Goal: Answer question/provide support: Share knowledge or assist other users

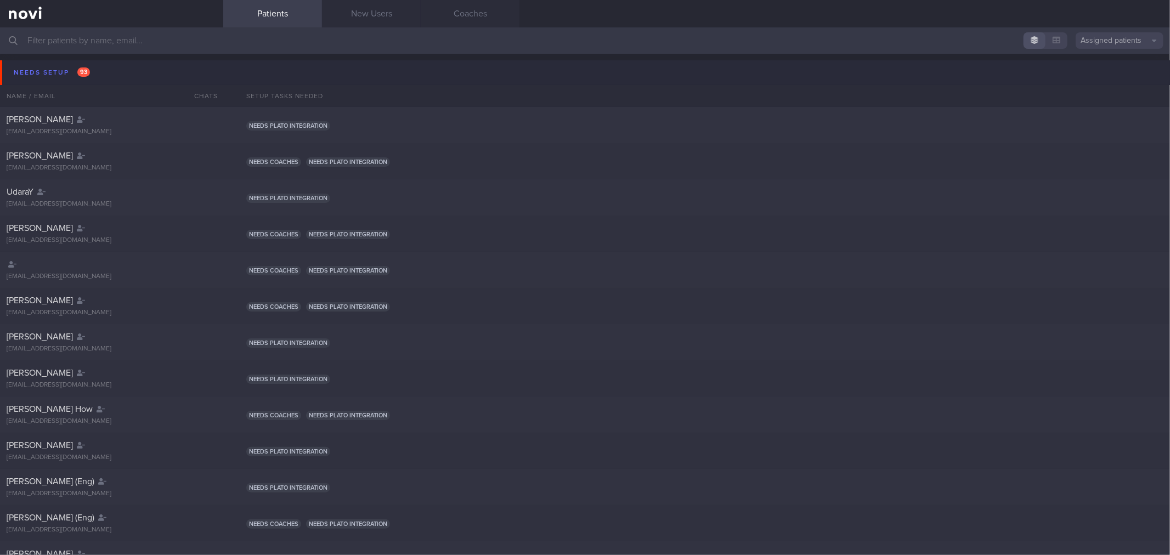
click at [125, 70] on button "Needs setup 93" at bounding box center [587, 72] width 1174 height 25
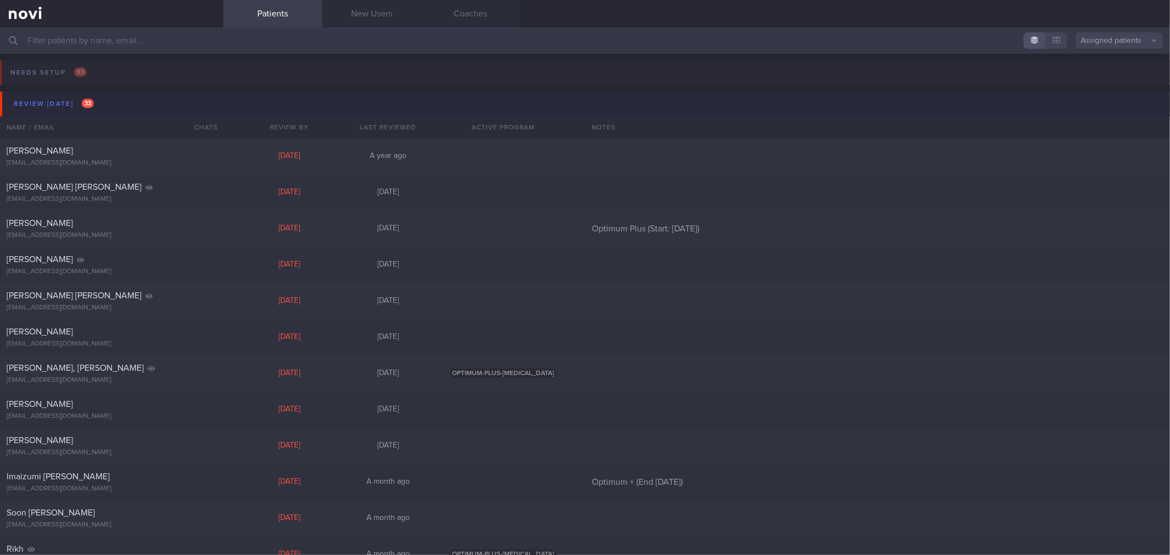
click at [115, 106] on button "Review [DATE] 33" at bounding box center [587, 104] width 1174 height 25
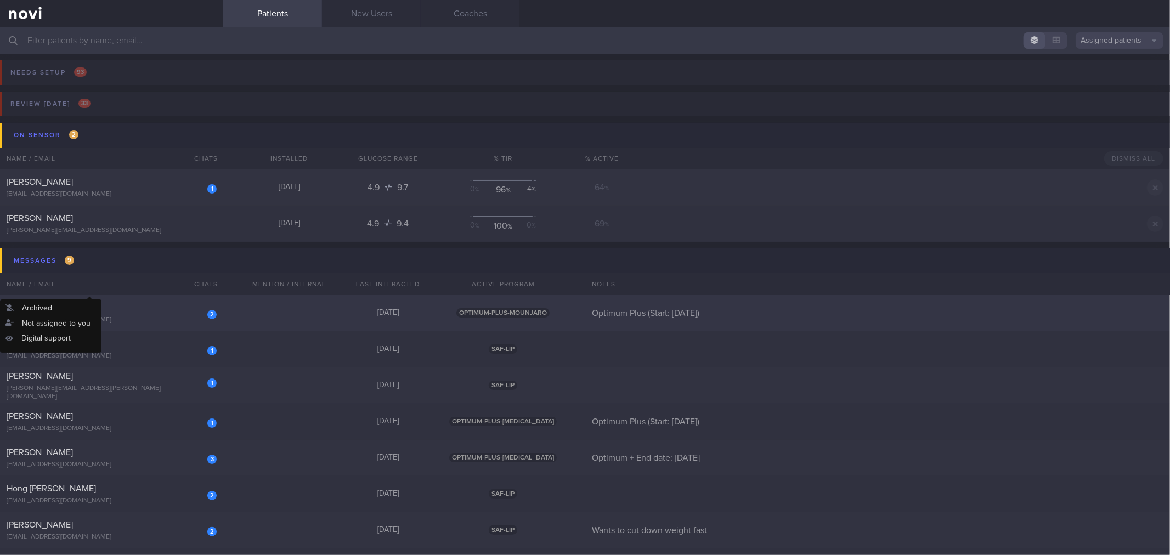
scroll to position [122, 0]
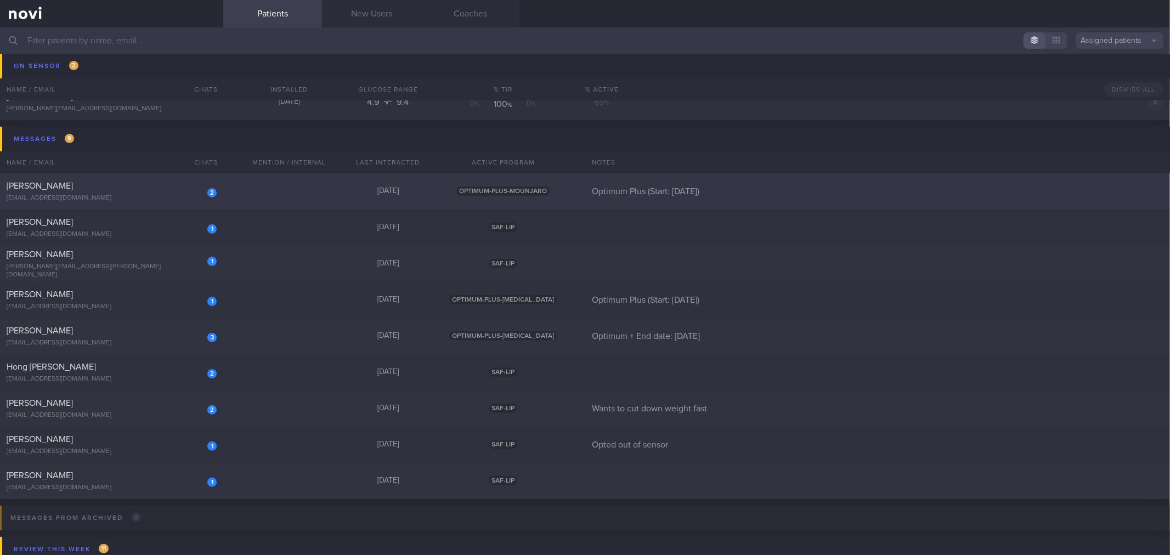
click at [180, 282] on div "2 [PERSON_NAME] [EMAIL_ADDRESS][DOMAIN_NAME] [DATE] OPTIMUM-PLUS-MOUNJARO Optim…" at bounding box center [585, 300] width 1170 height 36
select select "8"
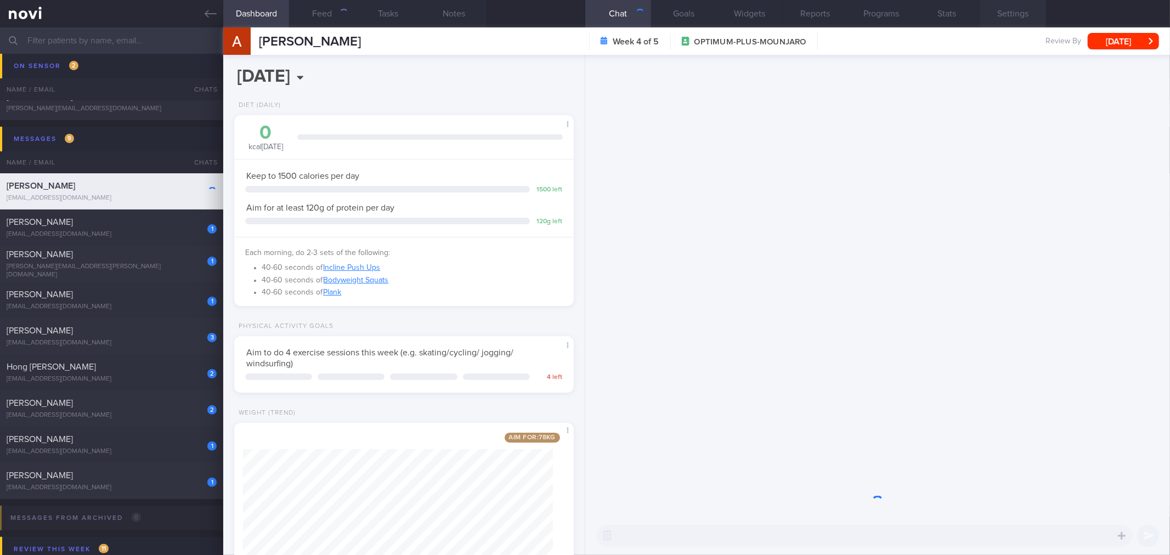
scroll to position [171, 310]
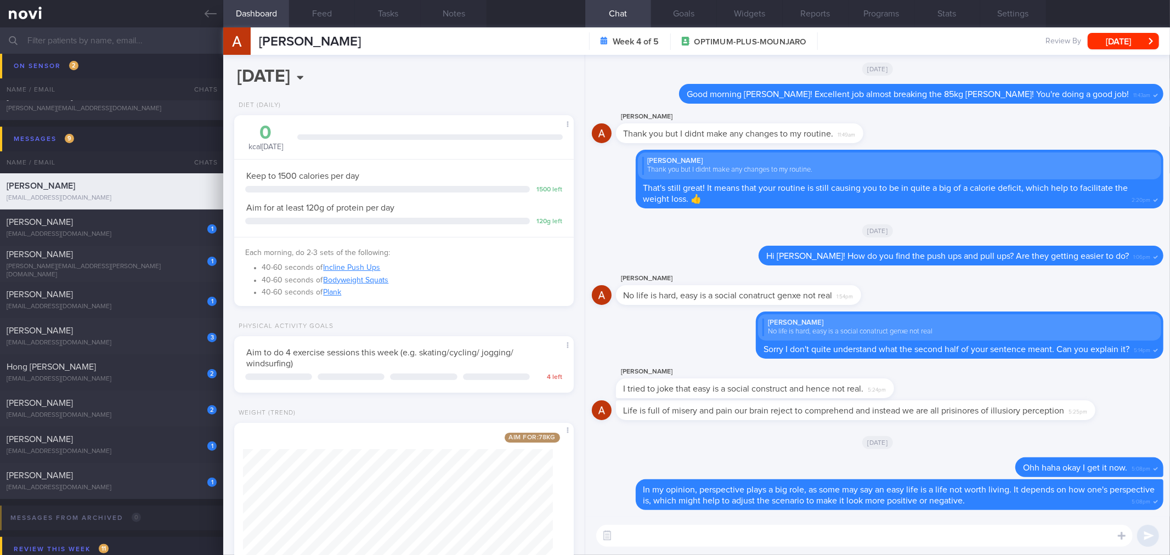
click at [881, 542] on textarea at bounding box center [864, 536] width 537 height 22
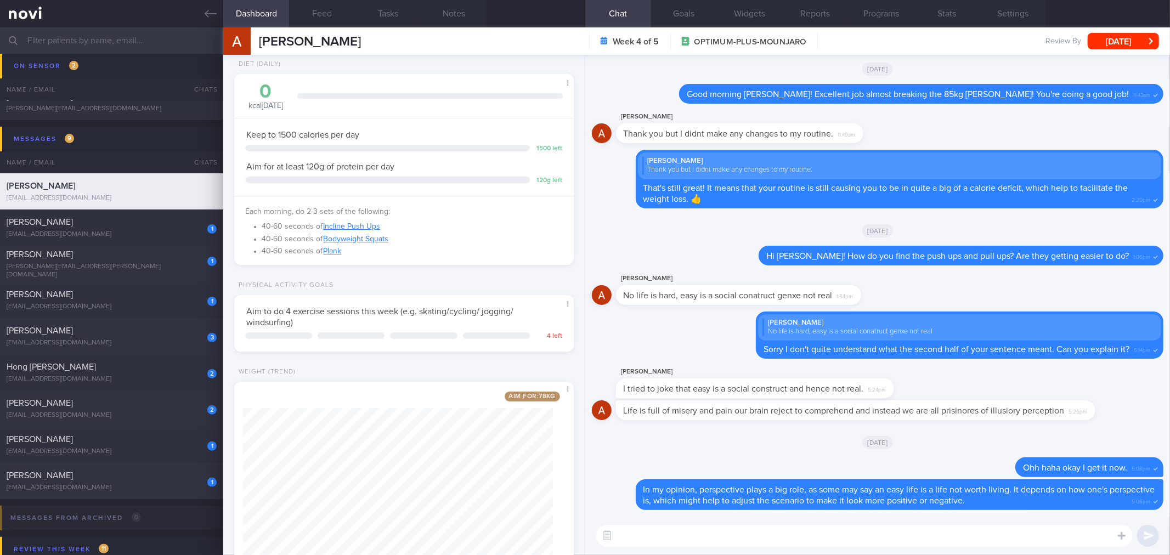
scroll to position [83, 0]
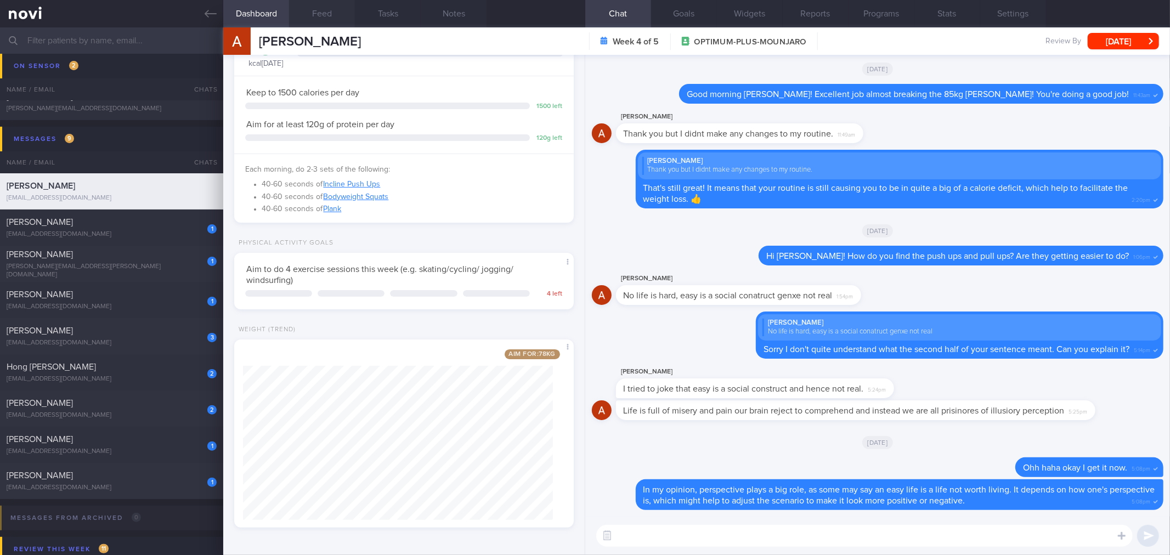
click at [343, 19] on button "Feed" at bounding box center [322, 13] width 66 height 27
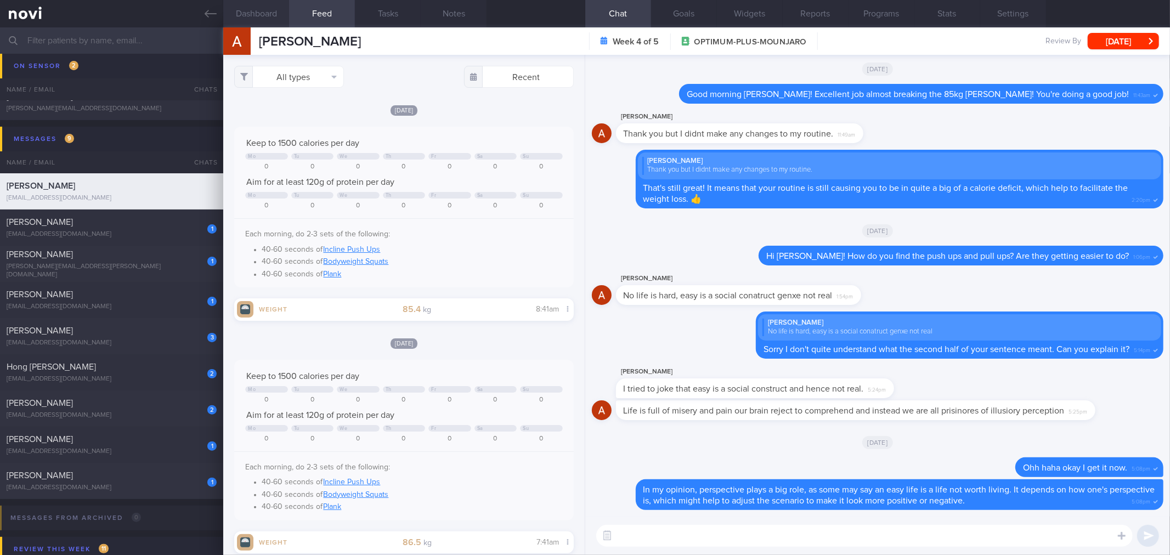
scroll to position [171, 310]
click at [276, 19] on button "Dashboard" at bounding box center [256, 13] width 66 height 27
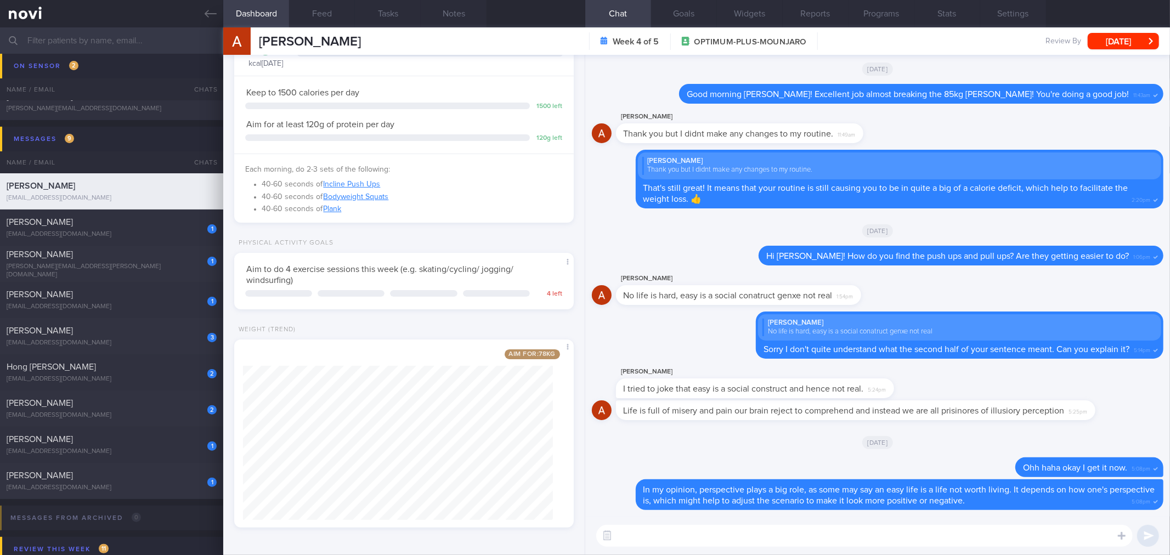
click at [808, 535] on textarea at bounding box center [864, 536] width 537 height 22
click at [853, 528] on textarea at bounding box center [864, 536] width 537 height 22
click at [860, 533] on textarea "Good morning [PERSON_NAME]! How are you doing this week?" at bounding box center [864, 536] width 537 height 22
click at [865, 521] on div "Good morning [PERSON_NAME]! How are you doing this week? Good morning [PERSON_N…" at bounding box center [877, 536] width 585 height 38
click at [868, 531] on textarea "Good morning [PERSON_NAME]! How are you doing this week?" at bounding box center [864, 536] width 537 height 22
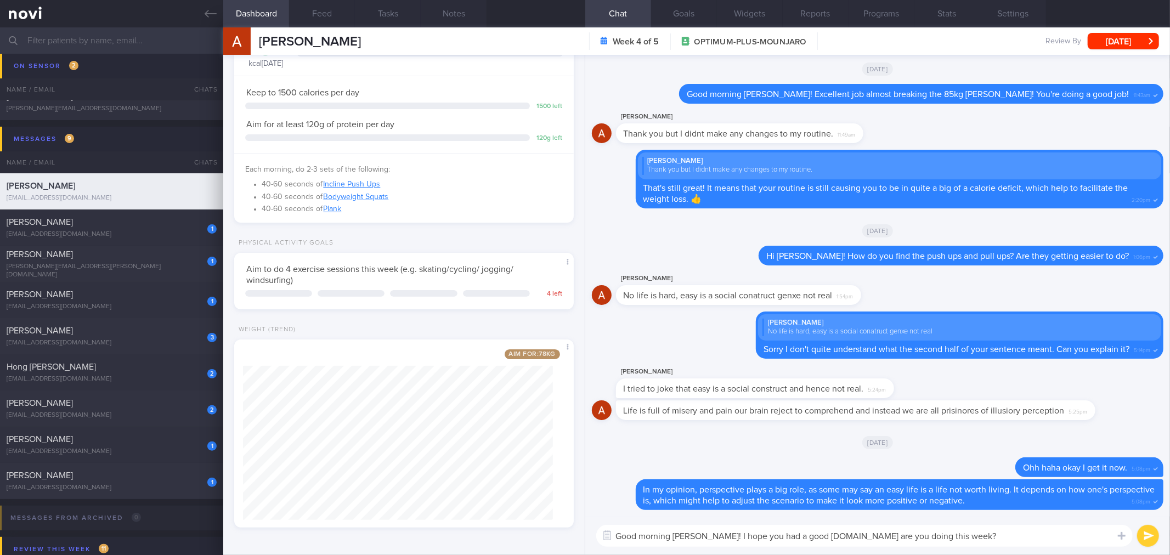
type textarea "Good morning [PERSON_NAME]! I hope you had a good weekend. How are you doing th…"
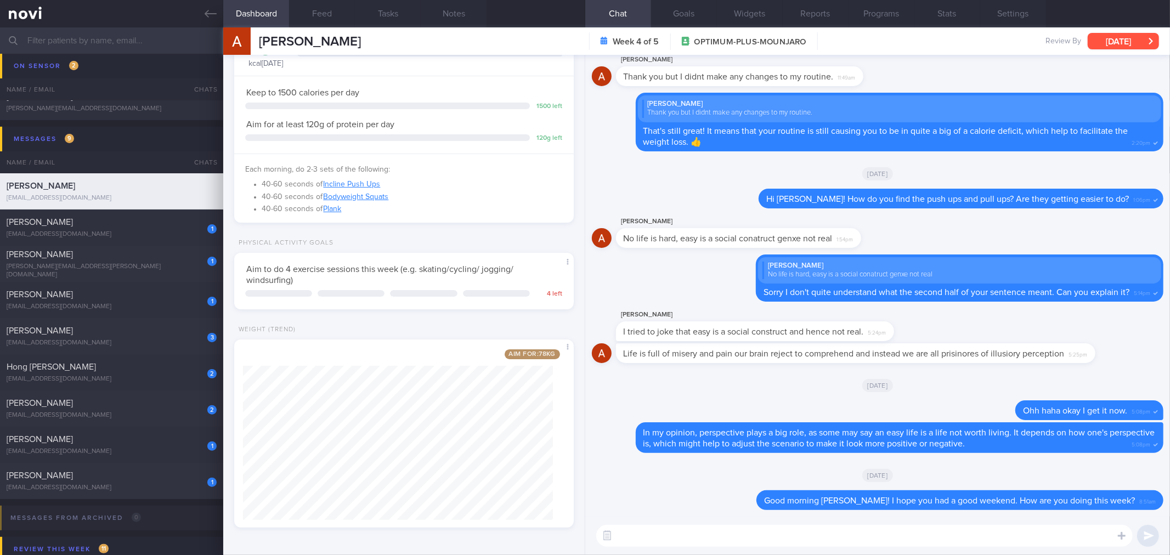
click at [1120, 38] on button "[DATE]" at bounding box center [1123, 41] width 71 height 16
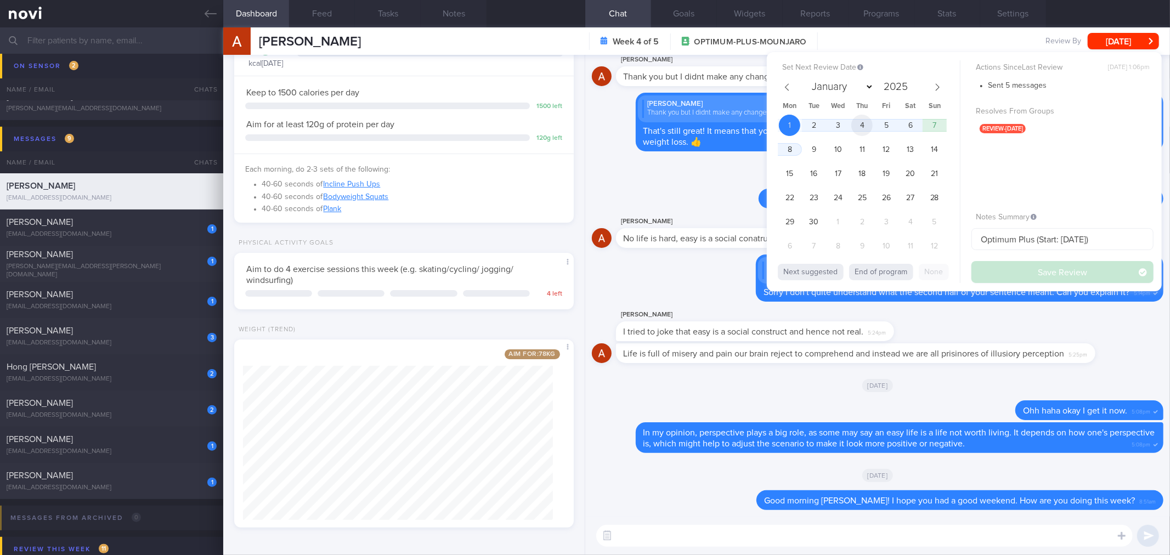
click at [865, 129] on span "4" at bounding box center [862, 125] width 21 height 21
click at [985, 273] on button "Save Review" at bounding box center [1063, 272] width 182 height 22
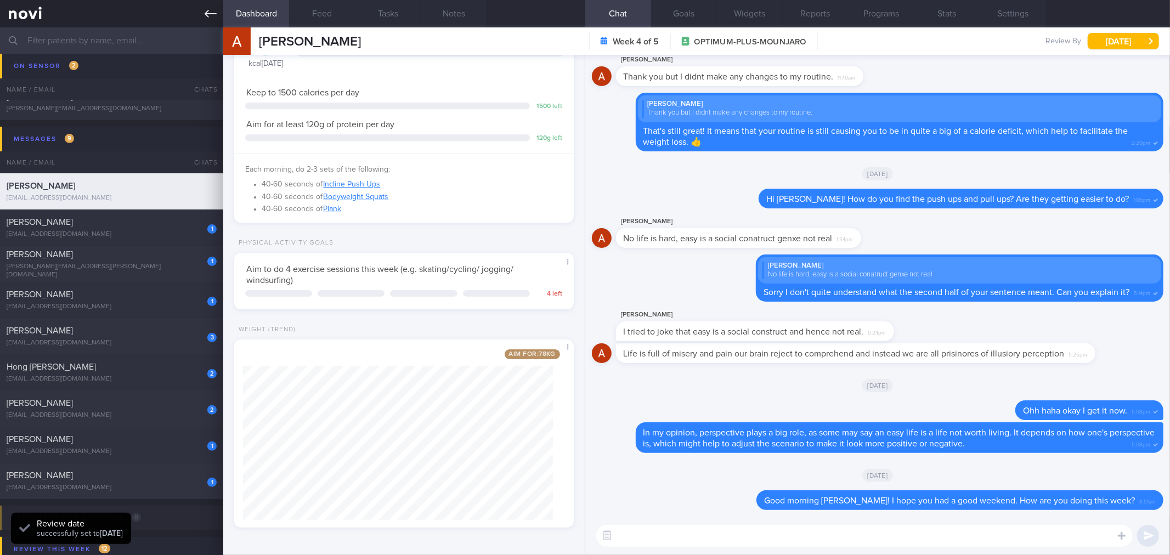
click at [198, 11] on link at bounding box center [111, 13] width 223 height 27
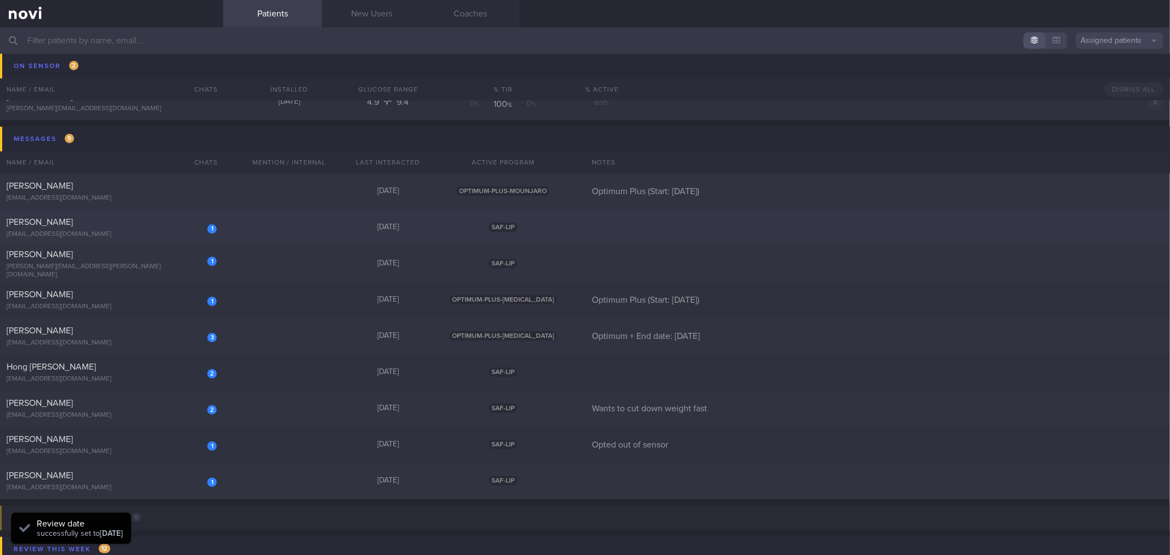
click at [196, 221] on div "1" at bounding box center [205, 225] width 24 height 17
select select "8"
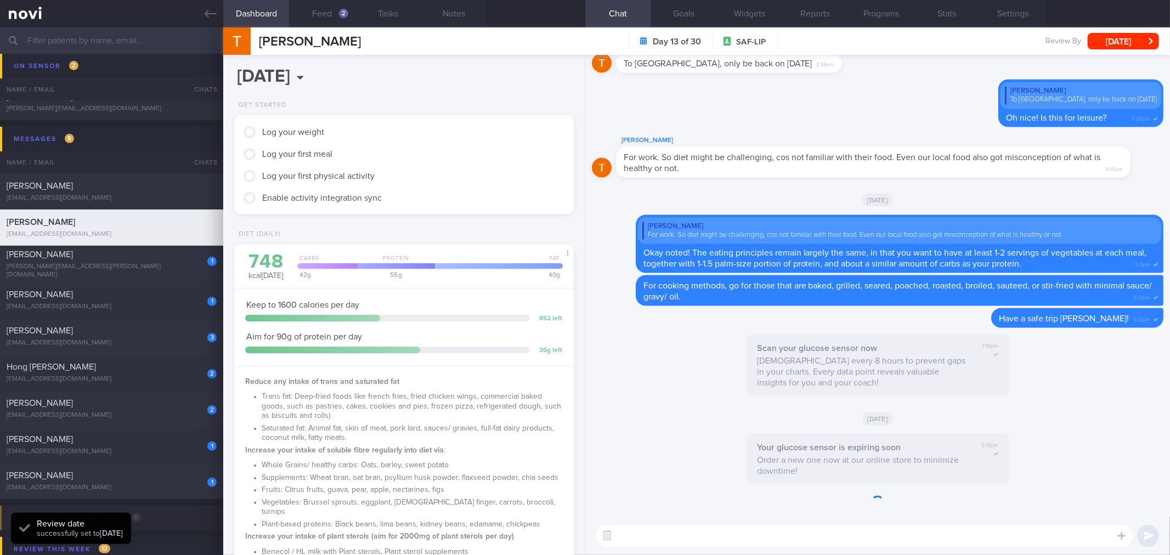
scroll to position [171, 310]
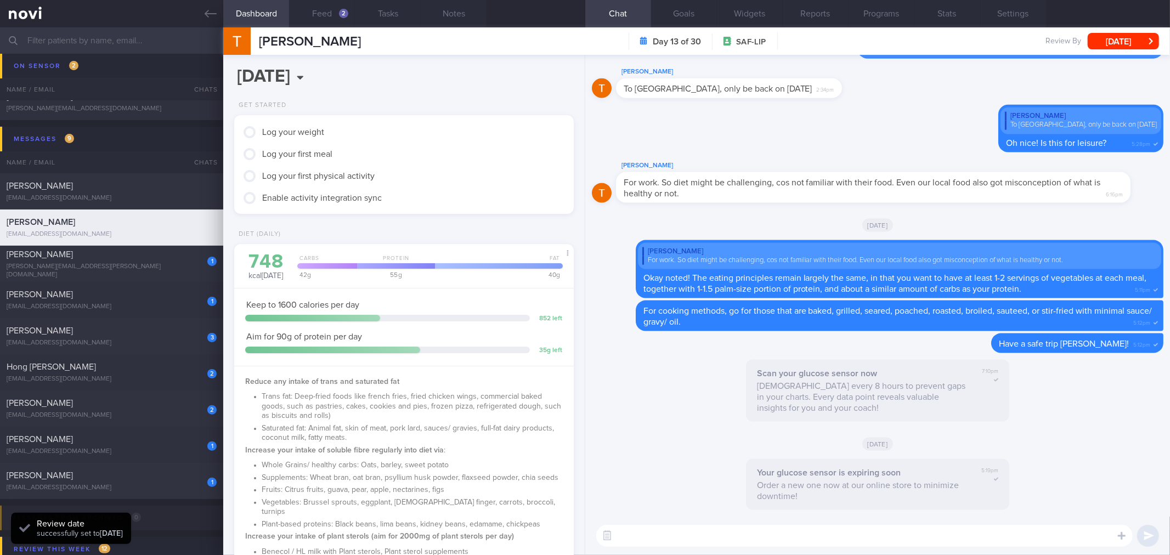
click at [734, 533] on textarea at bounding box center [864, 536] width 537 height 22
click at [331, 18] on button "Feed 2" at bounding box center [322, 13] width 66 height 27
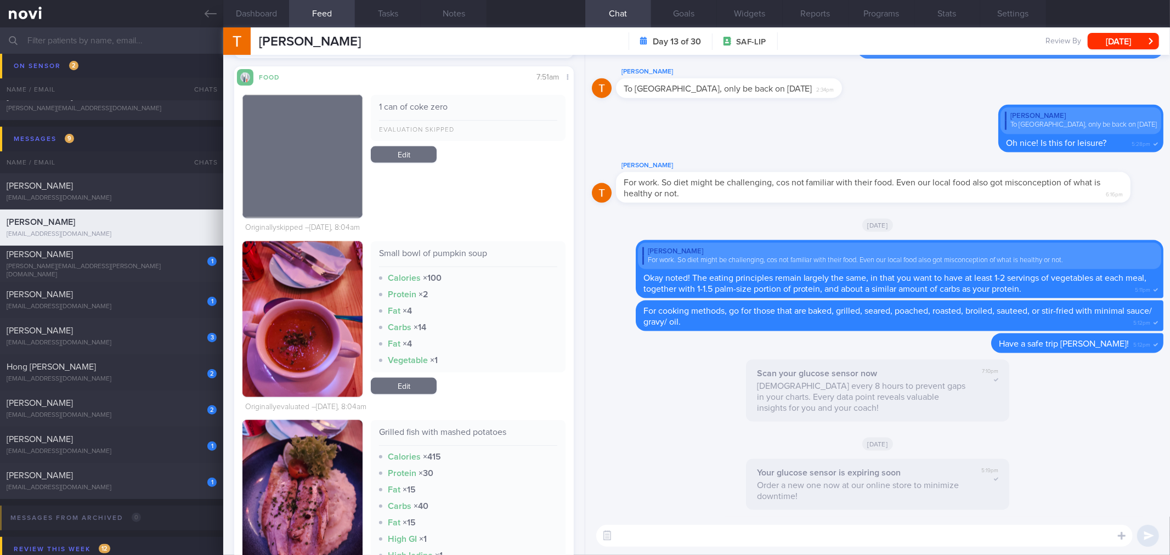
scroll to position [1524, 0]
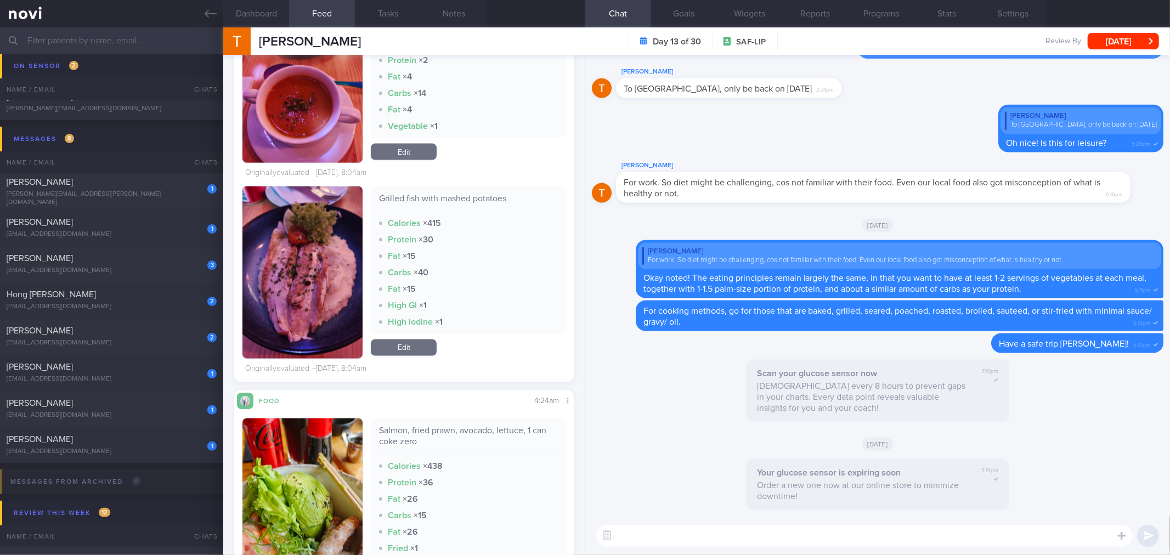
click at [939, 531] on textarea at bounding box center [864, 536] width 537 height 22
click at [944, 538] on textarea at bounding box center [864, 536] width 537 height 22
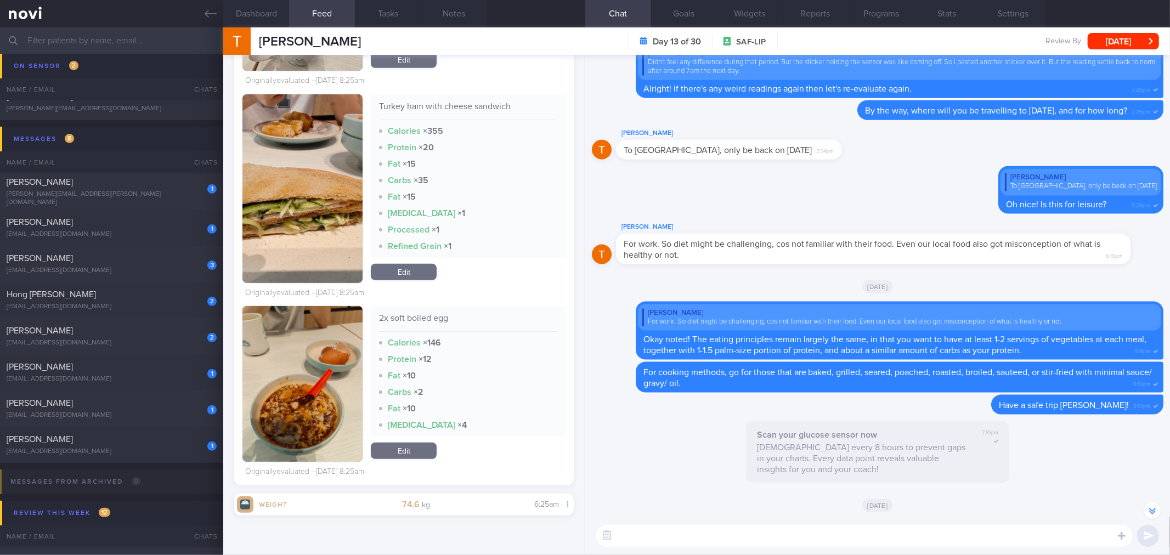
scroll to position [3902, 0]
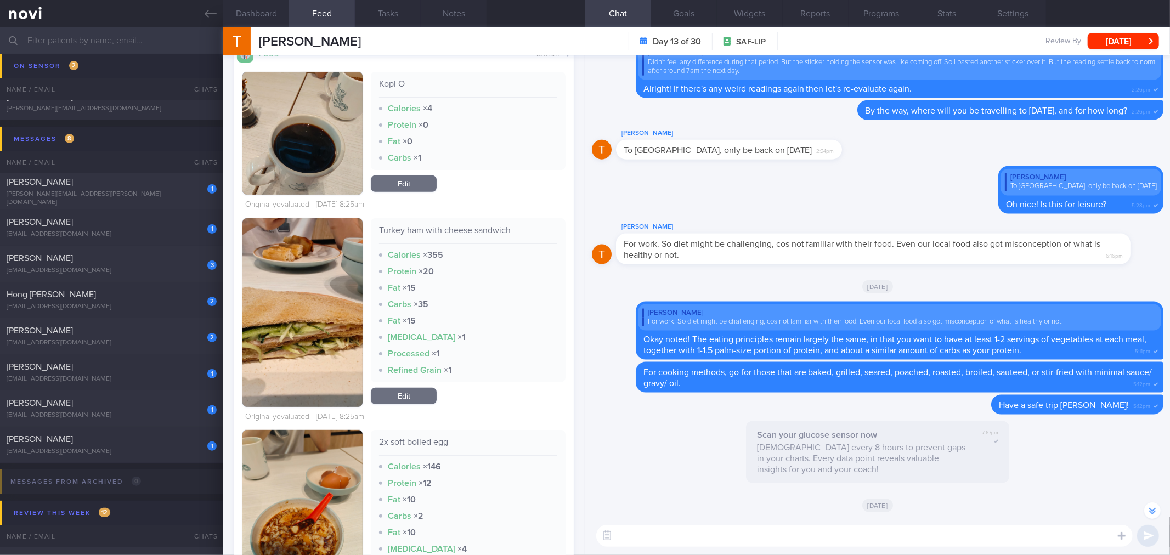
click at [918, 527] on textarea at bounding box center [864, 536] width 537 height 22
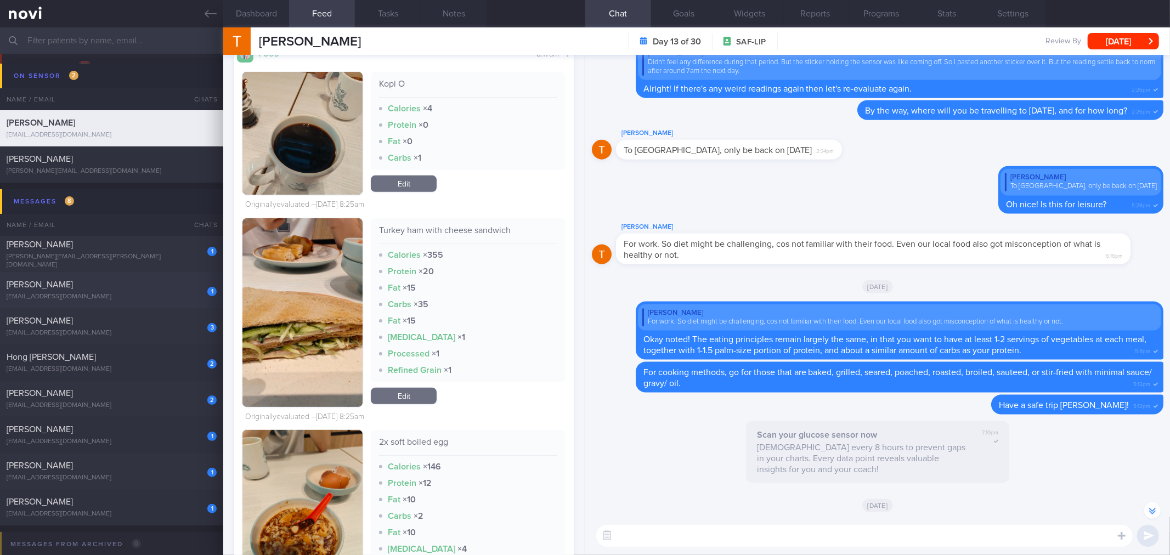
scroll to position [0, 0]
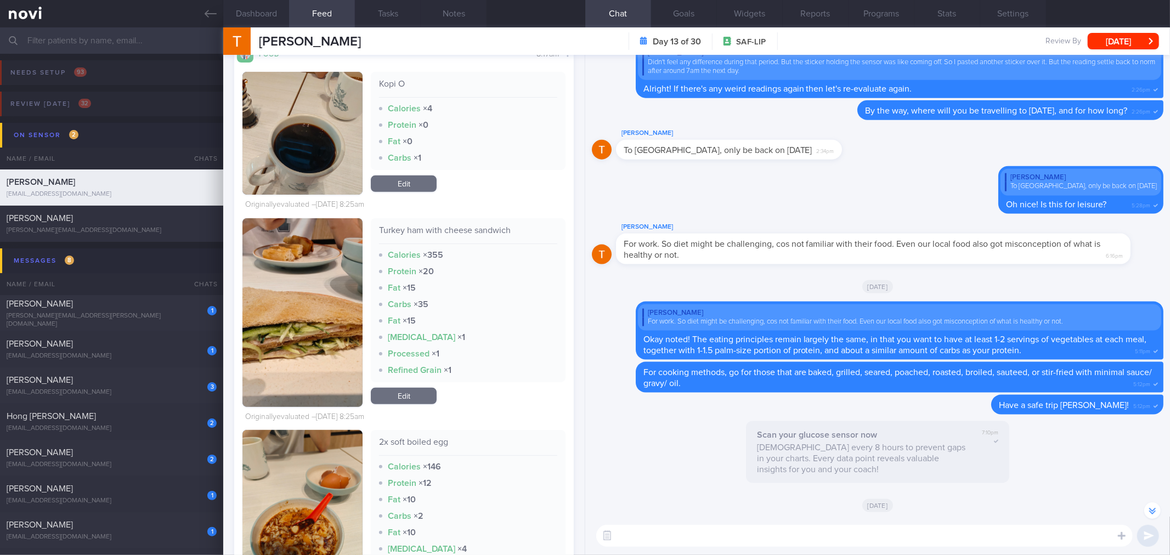
click at [788, 535] on textarea at bounding box center [864, 536] width 537 height 22
type textarea "Good morning [PERSON_NAME]! How's it going in [GEOGRAPHIC_DATA] so far?"
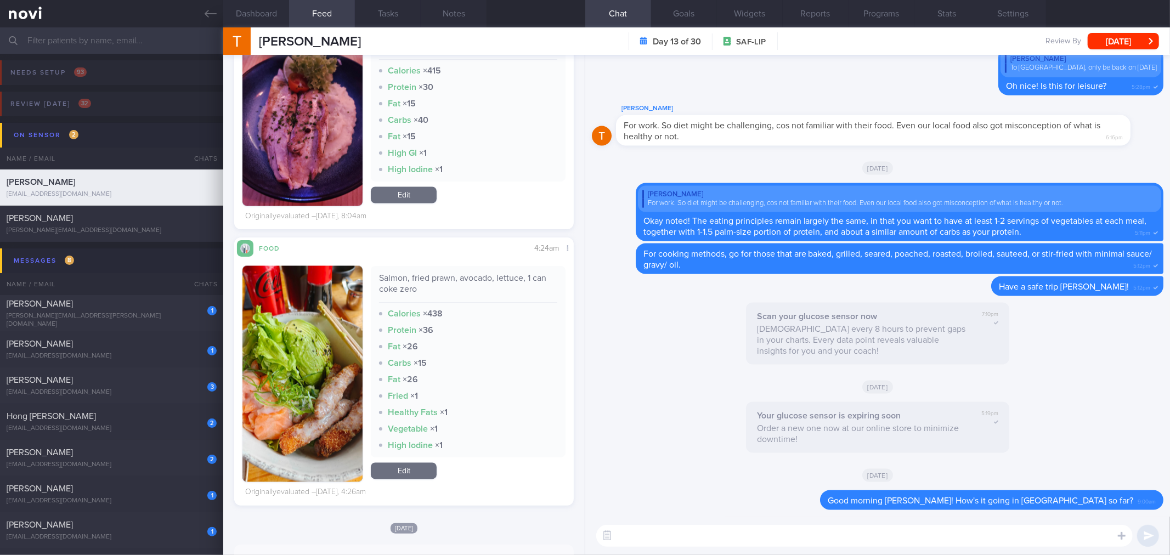
scroll to position [1715, 0]
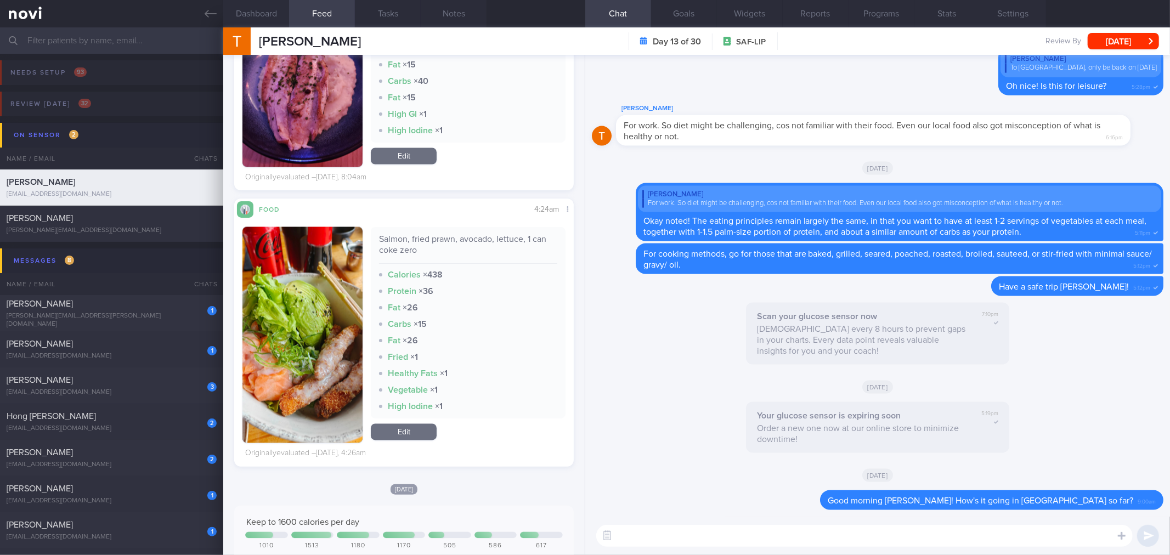
click at [917, 534] on textarea at bounding box center [864, 536] width 537 height 22
type textarea "Let's go through some of your meals that you had over the weekend."
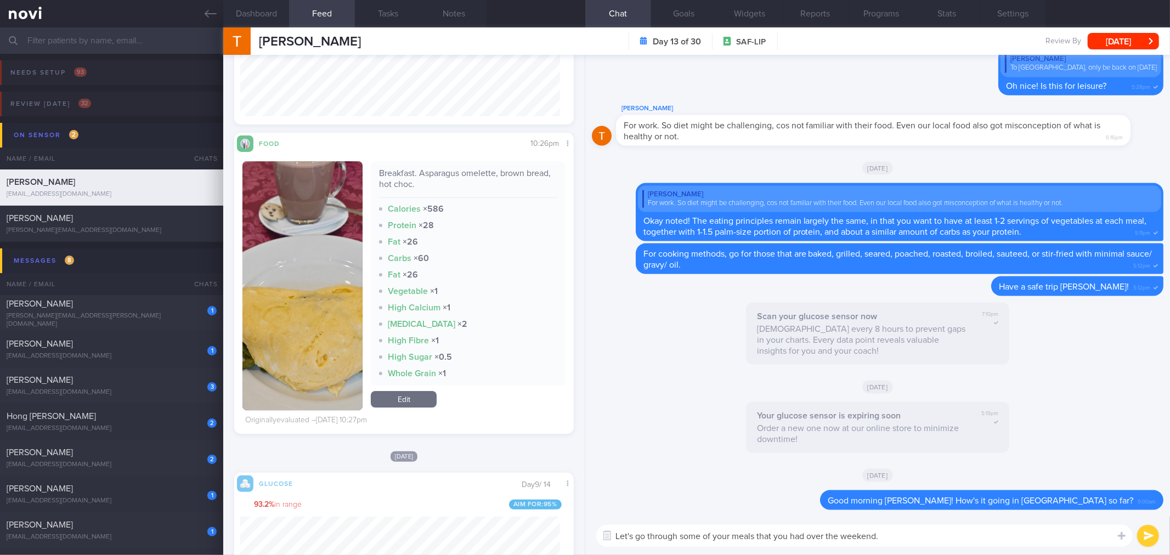
scroll to position [3187, 0]
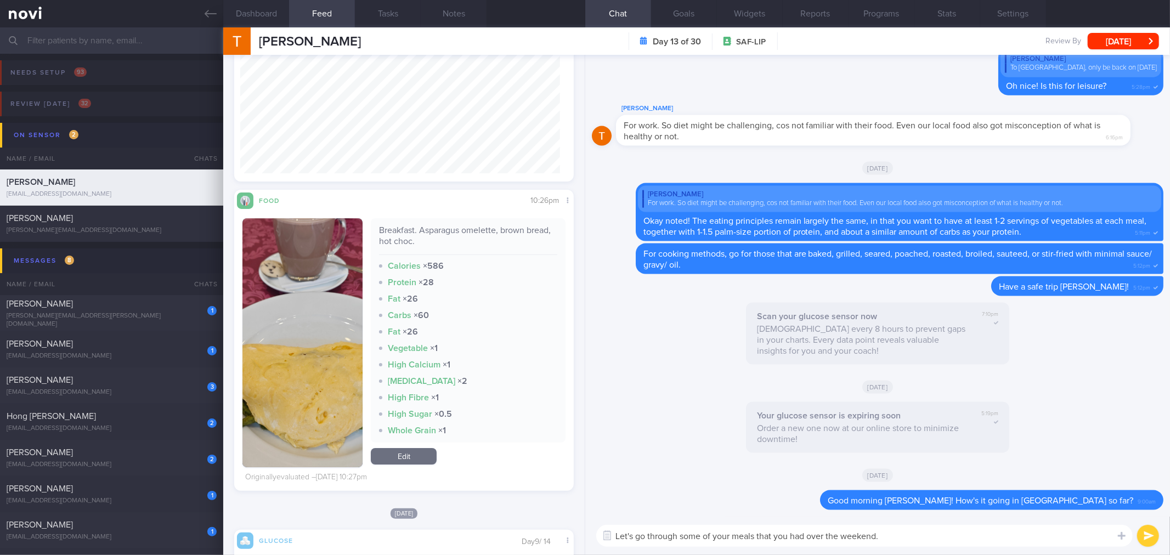
click at [353, 319] on img "button" at bounding box center [303, 342] width 120 height 249
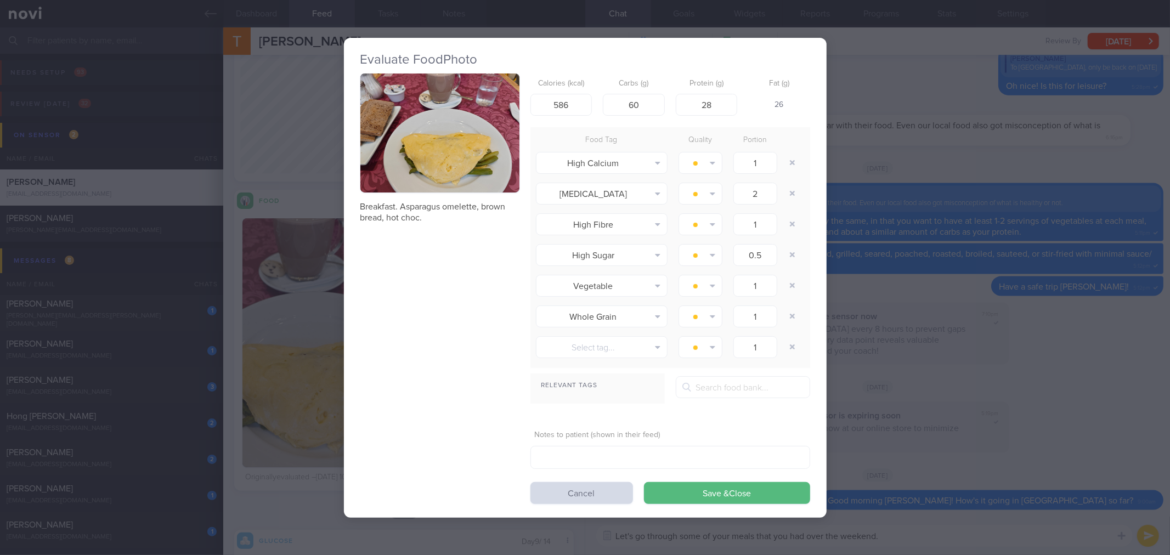
click at [868, 189] on div "Evaluate Food Photo Breakfast. Asparagus omelette, brown bread, hot choc. Calor…" at bounding box center [585, 277] width 1170 height 555
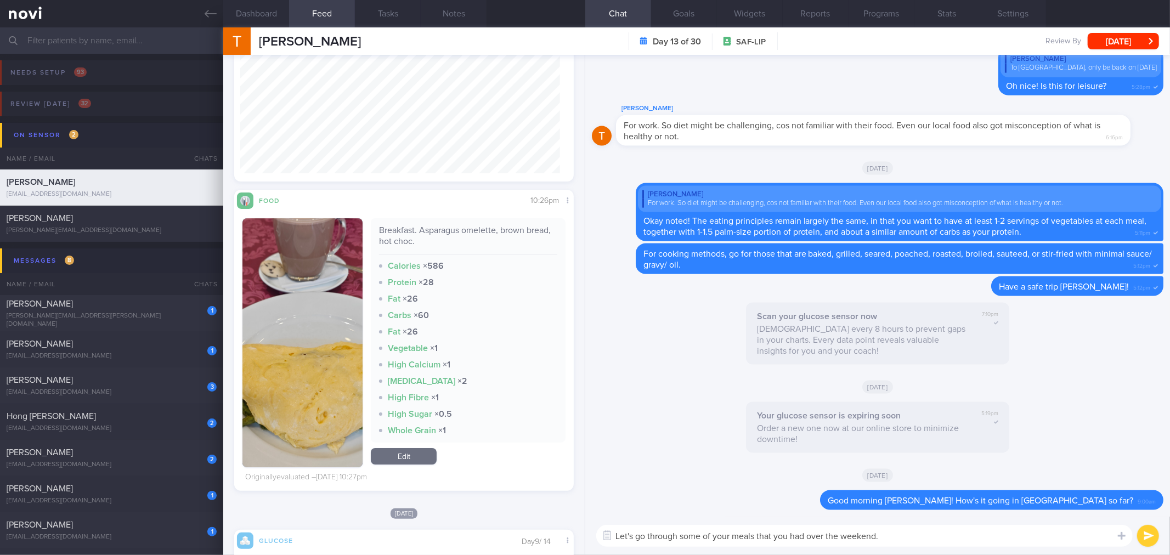
scroll to position [3126, 0]
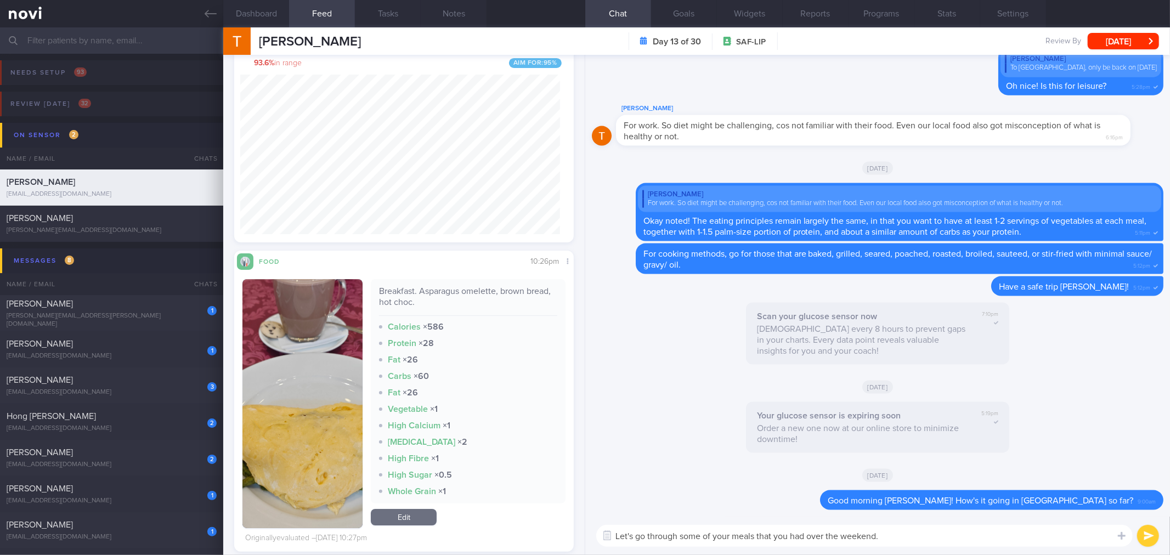
click at [423, 293] on div "Breakfast. Asparagus omelette, brown bread, hot choc." at bounding box center [468, 301] width 178 height 30
copy div "Breakfast. Asparagus omelette, brown bread, hot choc."
click at [909, 537] on textarea "Let's go through some of your meals that you had over the weekend." at bounding box center [864, 536] width 537 height 22
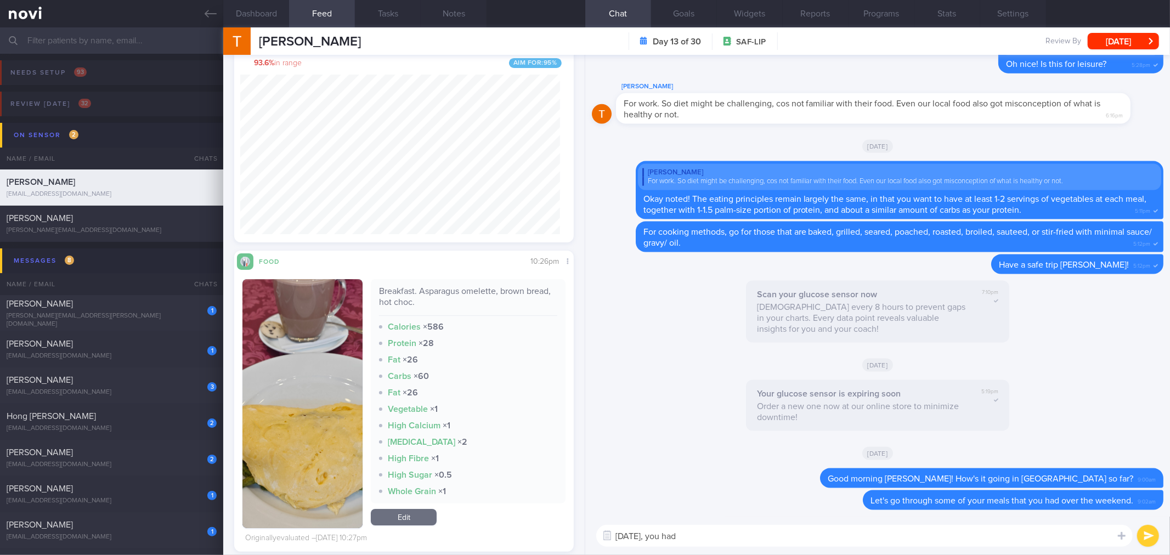
paste textarea "Breakfast. Asparagus omelette, brown bread, hot choc."
click at [1044, 544] on textarea "For [DATE] breakfast, you had an asparagus omelette with brown bread and hot ch…" at bounding box center [864, 536] width 537 height 22
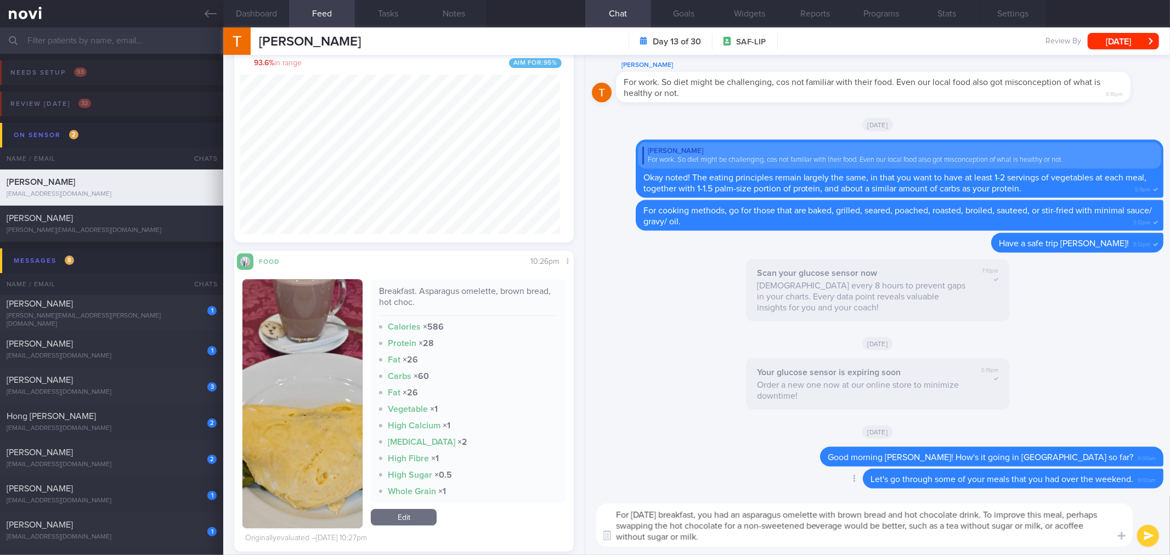
type textarea "For [DATE] breakfast, you had an asparagus omelette with brown bread and hot ch…"
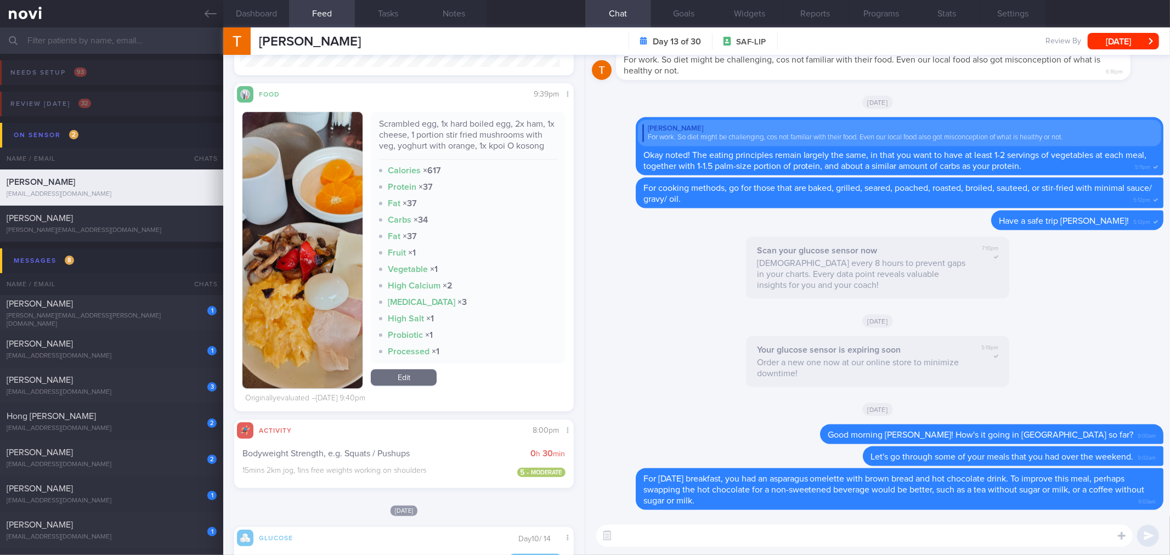
scroll to position [196, 320]
click at [915, 534] on textarea at bounding box center [864, 536] width 537 height 22
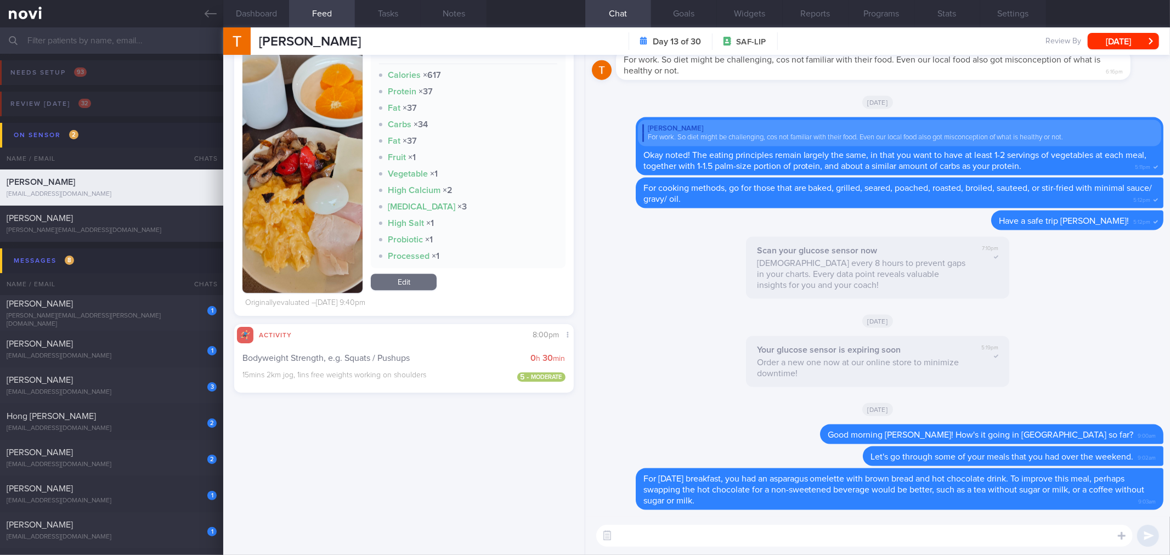
scroll to position [2455, 0]
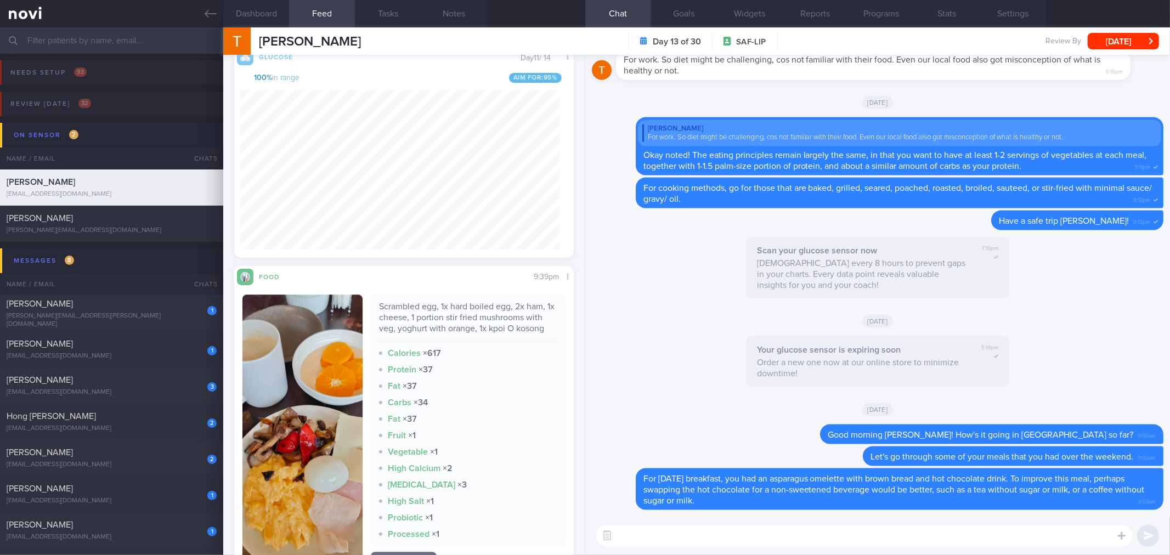
click at [412, 309] on div "Scrambled egg, 1x hard boiled egg, 2x ham, 1x cheese, 1 portion stir fried mush…" at bounding box center [468, 321] width 178 height 41
copy div "Scrambled egg, 1x hard boiled egg, 2x ham, 1x cheese, 1 portion stir fried mush…"
click at [695, 531] on textarea at bounding box center [864, 536] width 537 height 22
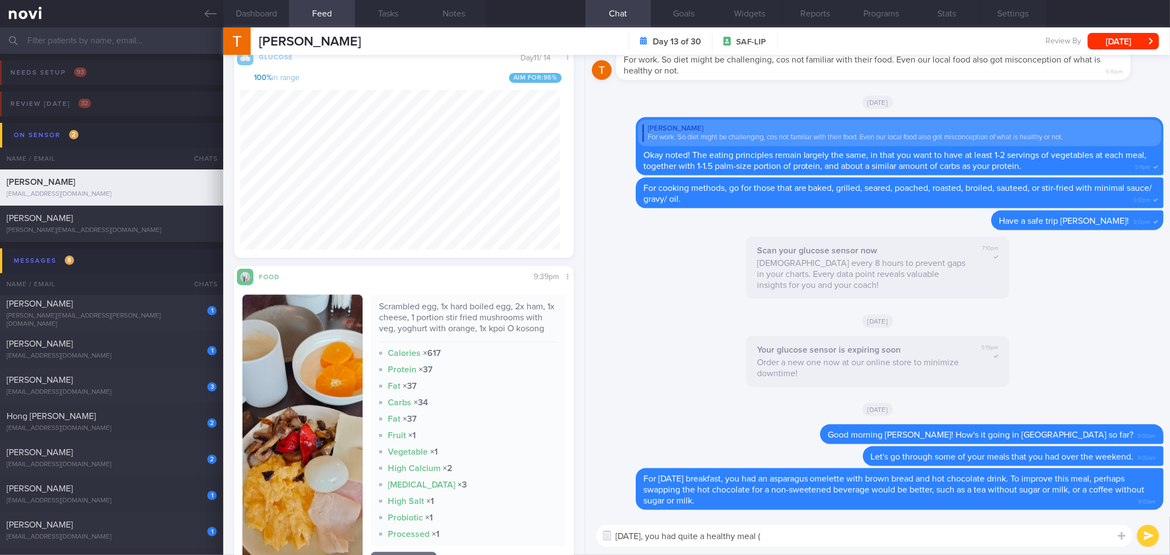
paste textarea "Scrambled egg, 1x hard boiled egg, 2x ham, 1x cheese, 1 portion stir fried mush…"
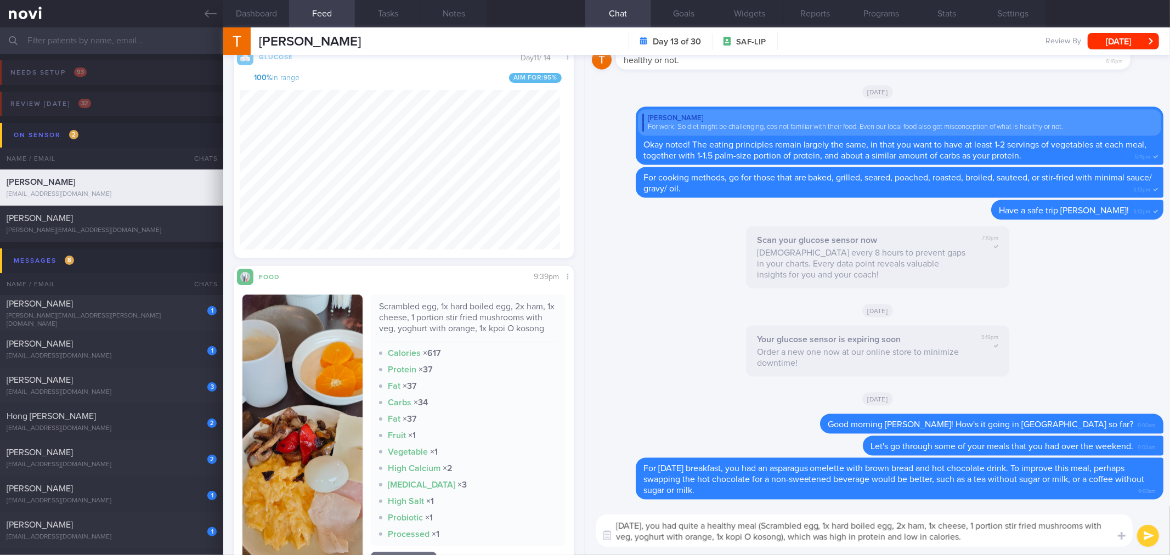
type textarea "[DATE], you had quite a healthy meal (Scrambled egg, 1x hard boiled egg, 2x ham…"
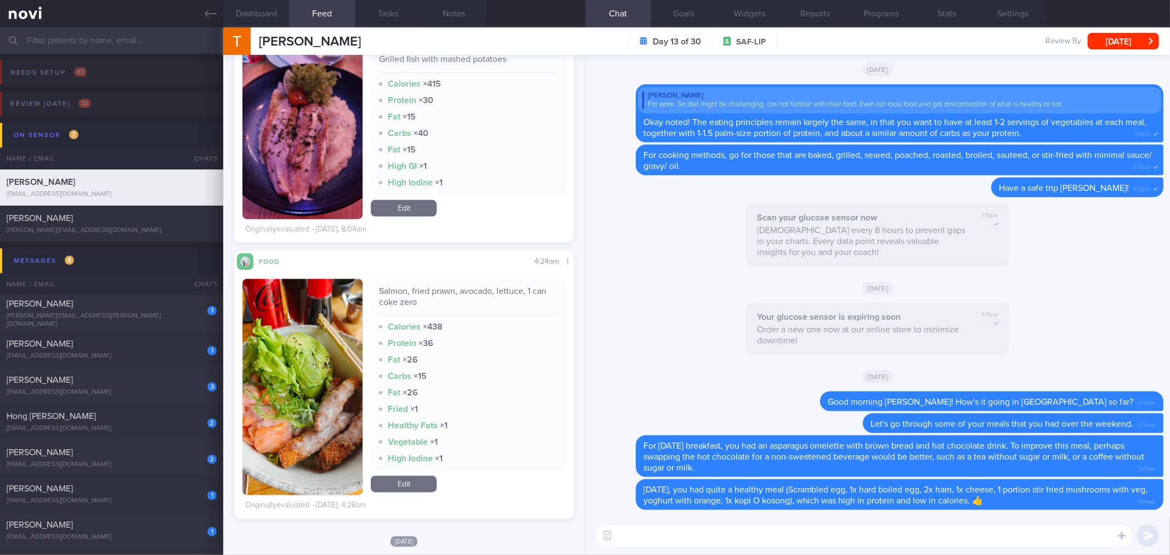
scroll to position [1602, 0]
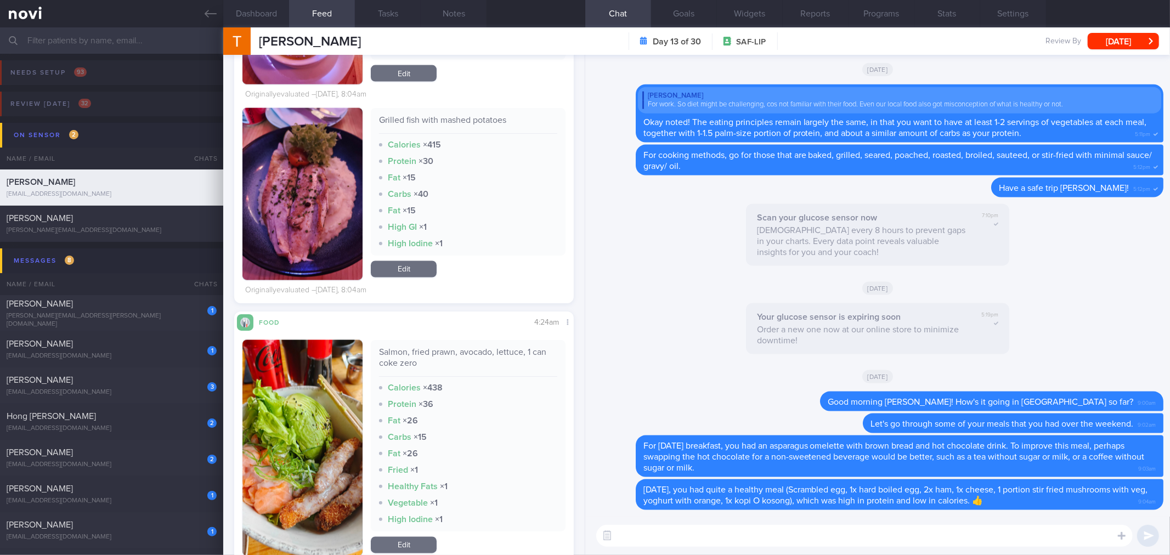
click at [655, 537] on textarea at bounding box center [864, 536] width 537 height 22
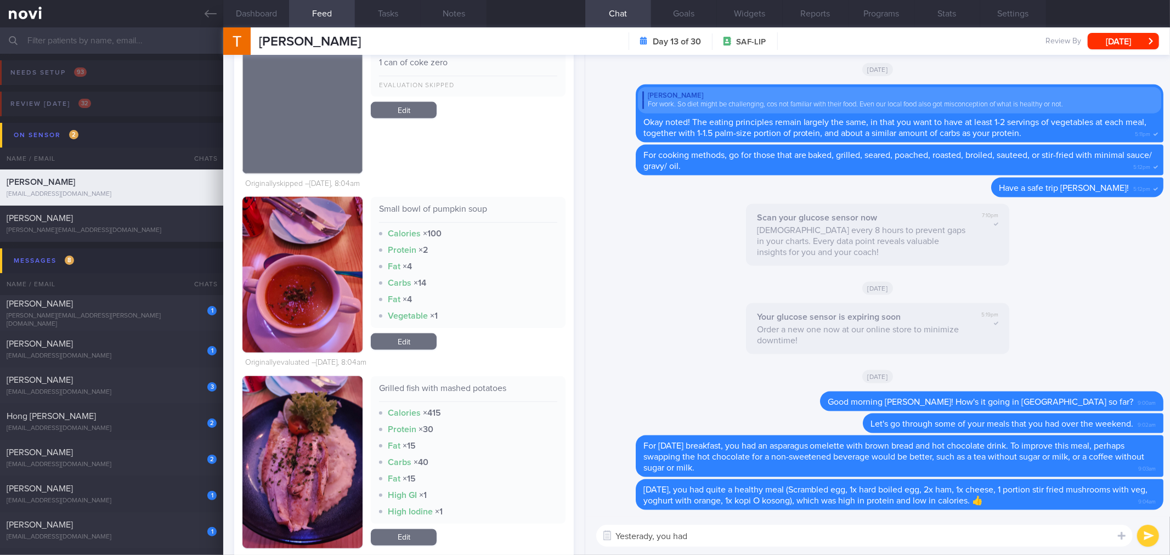
scroll to position [1541, 0]
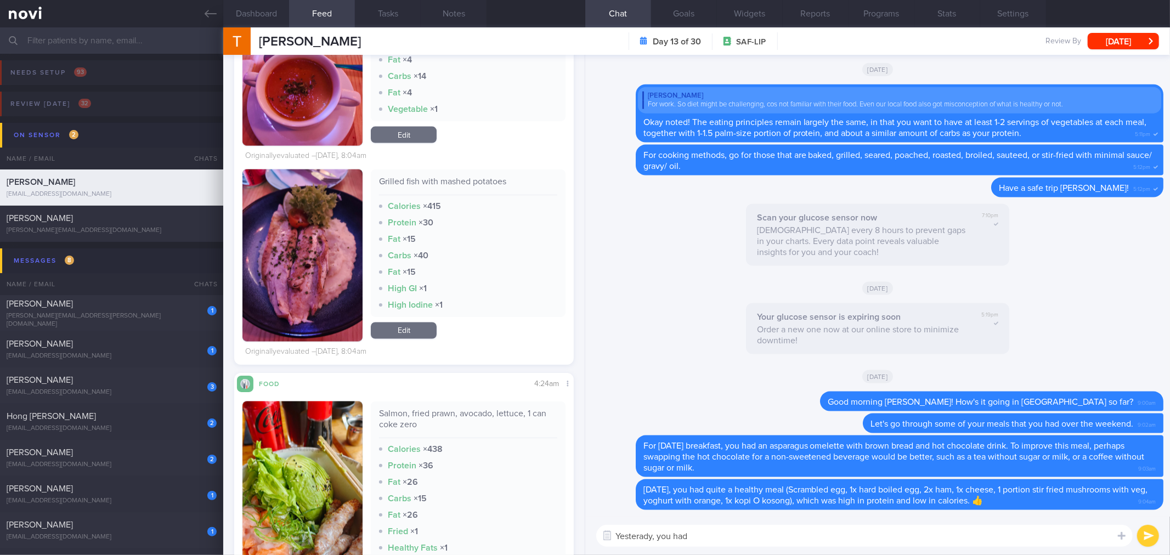
click at [444, 408] on div "Salmon, fried prawn, avocado, lettuce, 1 can coke zero" at bounding box center [468, 423] width 178 height 30
copy div "Salmon, fried prawn, avocado, lettuce, 1 can coke zero"
click at [712, 531] on textarea "Yesterady, you had" at bounding box center [864, 536] width 537 height 22
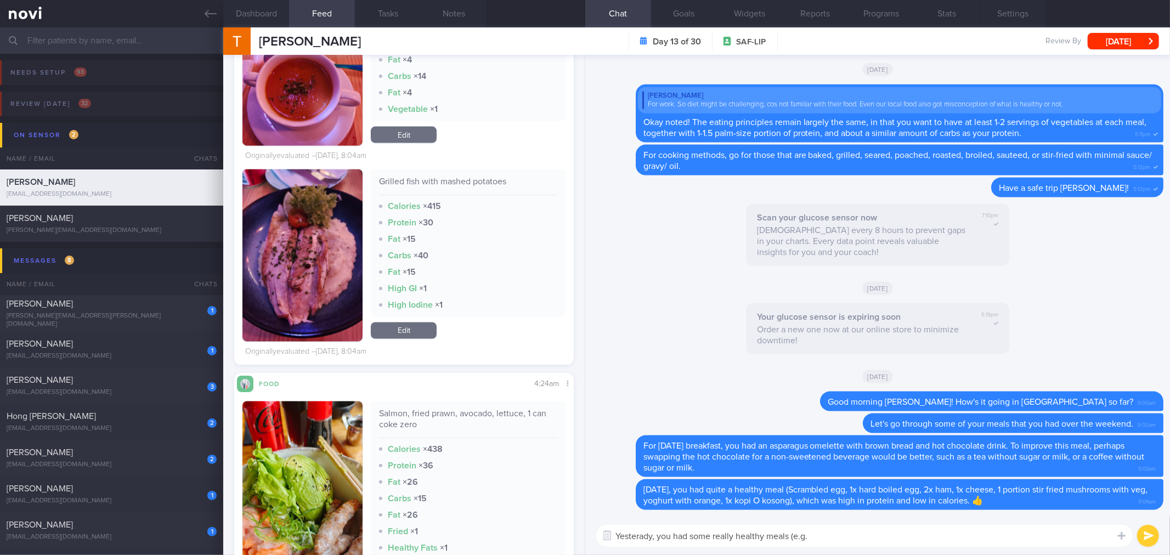
paste textarea "Salmon, fried prawn, avocado, lettuce, 1 can coke zero"
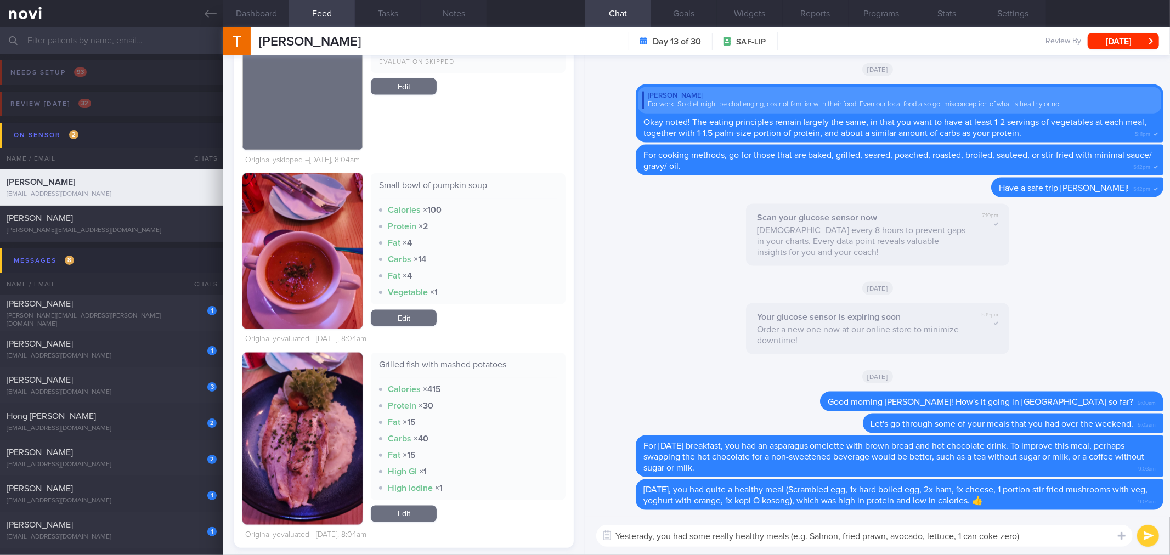
scroll to position [1358, 0]
click at [414, 365] on div "Grilled fish with mashed potatoes" at bounding box center [468, 368] width 178 height 19
copy div "Grilled fish with mashed potatoes"
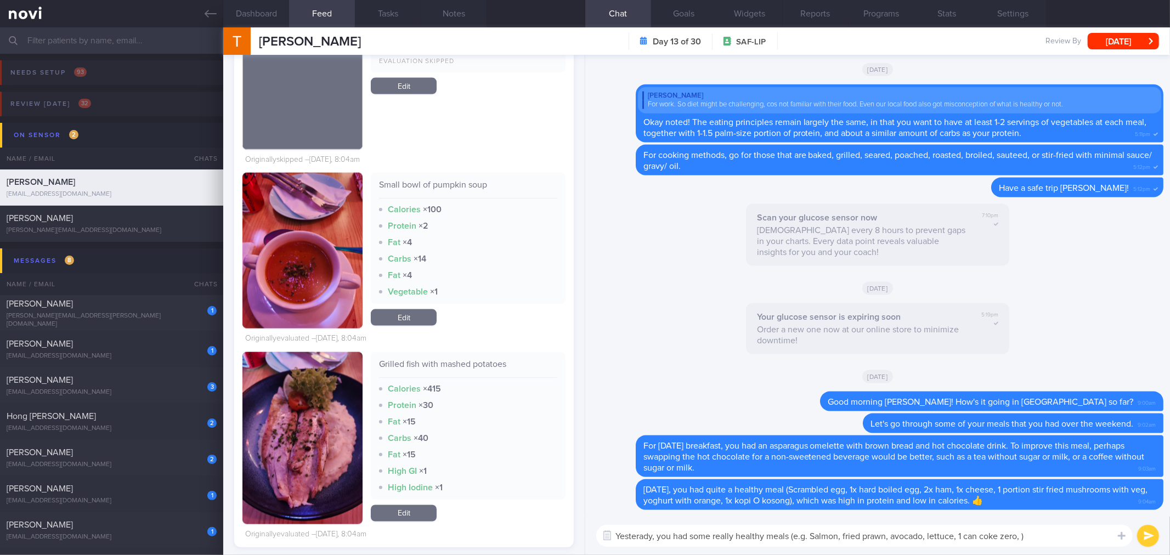
click at [1022, 536] on textarea "Yesterady, you had some really healthy meals (e.g. Salmon, fried prawn, avocado…" at bounding box center [864, 536] width 537 height 22
paste textarea "Grilled fish with mashed potatoes"
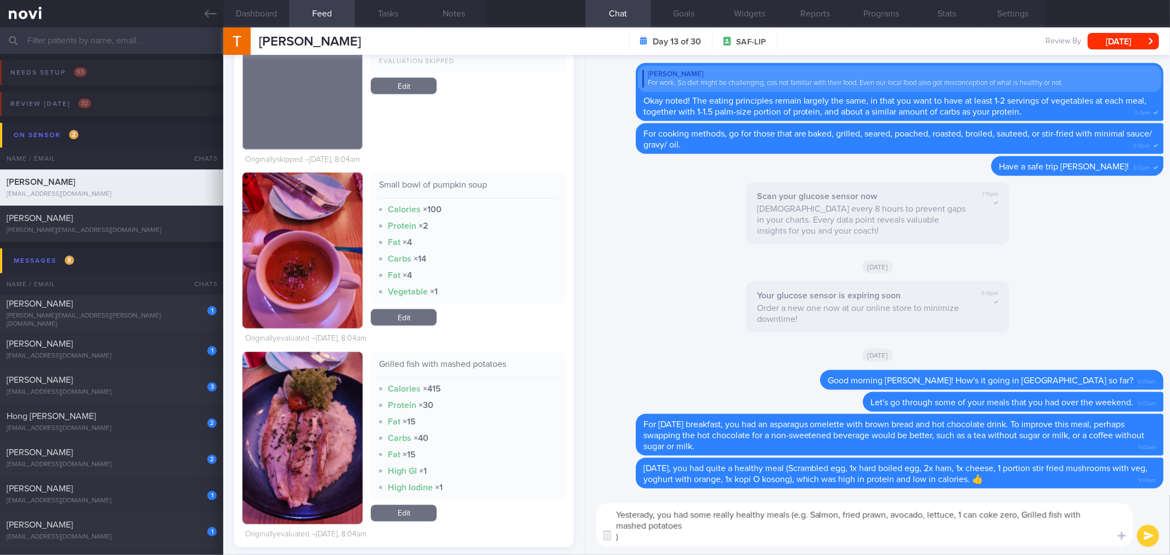
scroll to position [0, 0]
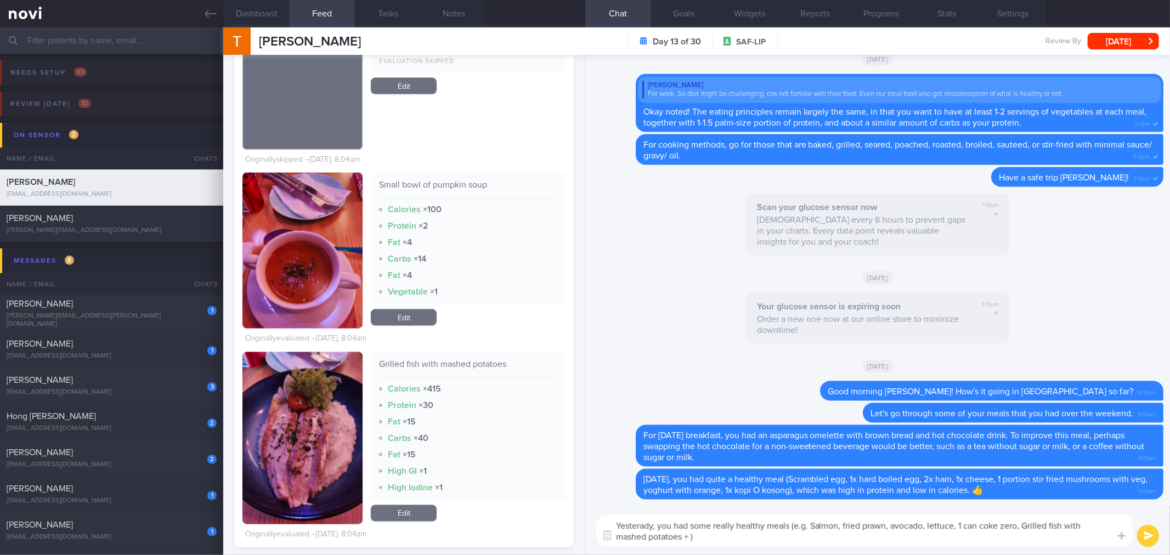
click at [442, 179] on div "Small bowl of pumpkin soup" at bounding box center [468, 188] width 178 height 19
copy div "Small bowl of pumpkin soup"
click at [693, 541] on textarea "Yesterady, you had some really healthy meals (e.g. Salmon, fried prawn, avocado…" at bounding box center [864, 531] width 537 height 32
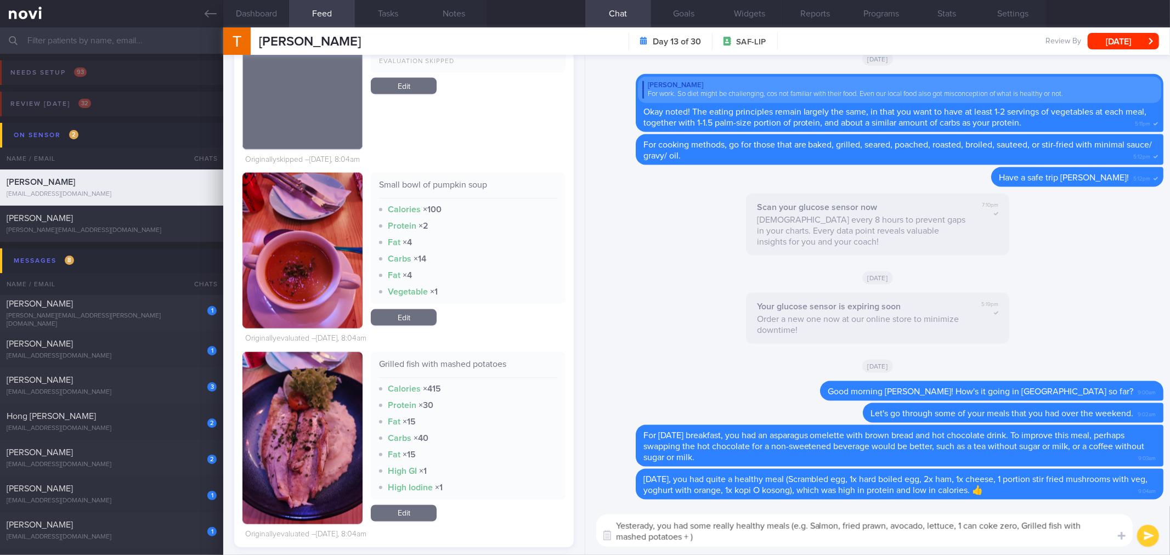
paste textarea "Small bowl of pumpkin soup"
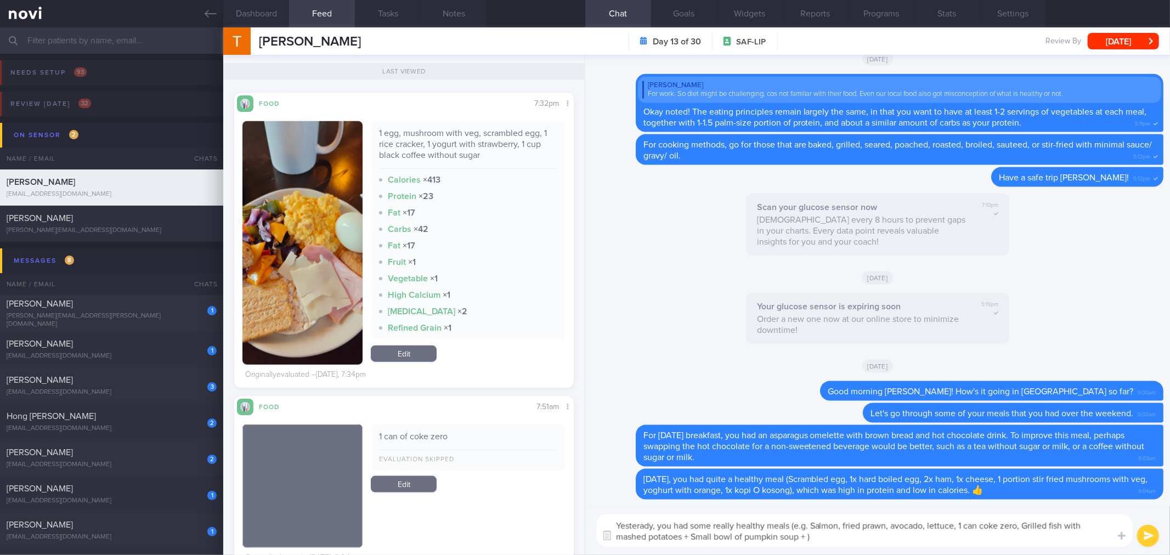
scroll to position [748, 0]
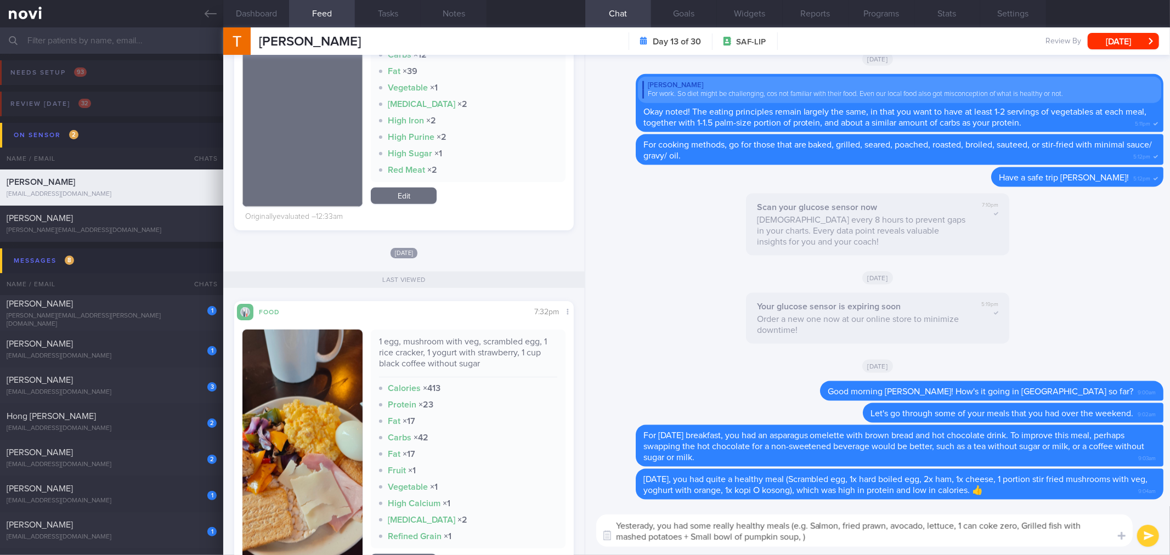
click at [442, 349] on div "1 egg, mushroom with veg, scrambled egg, 1 rice cracker, 1 yogurt with strawber…" at bounding box center [468, 356] width 178 height 41
click at [444, 364] on div "1 egg, mushroom with veg, scrambled egg, 1 rice cracker, 1 yogurt with strawber…" at bounding box center [468, 356] width 178 height 41
copy div "1 egg, mushroom with veg, scrambled egg, 1 rice cracker, 1 yogurt with strawber…"
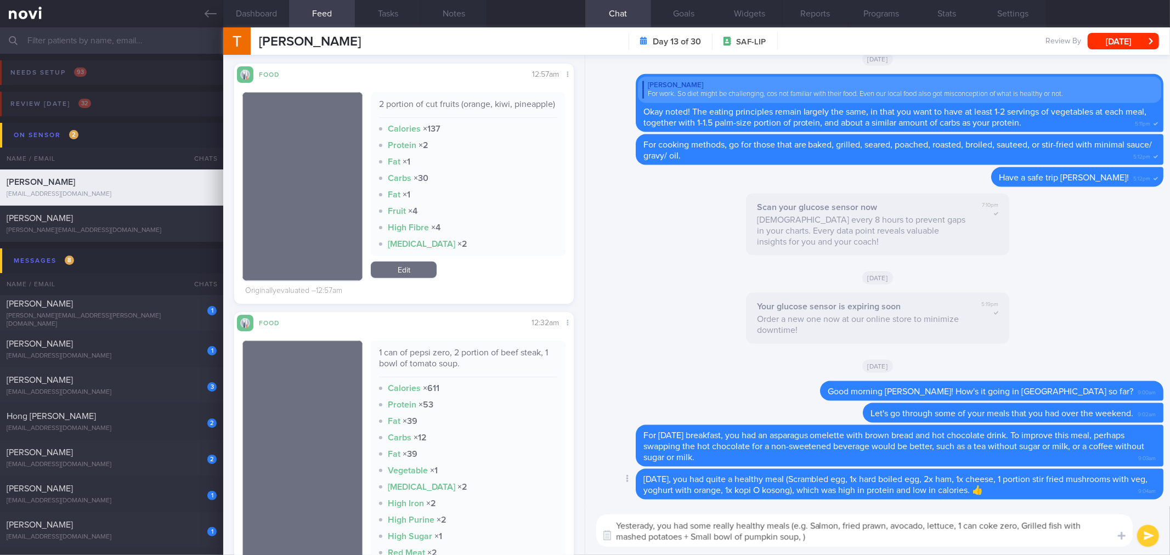
scroll to position [671, 0]
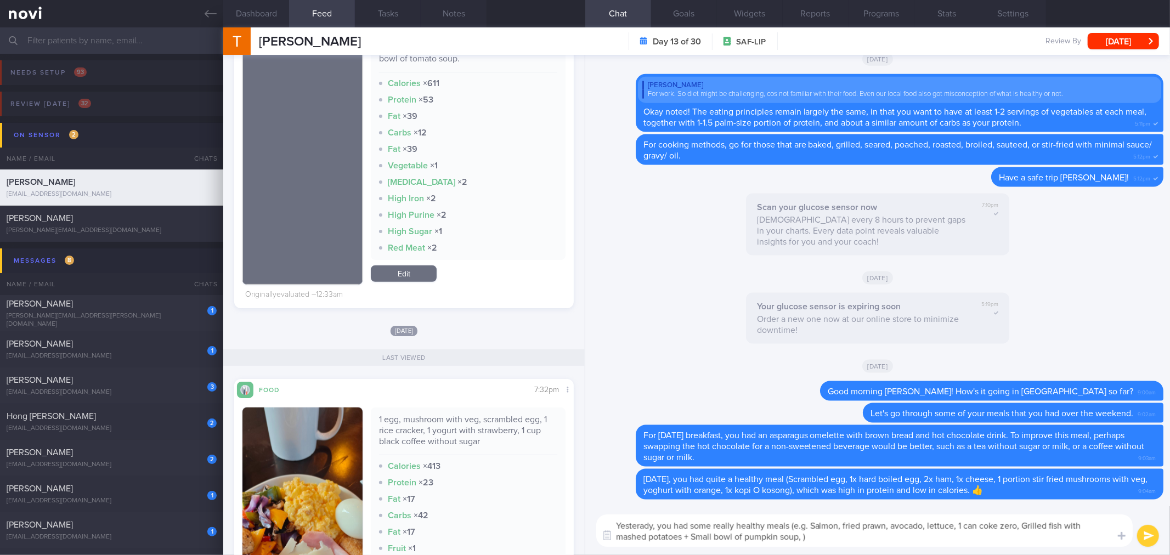
click at [803, 539] on textarea "Yesterady, you had some really healthy meals (e.g. Salmon, fried prawn, avocado…" at bounding box center [864, 531] width 537 height 32
paste textarea "1 egg, mushroom with veg, scrambled egg, 1 rice cracker, 1 yogurt with strawber…"
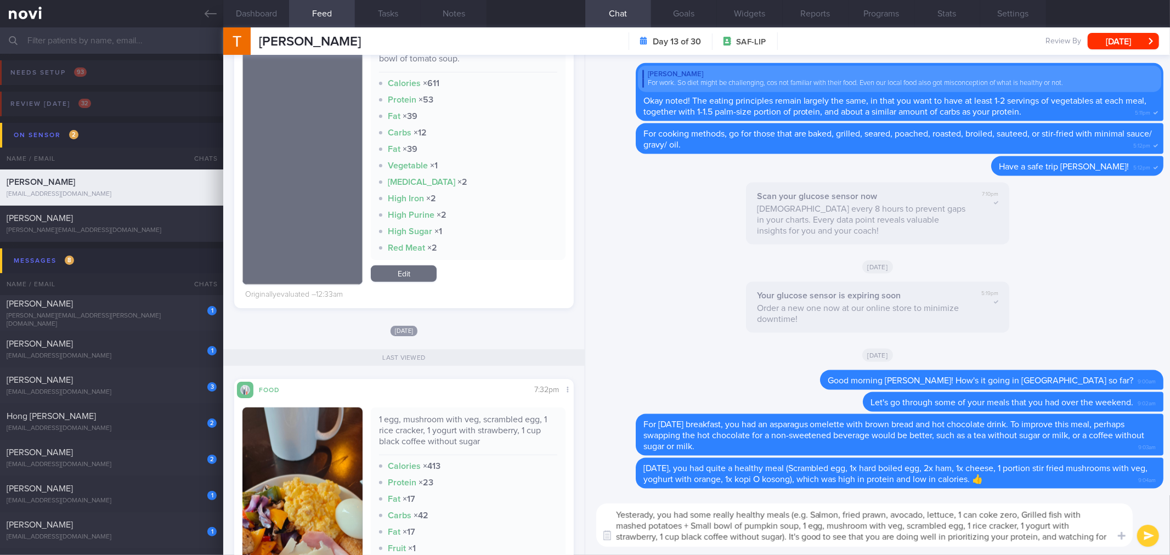
scroll to position [0, 0]
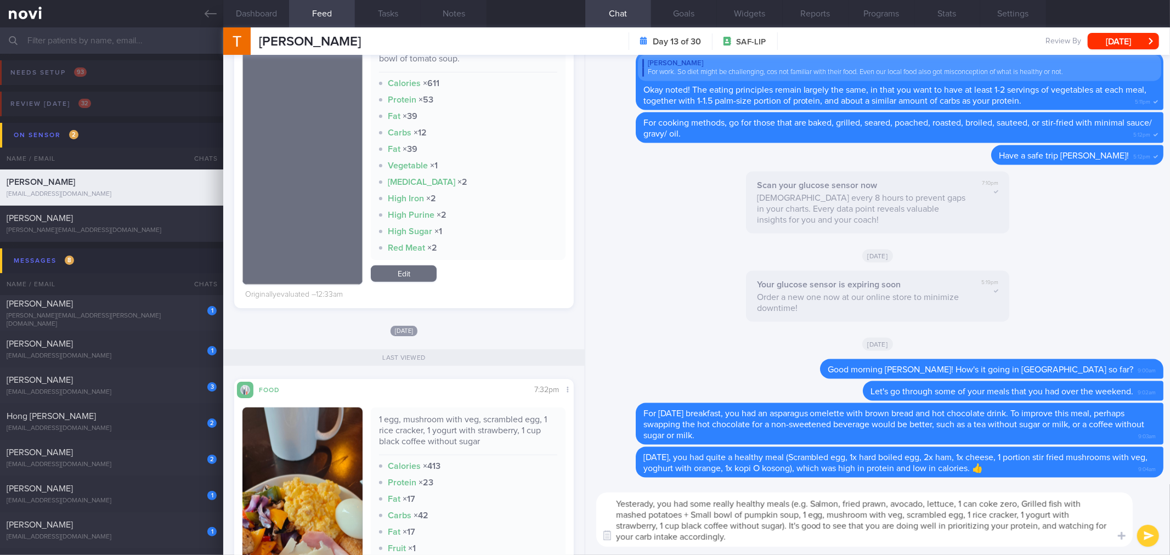
type textarea "Yesterady, you had some really healthy meals (e.g. Salmon, fried prawn, avocado…"
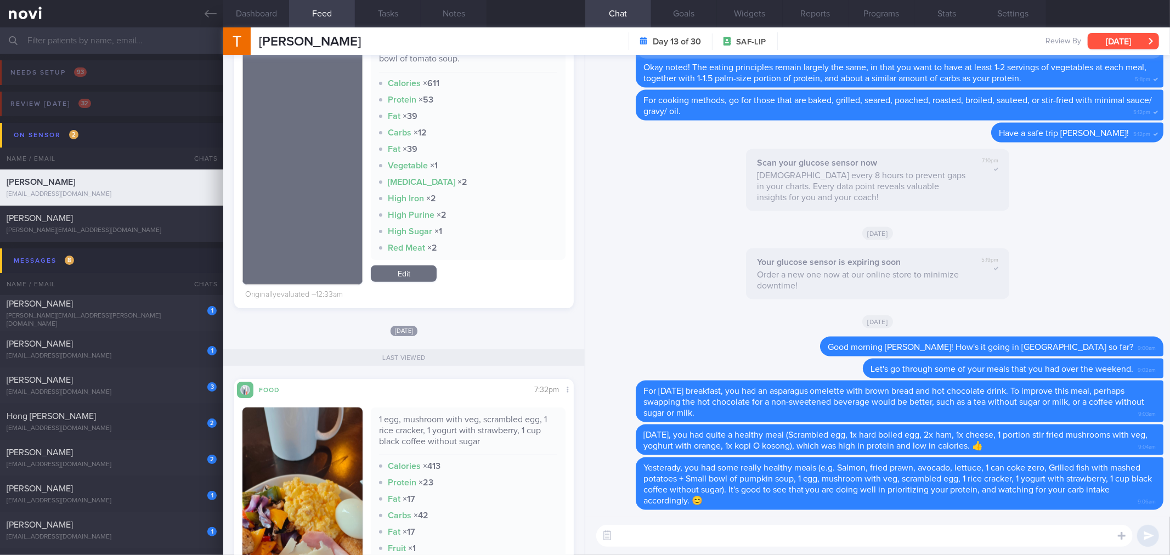
click at [1128, 47] on button "[DATE]" at bounding box center [1123, 41] width 71 height 16
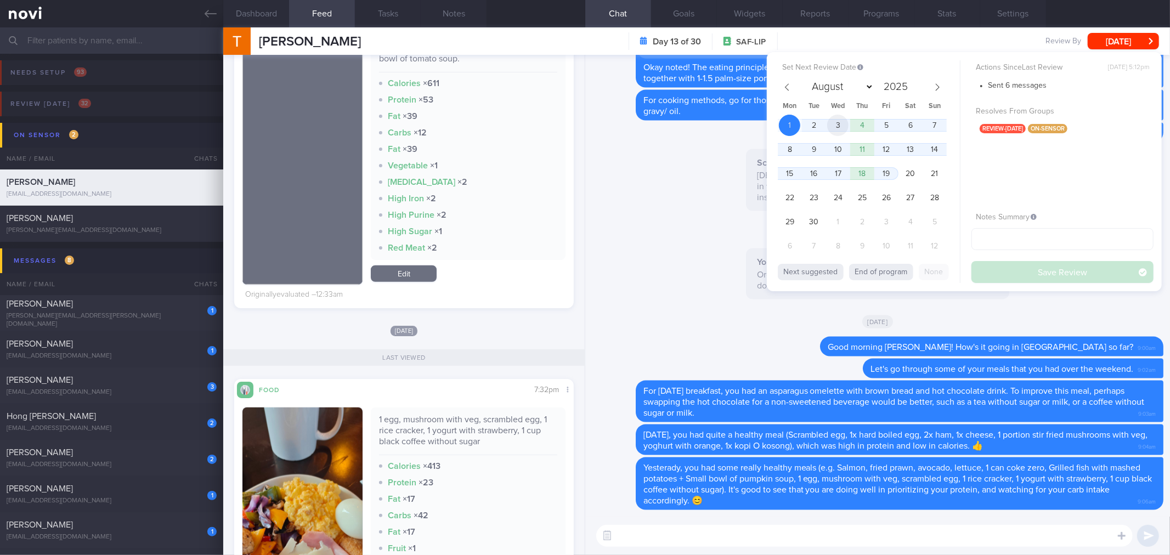
click at [842, 123] on span "3" at bounding box center [837, 125] width 21 height 21
click at [870, 127] on span "4" at bounding box center [862, 125] width 21 height 21
click at [1010, 275] on button "Save Review" at bounding box center [1063, 272] width 182 height 22
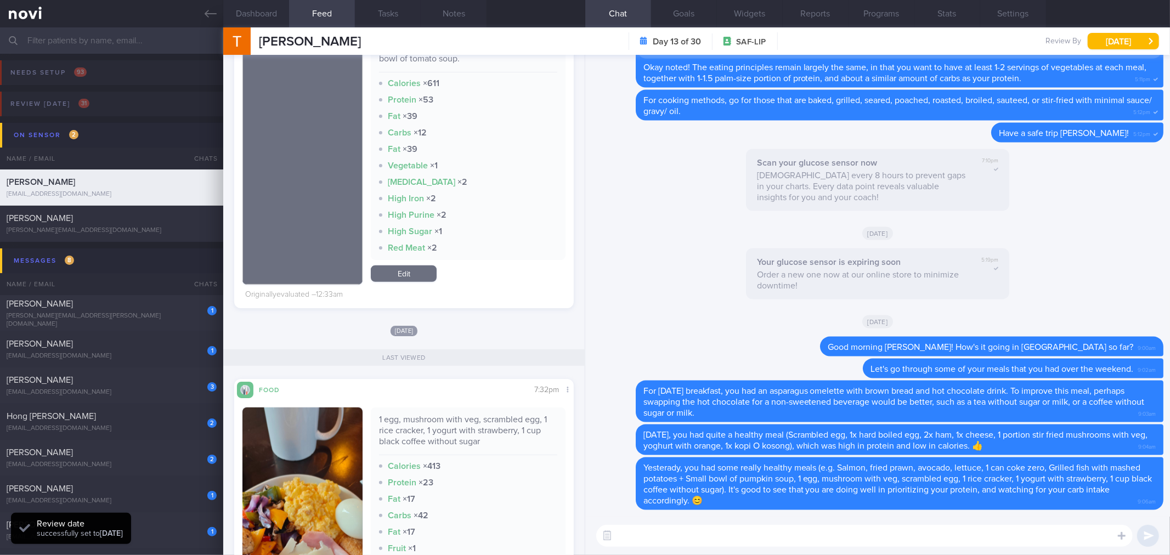
scroll to position [157, 314]
drag, startPoint x: 222, startPoint y: 18, endPoint x: 218, endPoint y: 42, distance: 24.4
click at [222, 18] on link at bounding box center [111, 13] width 223 height 27
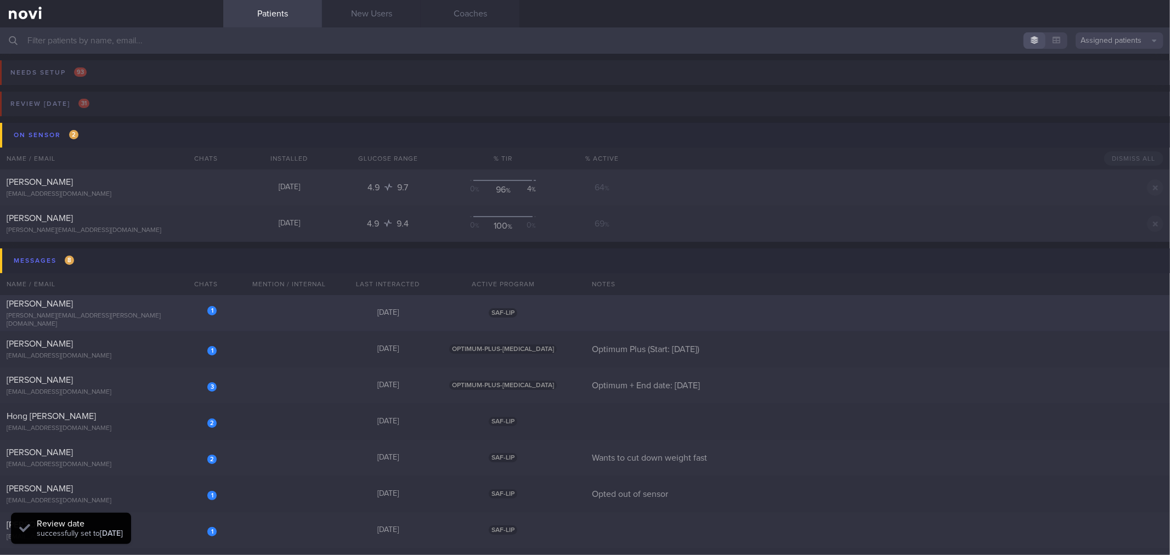
click at [181, 321] on div "[PERSON_NAME][EMAIL_ADDRESS][PERSON_NAME][DOMAIN_NAME]" at bounding box center [112, 320] width 210 height 16
select select "8"
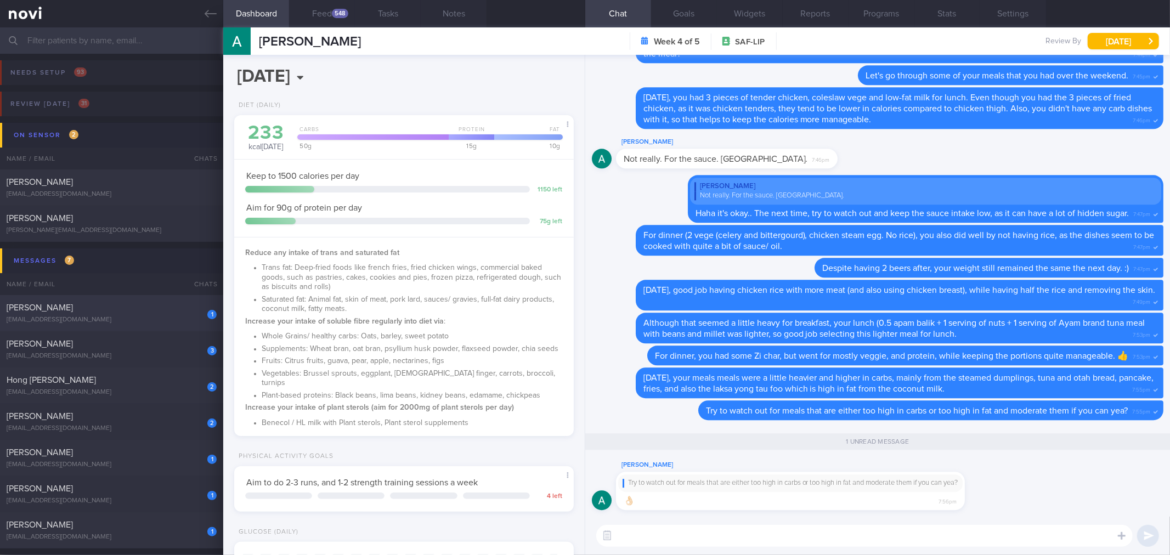
scroll to position [157, 314]
click at [911, 532] on textarea at bounding box center [864, 536] width 537 height 22
click at [344, 21] on button "Feed 548" at bounding box center [322, 13] width 66 height 27
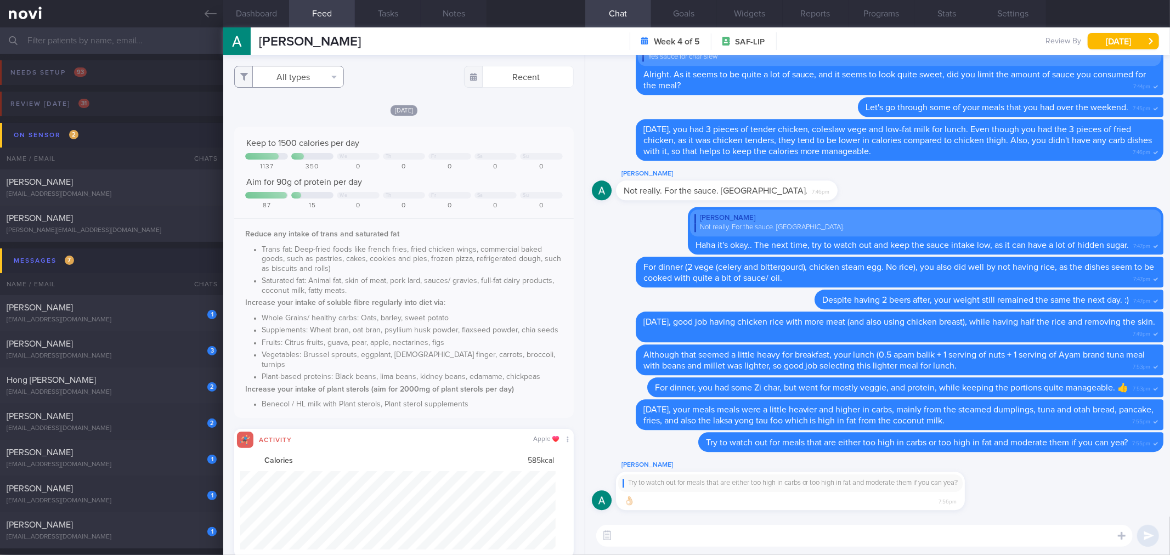
click at [323, 75] on button "All types" at bounding box center [289, 77] width 110 height 22
click at [313, 112] on button "Activity" at bounding box center [289, 114] width 109 height 16
checkbox input "false"
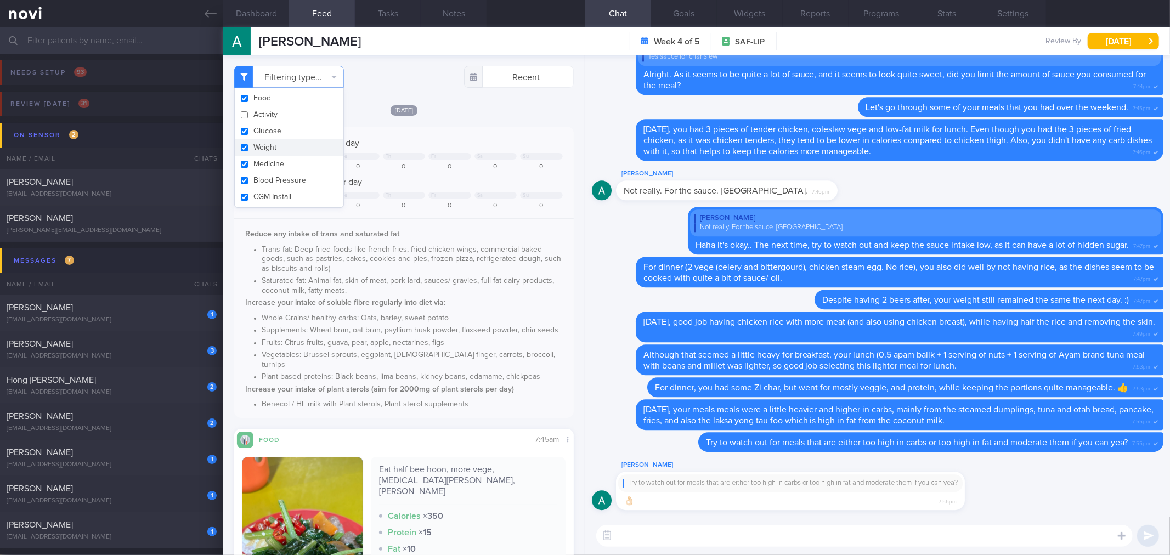
click at [460, 105] on div "[DATE]" at bounding box center [403, 110] width 339 height 12
drag, startPoint x: 803, startPoint y: 529, endPoint x: 781, endPoint y: 521, distance: 22.7
click at [803, 529] on textarea at bounding box center [864, 536] width 537 height 22
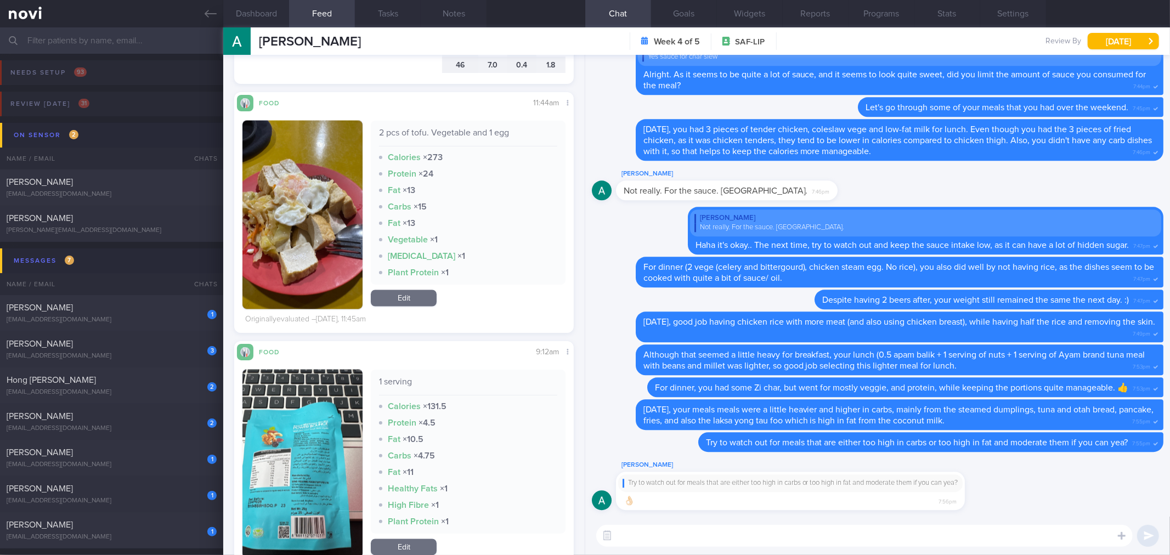
scroll to position [1402, 0]
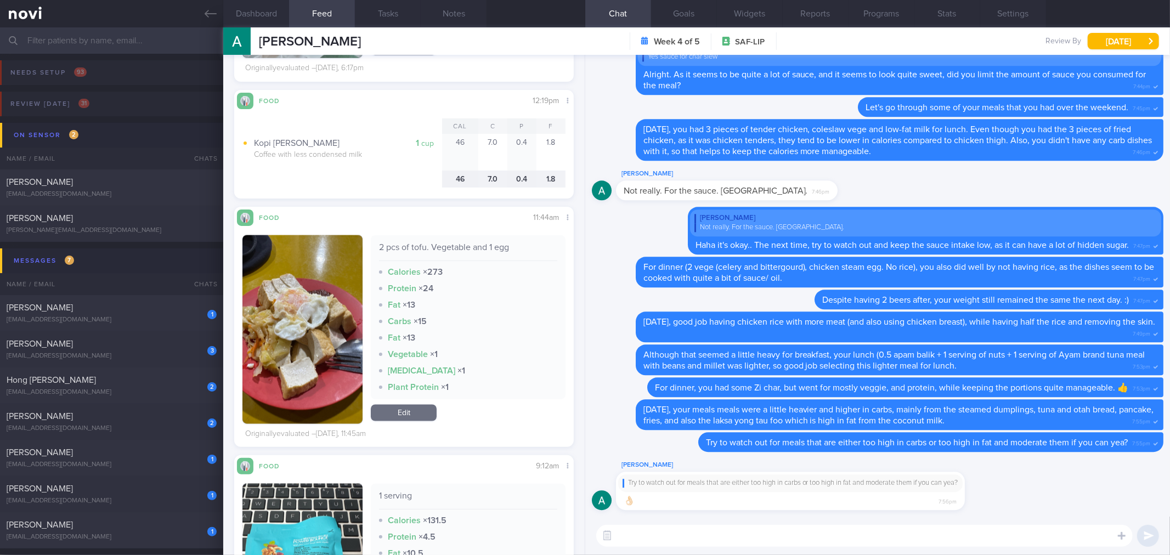
click at [347, 320] on button "button" at bounding box center [303, 329] width 120 height 189
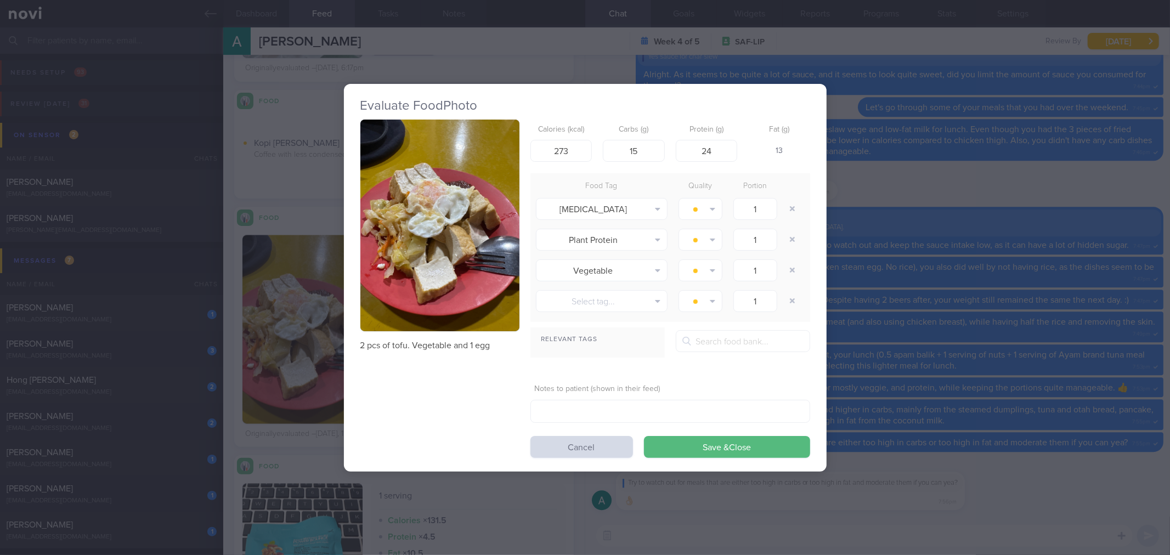
click at [481, 342] on p "2 pcs of tofu. Vegetable and 1 egg" at bounding box center [440, 345] width 159 height 11
click at [483, 344] on p "2 pcs of tofu. Vegetable and 1 egg" at bounding box center [440, 345] width 159 height 11
copy div "2 pcs of tofu. Vegetable and 1 egg"
click at [731, 519] on div "Evaluate Food Photo 2 pcs of tofu. Vegetable and 1 egg Calories (kcal) 273 Carb…" at bounding box center [585, 277] width 483 height 555
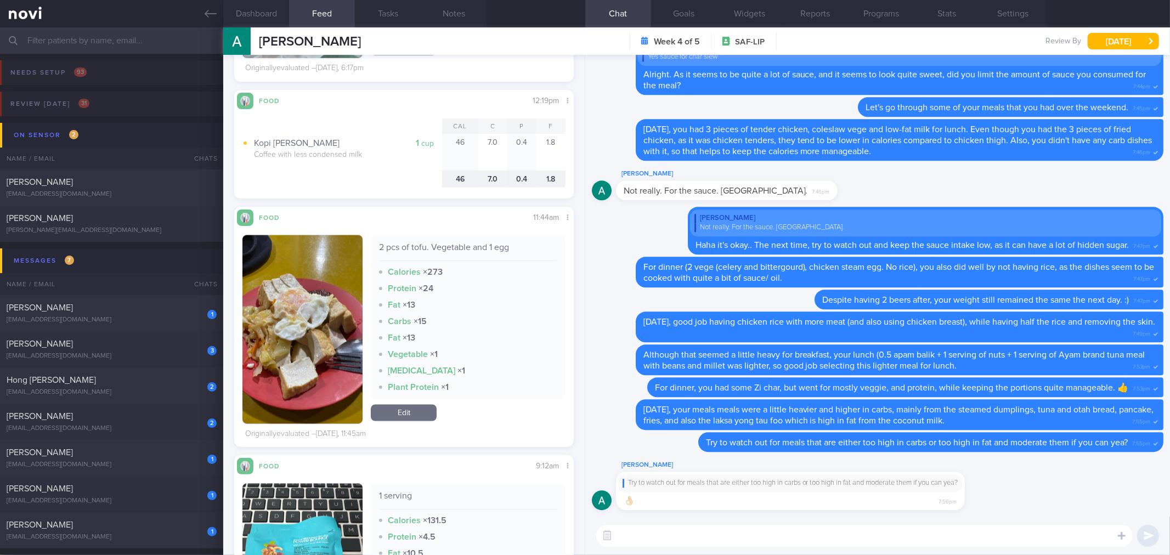
click at [733, 530] on textarea at bounding box center [864, 536] width 537 height 22
click at [733, 538] on textarea at bounding box center [864, 536] width 537 height 22
click at [816, 539] on textarea at bounding box center [864, 536] width 537 height 22
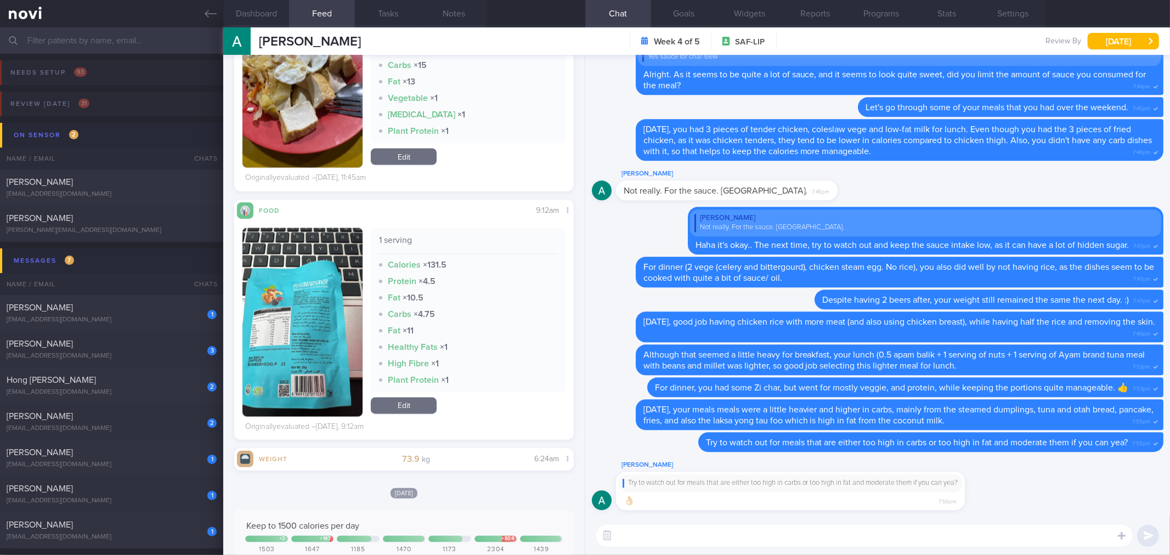
scroll to position [1341, 0]
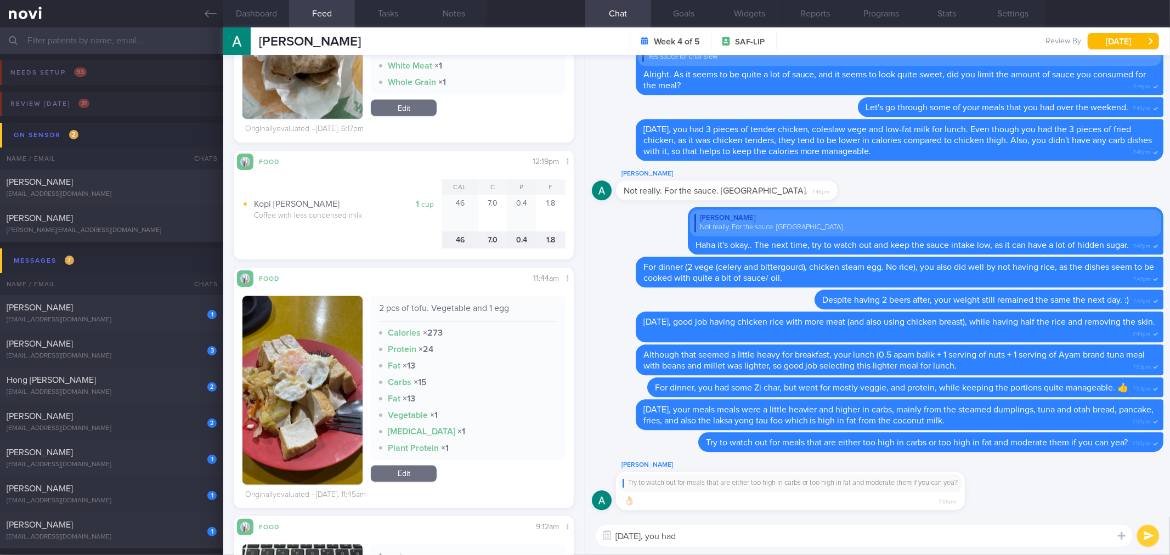
click at [481, 303] on div "2 pcs of tofu. Vegetable and 1 egg" at bounding box center [468, 312] width 178 height 19
copy div "2 pcs of tofu. Vegetable and 1 egg"
click at [722, 534] on textarea "[DATE], you had" at bounding box center [864, 536] width 537 height 22
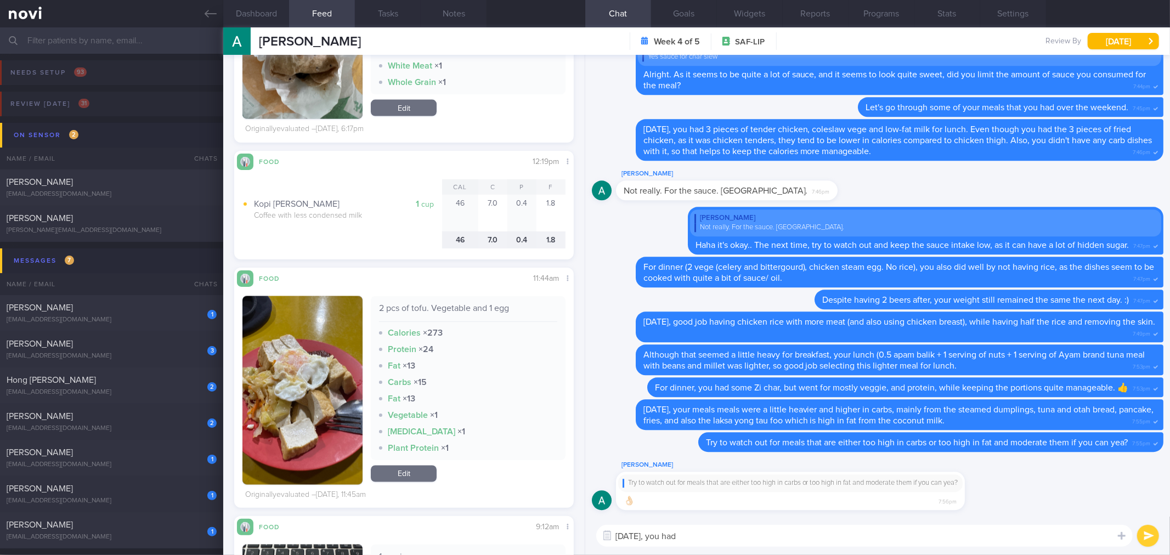
paste textarea "2 pcs of tofu. Vegetable and 1 egg"
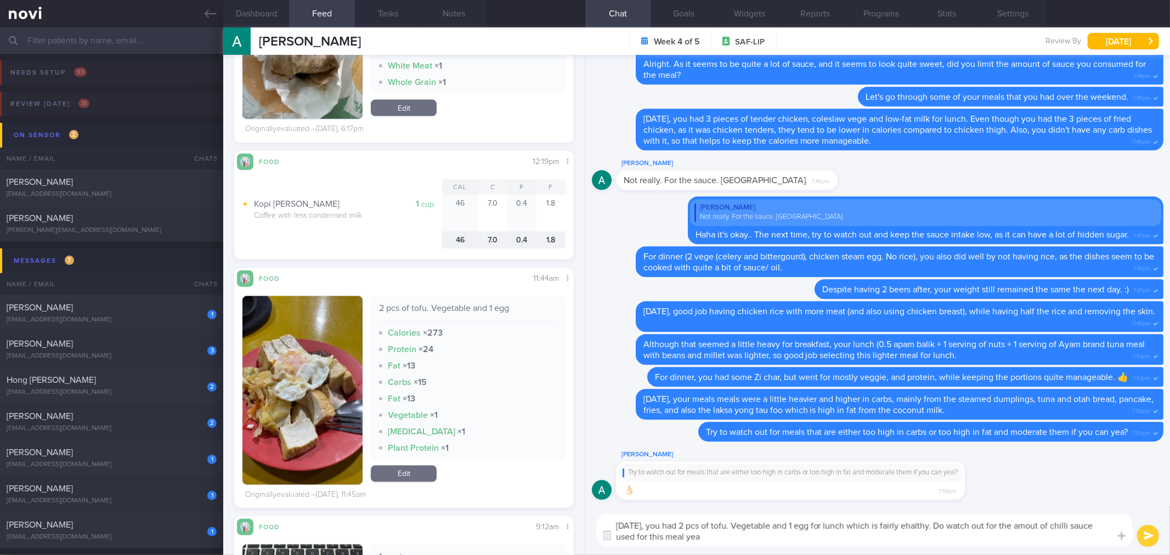
type textarea "[DATE], you had 2 pcs of tofu. Vegetable and 1 egg for lunch which is fairly eh…"
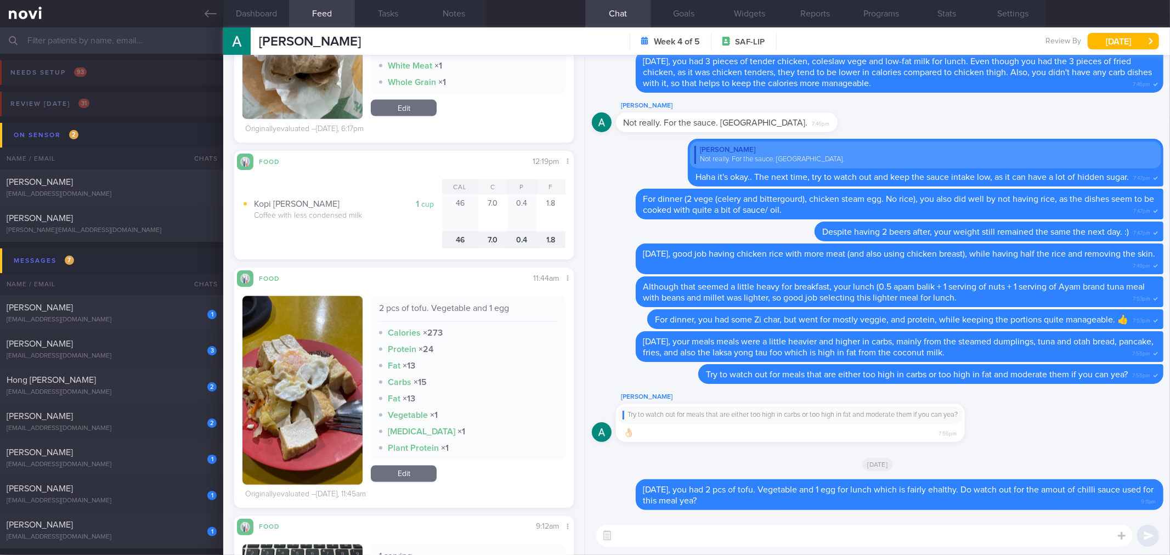
scroll to position [1036, 0]
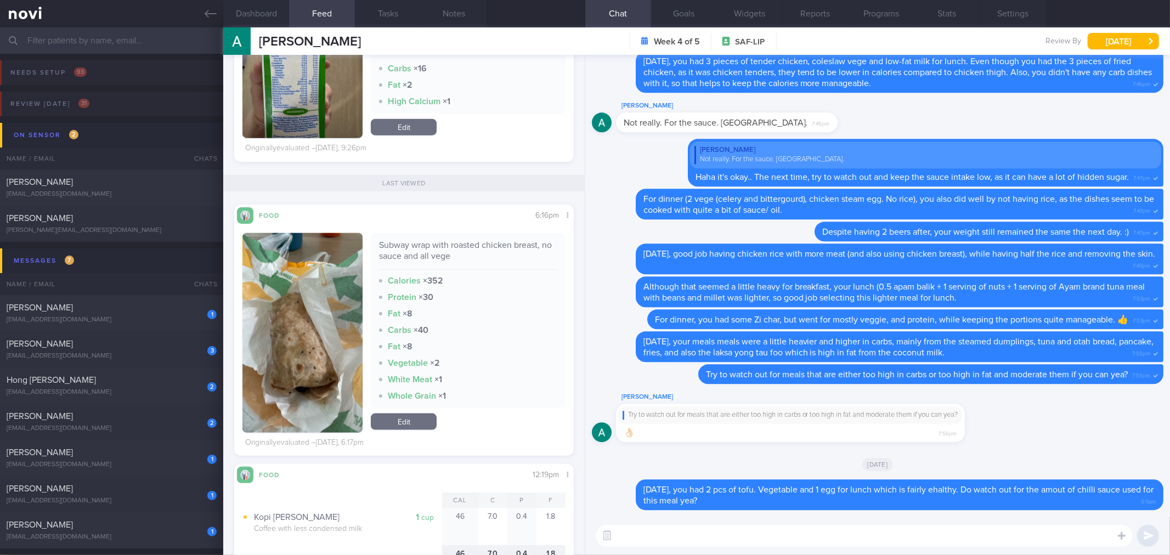
click at [408, 262] on div "Subway wrap with roasted chicken breast, no sauce and all vege" at bounding box center [468, 255] width 178 height 30
copy div "Subway wrap with roasted chicken breast, no sauce and all vege"
click at [662, 540] on textarea at bounding box center [864, 536] width 537 height 22
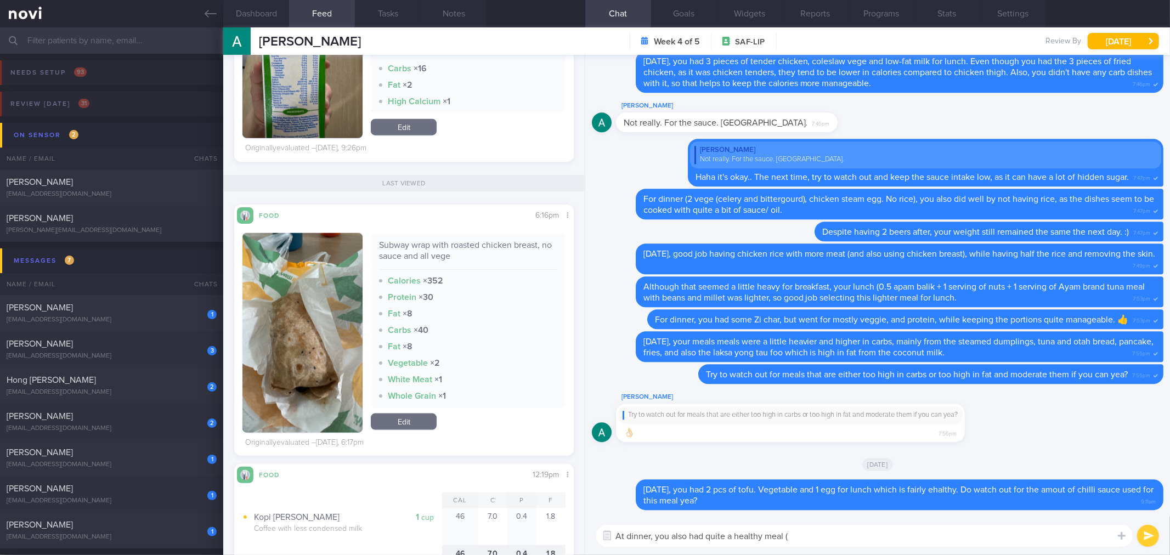
paste textarea "Subway wrap with roasted chicken breast, no sauce and all vege"
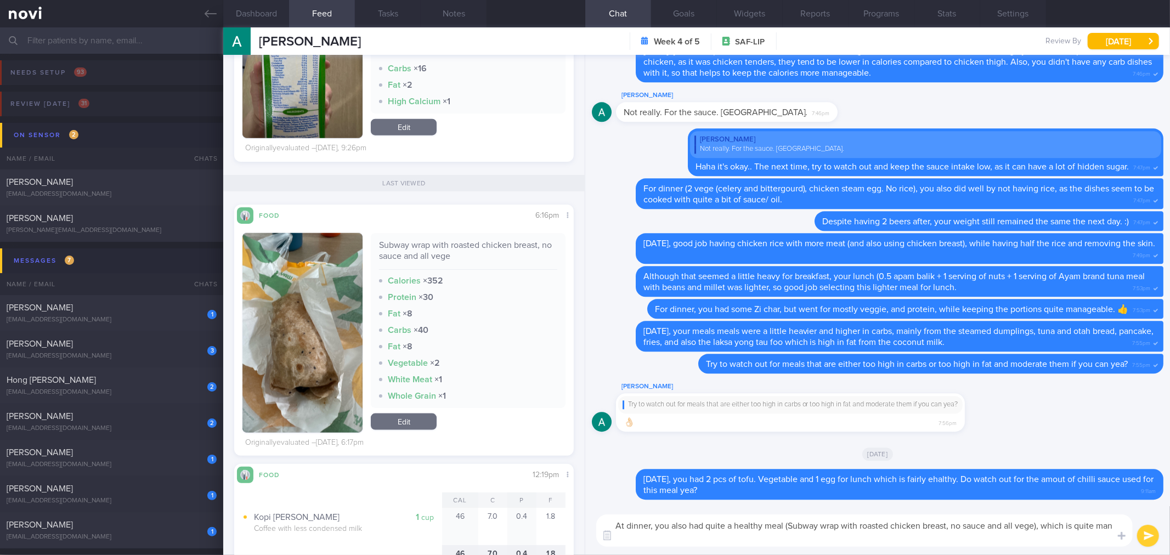
scroll to position [0, 0]
type textarea "At dinner, you also had quite a healthy meal (Subway wrap with roasted chicken …"
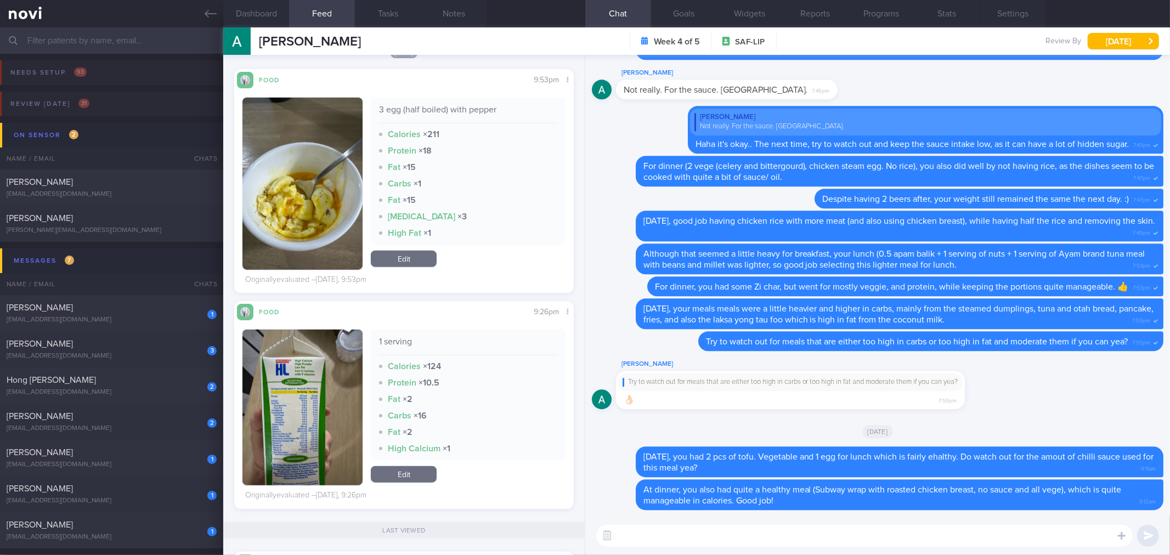
scroll to position [610, 0]
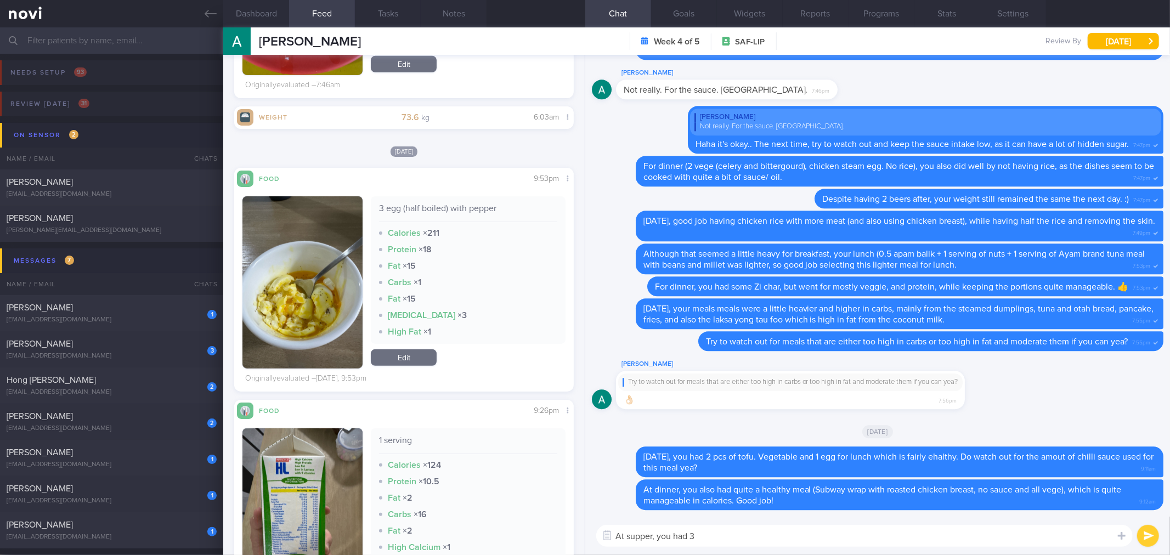
click at [439, 203] on div "3 egg (half boiled) with pepper" at bounding box center [468, 212] width 178 height 19
copy div "3 egg (half boiled) with pepper"
click at [764, 539] on textarea "At supper, you had 3" at bounding box center [864, 536] width 537 height 22
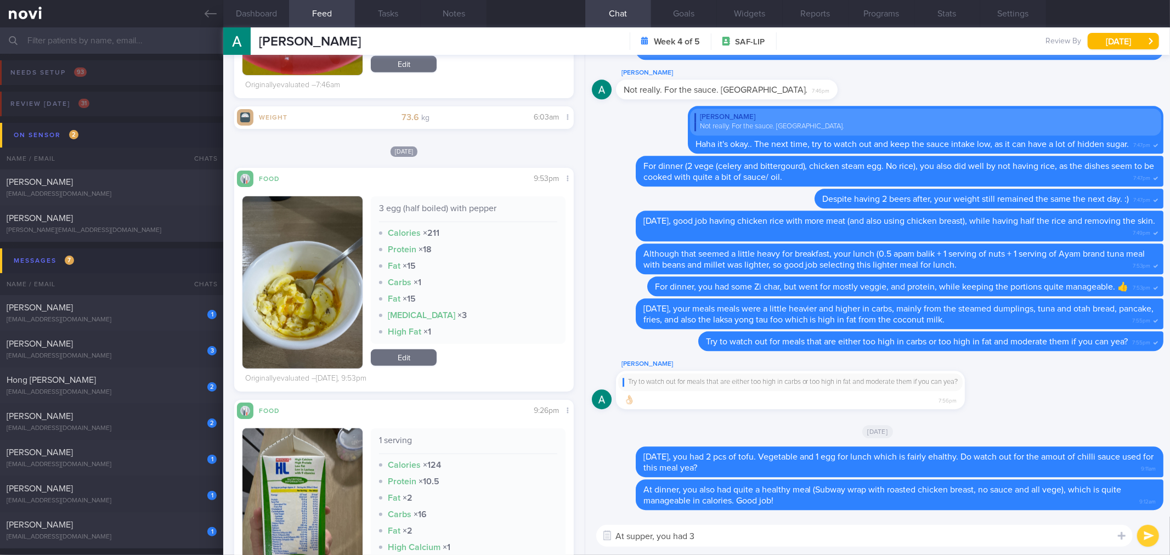
paste textarea "3 egg (half boiled) with pepper"
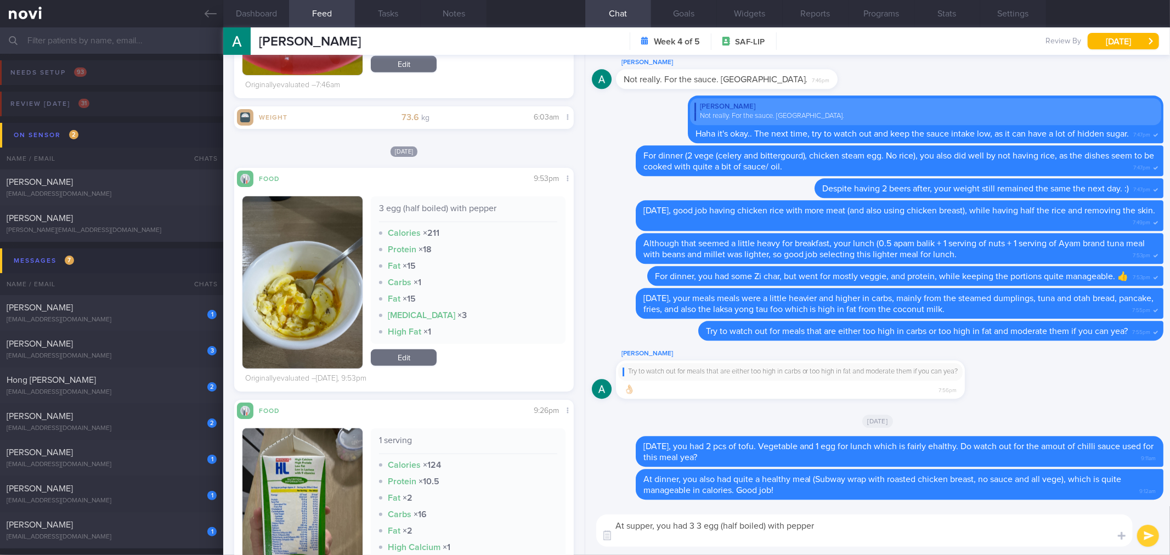
scroll to position [0, 0]
click at [688, 526] on textarea "At supper, you had 3 3 egg (half boiled) with pepper" at bounding box center [864, 531] width 537 height 32
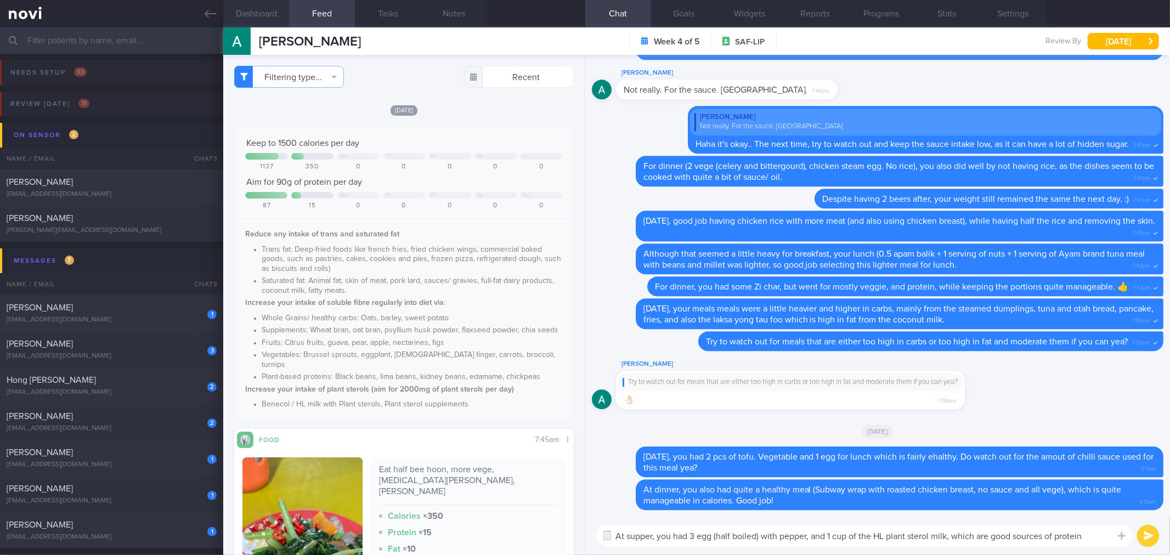
click at [270, 20] on button "Dashboard" at bounding box center [256, 13] width 66 height 27
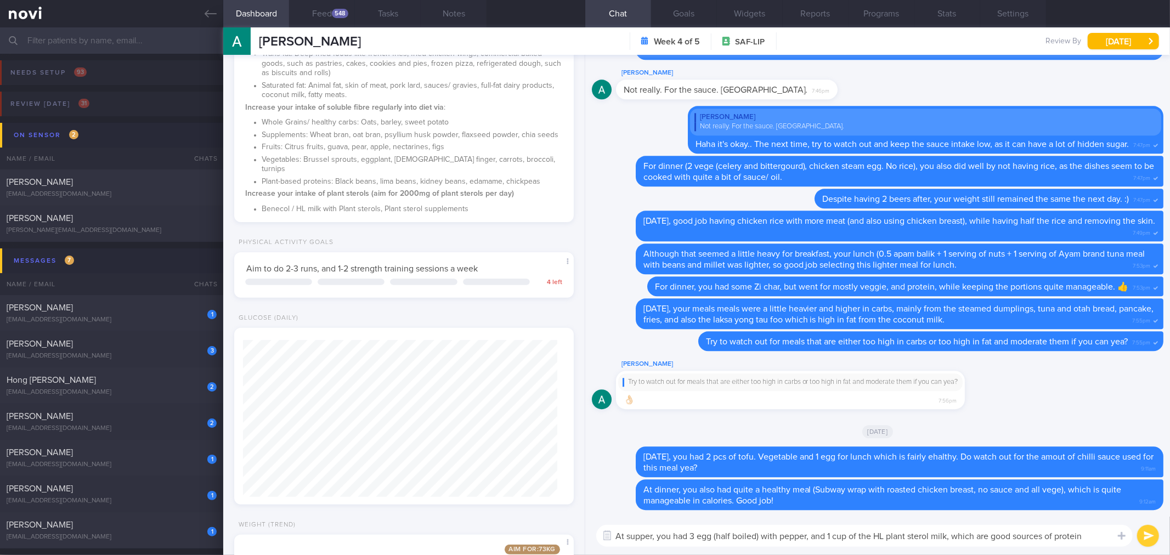
scroll to position [409, 0]
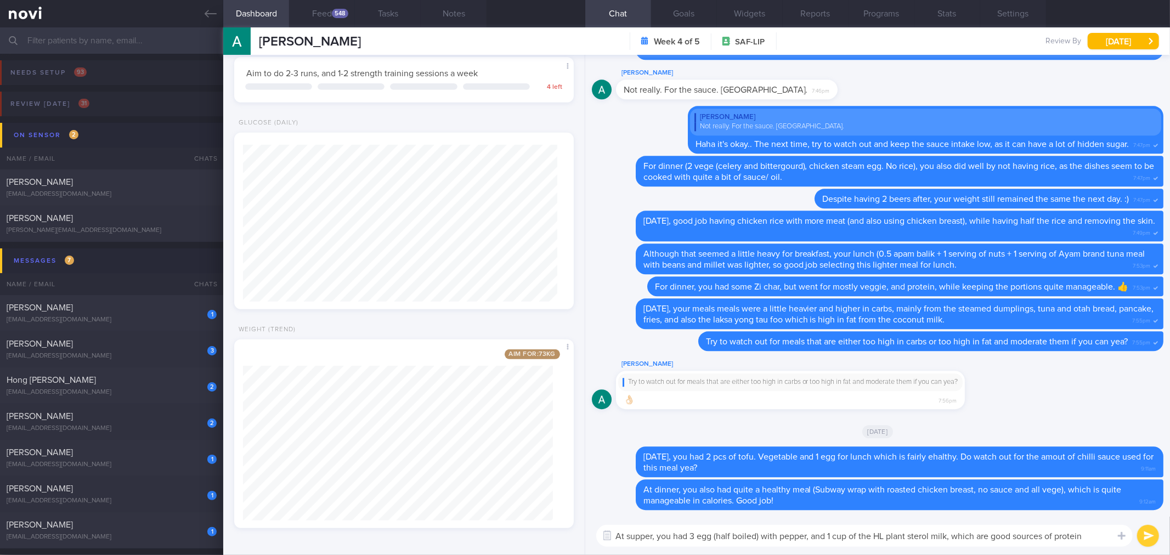
click at [1087, 538] on textarea "At supper, you had 3 egg (half boiled) with pepper, and 1 cup of the HL plant s…" at bounding box center [864, 536] width 537 height 22
type textarea "At supper, you had 3 egg (half boiled) with pepper, and 1 cup of the HL plant s…"
click at [1106, 533] on textarea "At supper, you had 3 egg (half boiled) with pepper, and 1 cup of the HL plant s…" at bounding box center [864, 536] width 537 height 22
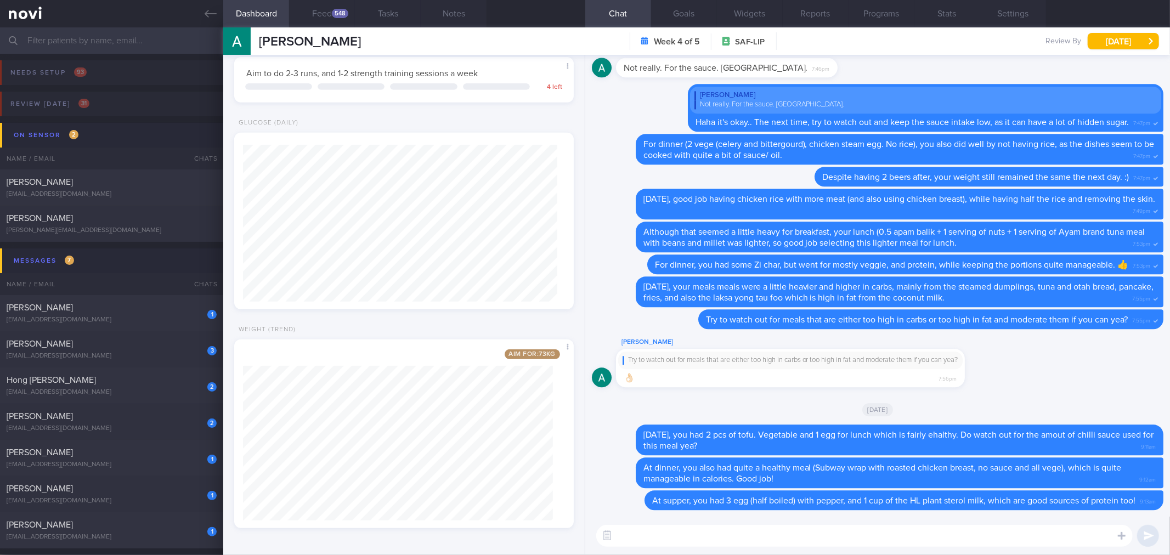
click at [879, 527] on textarea at bounding box center [864, 536] width 537 height 22
click at [212, 12] on icon at bounding box center [211, 14] width 12 height 12
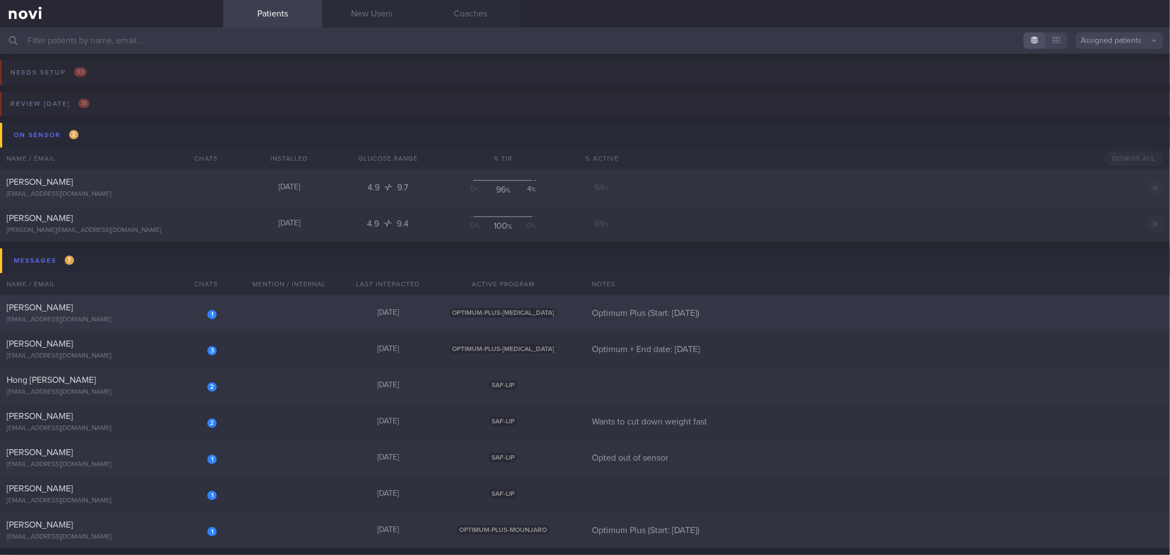
click at [155, 309] on div "[PERSON_NAME]" at bounding box center [110, 307] width 207 height 11
select select "8"
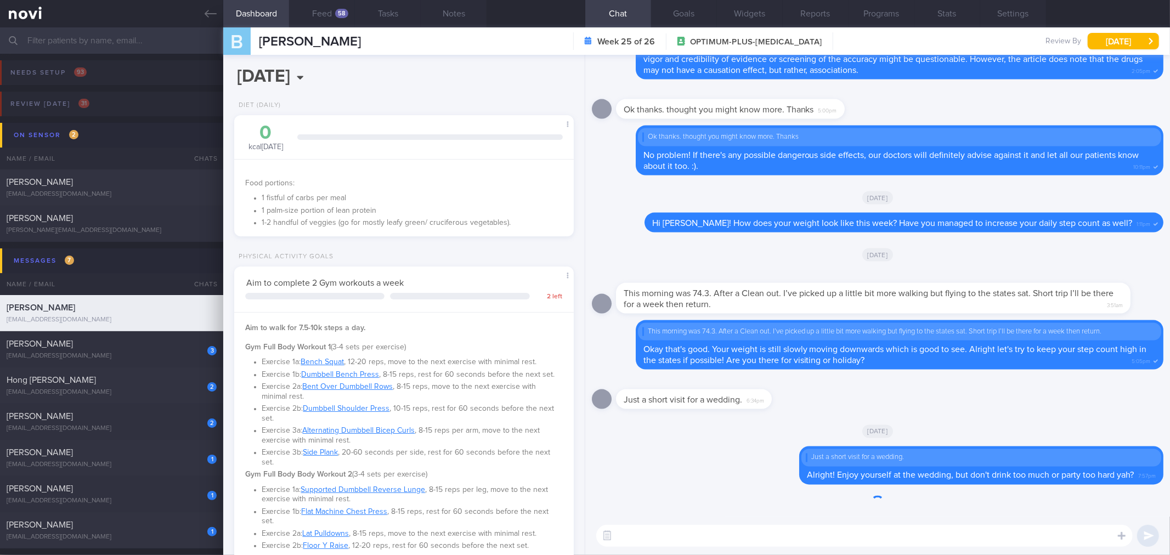
scroll to position [171, 310]
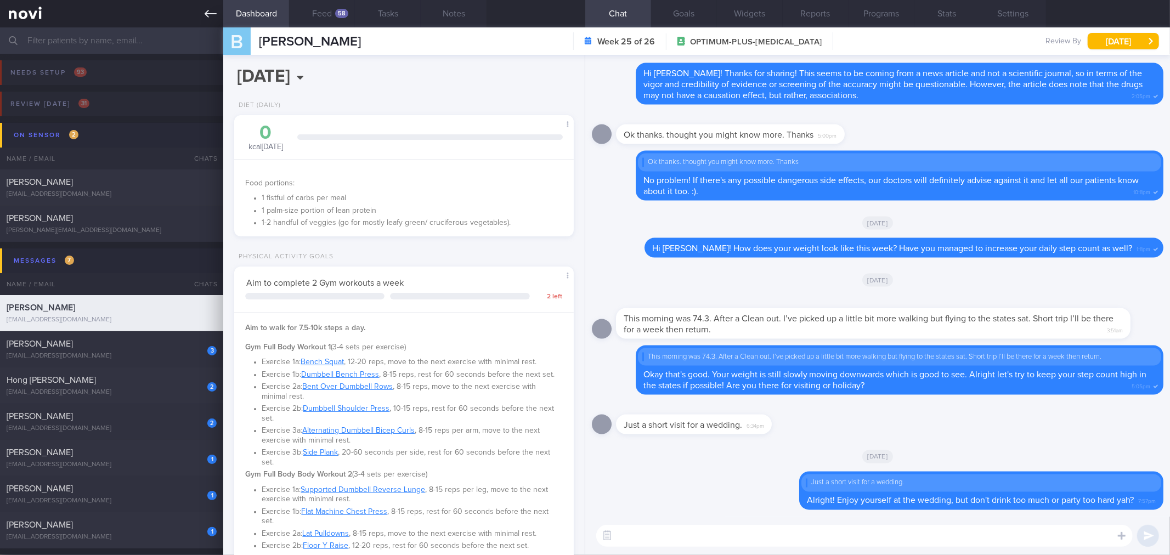
click at [210, 18] on icon at bounding box center [211, 14] width 12 height 12
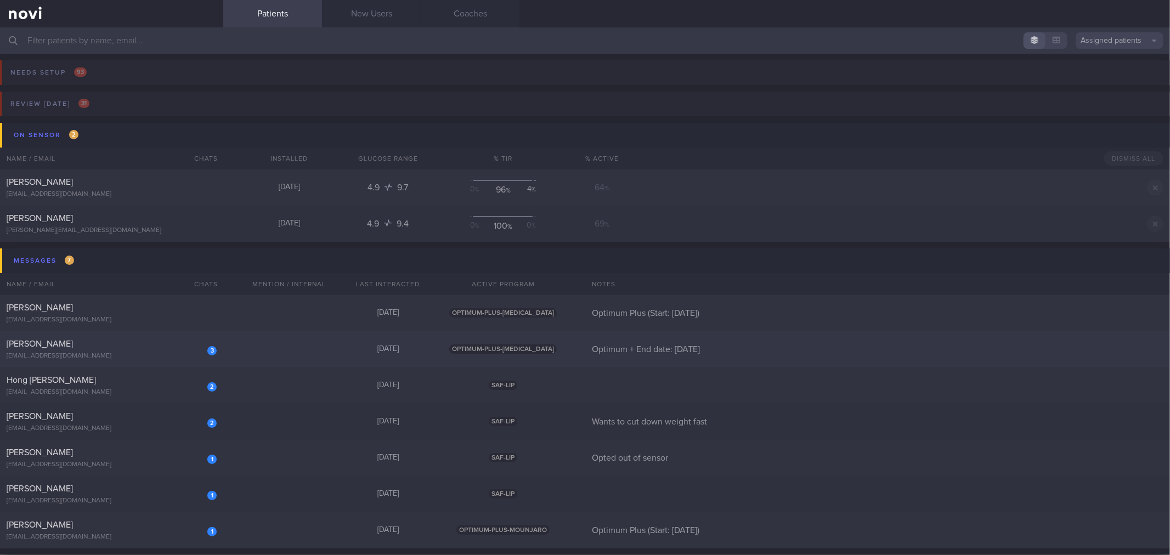
click at [169, 349] on div "[PERSON_NAME]" at bounding box center [110, 344] width 207 height 11
select select "8"
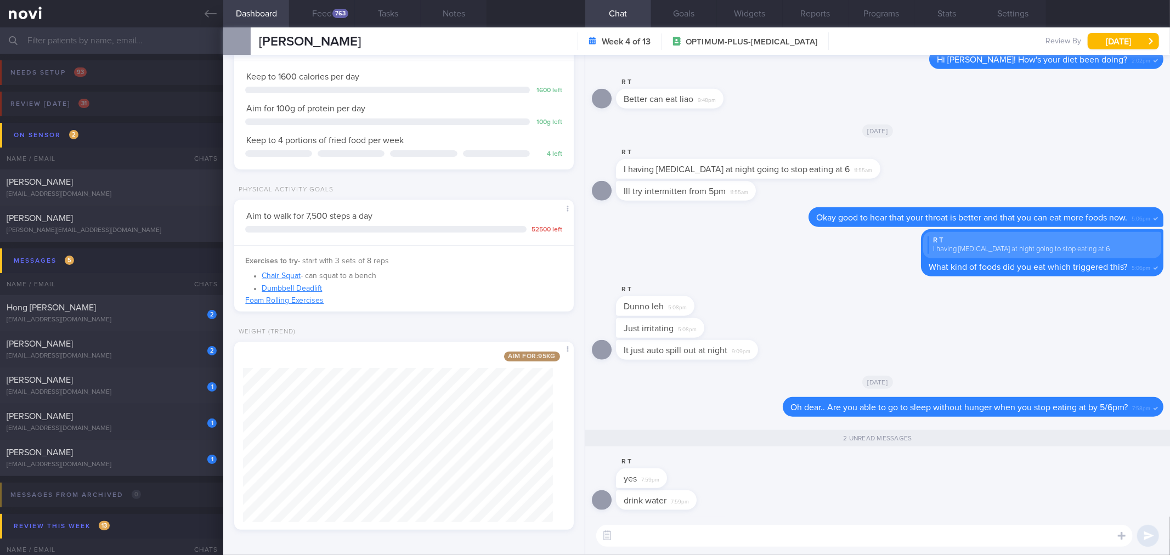
scroll to position [102, 0]
click at [765, 542] on textarea at bounding box center [864, 536] width 537 height 22
click at [644, 528] on textarea at bounding box center [864, 536] width 537 height 22
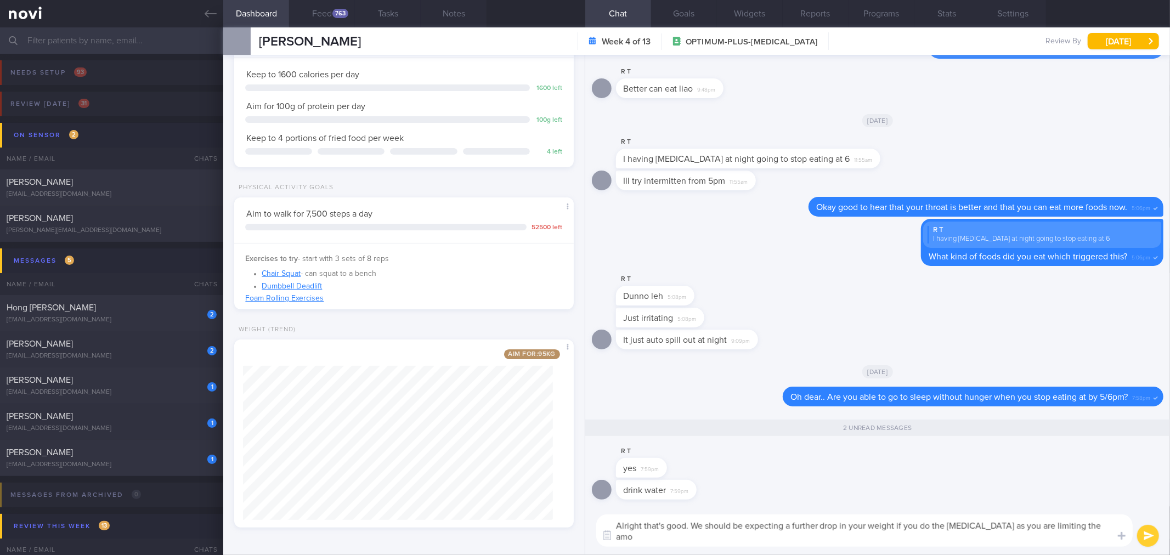
scroll to position [0, 0]
type textarea "Alright that's good. We should be expecting a further drop in your weight if yo…"
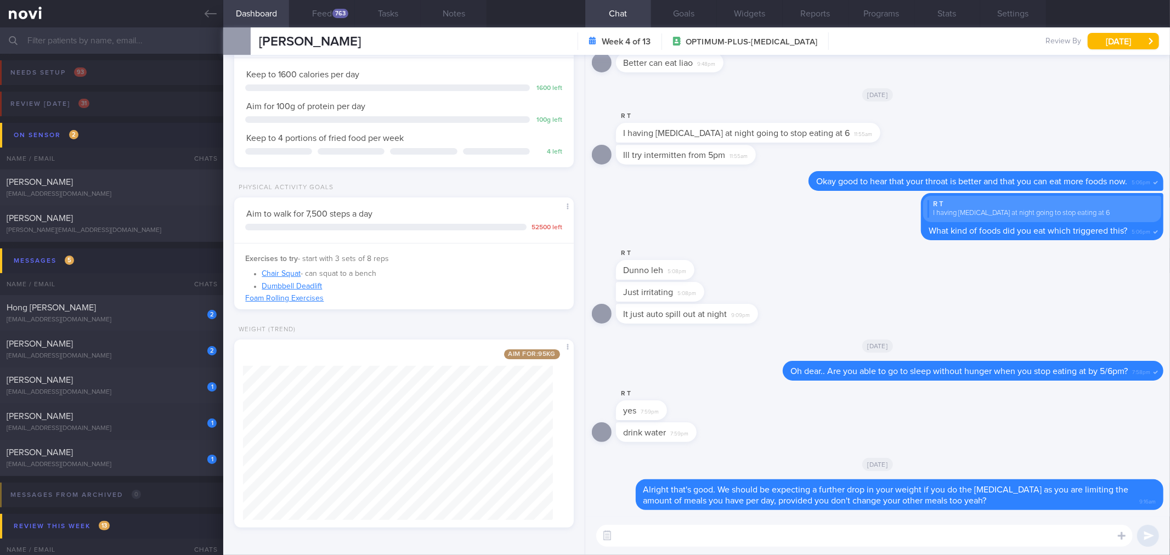
click at [857, 547] on div "​ ​" at bounding box center [877, 536] width 585 height 38
click at [821, 495] on div "Alright that's good. We should be expecting a further drop in your weight if yo…" at bounding box center [900, 495] width 528 height 31
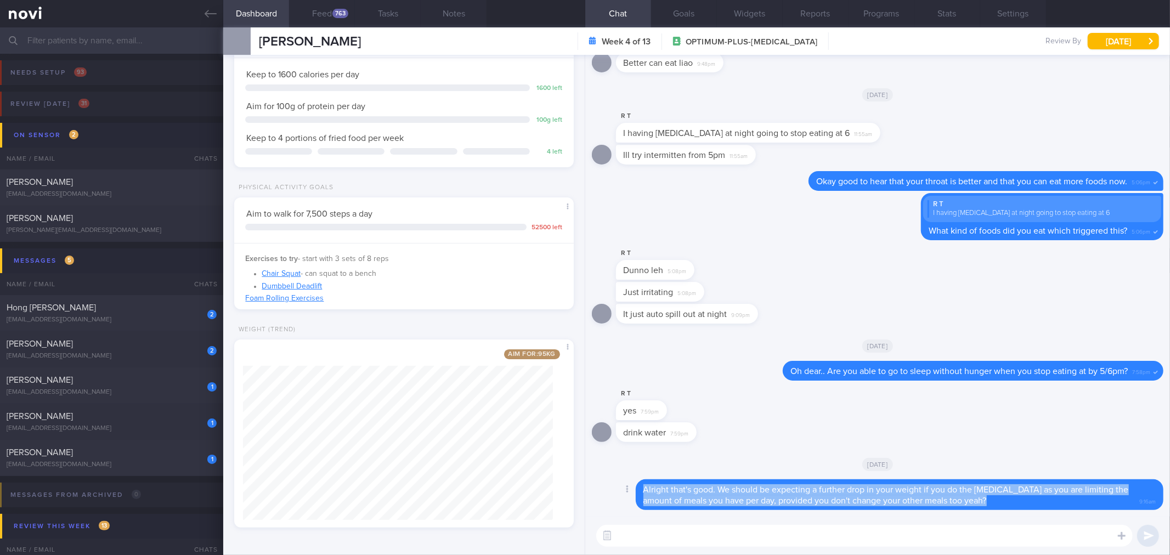
click at [822, 495] on div "Alright that's good. We should be expecting a further drop in your weight if yo…" at bounding box center [900, 495] width 528 height 31
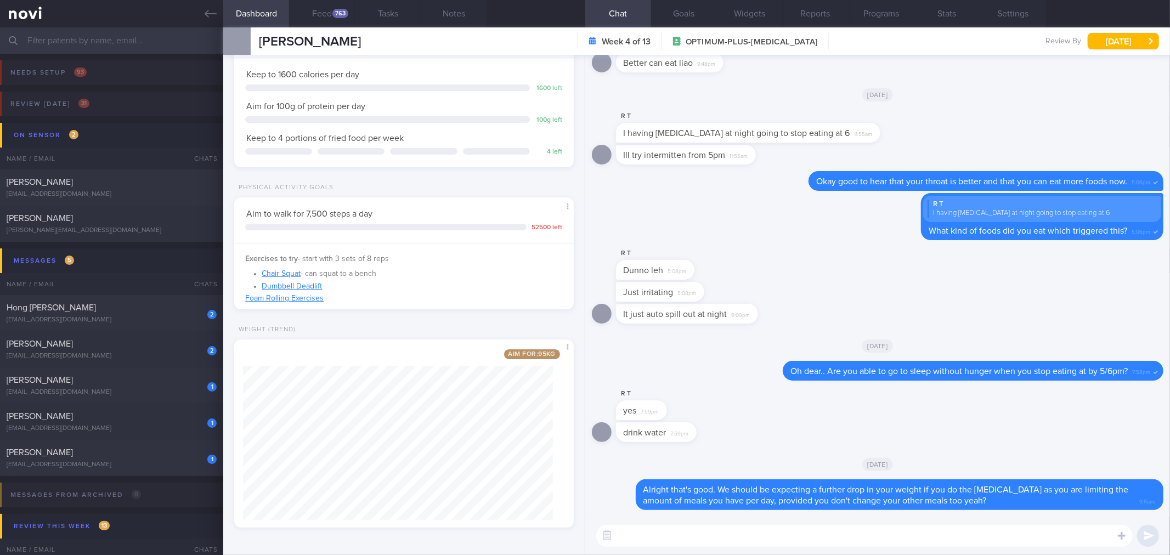
click at [816, 550] on div "​ ​" at bounding box center [877, 536] width 585 height 38
click at [819, 545] on textarea at bounding box center [864, 536] width 537 height 22
paste textarea "Alright that's good. We should be expecting a further drop in your weight if yo…"
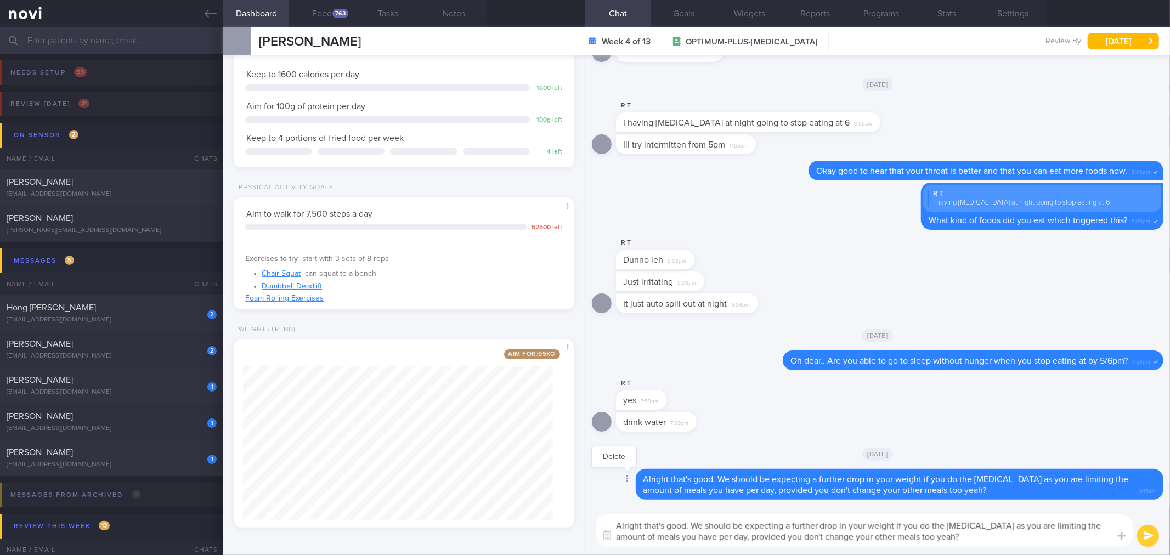
click at [632, 481] on div at bounding box center [627, 480] width 20 height 20
click at [633, 487] on div at bounding box center [627, 480] width 20 height 20
click at [629, 483] on div at bounding box center [627, 480] width 20 height 20
click at [627, 461] on div "Delete" at bounding box center [615, 457] width 46 height 22
click at [619, 458] on button "Delete" at bounding box center [614, 457] width 44 height 16
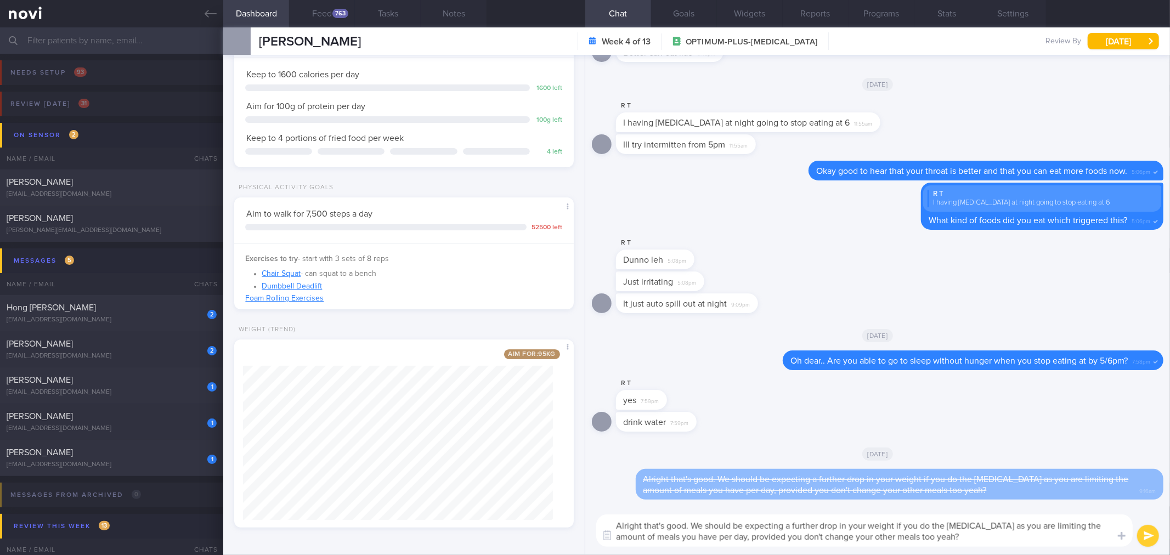
drag, startPoint x: 790, startPoint y: 539, endPoint x: 1028, endPoint y: 543, distance: 238.2
click at [1028, 543] on textarea "Alright that's good. We should be expecting a further drop in your weight if yo…" at bounding box center [864, 531] width 537 height 32
type textarea "Alright that's good. We should be expecting a further drop in your weight if yo…"
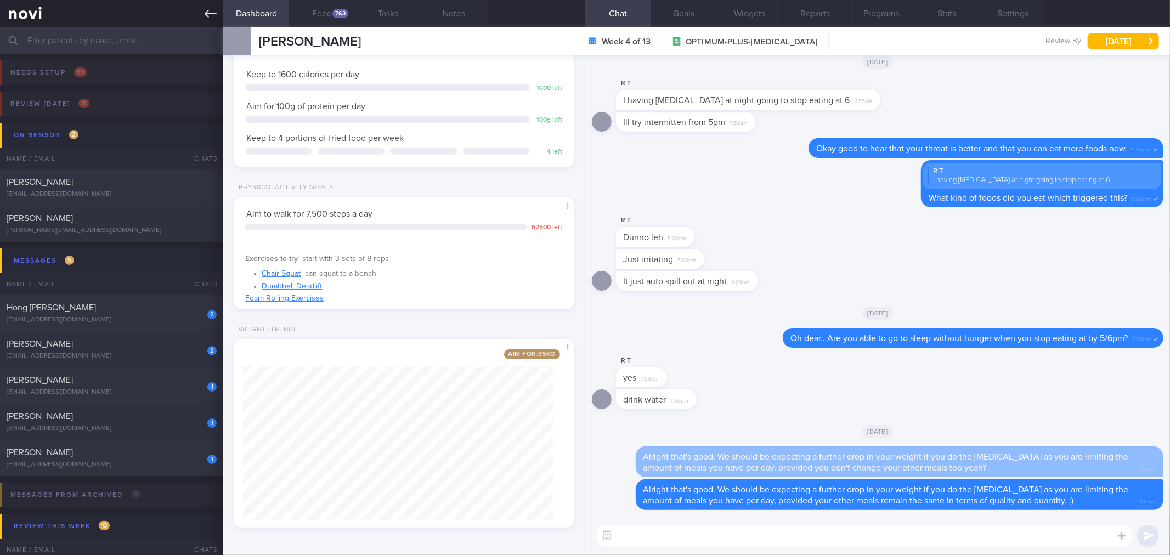
click at [199, 18] on link at bounding box center [111, 13] width 223 height 27
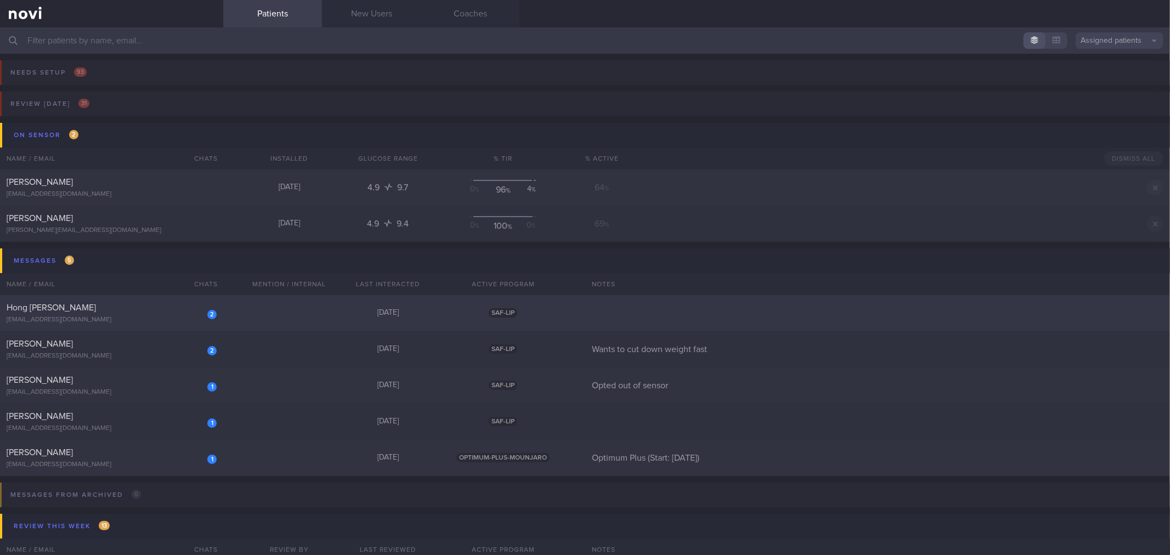
click at [160, 323] on div "[EMAIL_ADDRESS][DOMAIN_NAME]" at bounding box center [112, 320] width 210 height 8
select select "8"
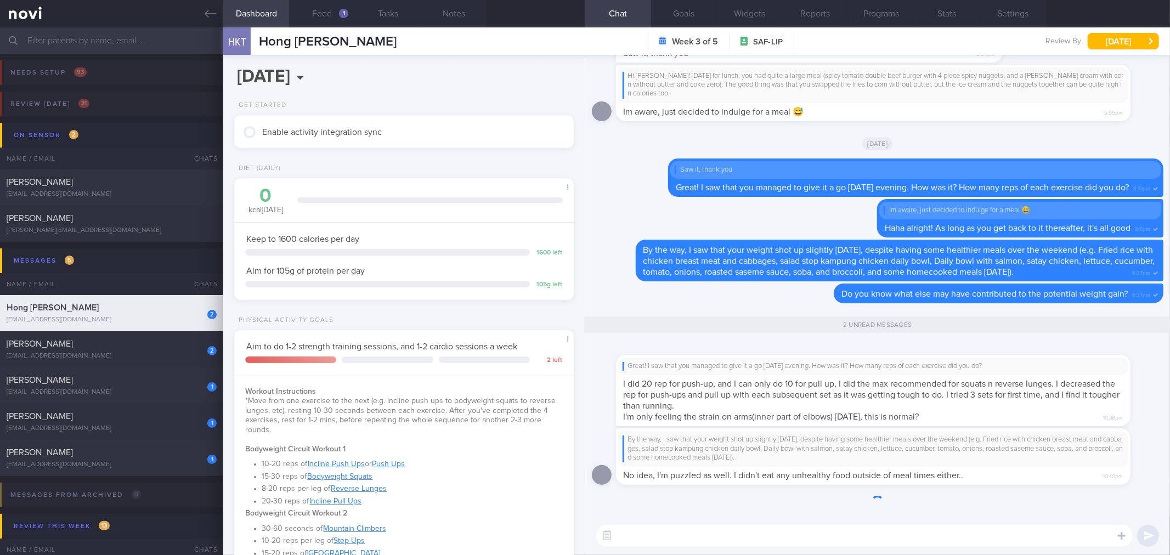
scroll to position [1, 0]
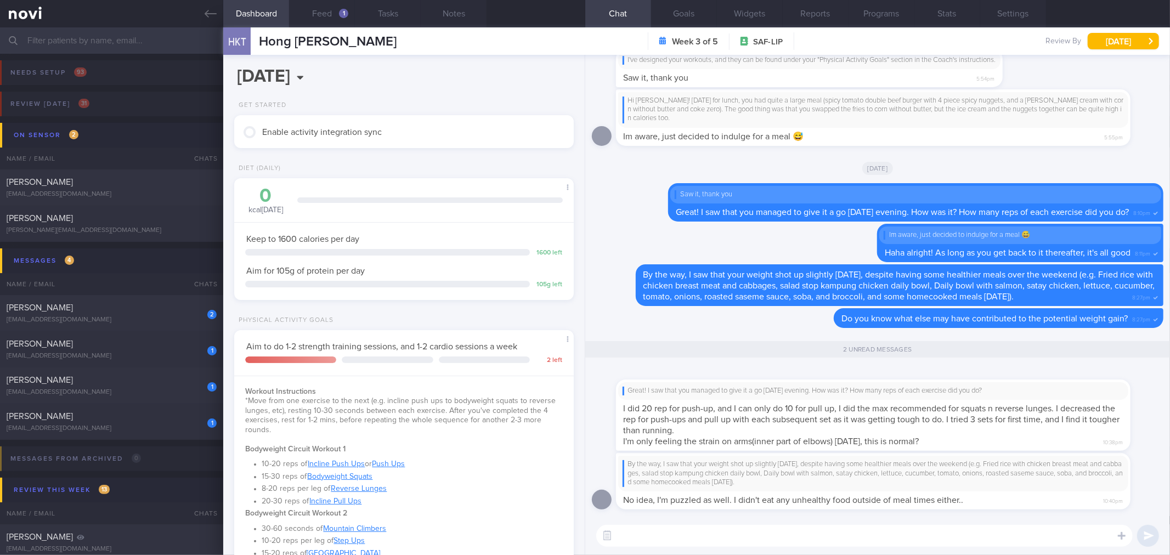
click at [849, 437] on span "I'm only feeling the strain on arms(inner part of elbows) [DATE], this is norma…" at bounding box center [772, 441] width 296 height 9
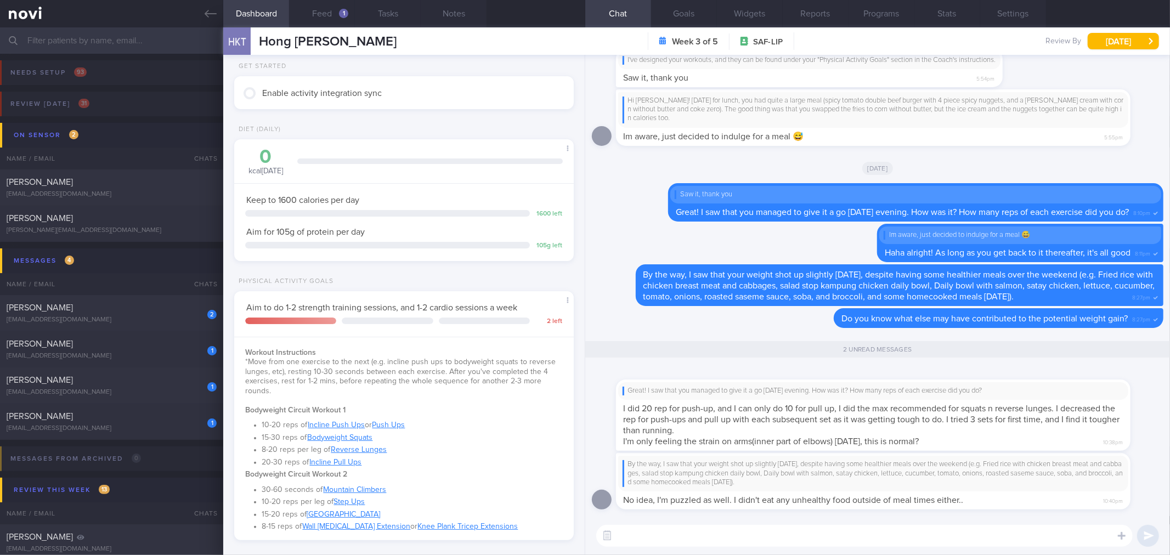
scroll to position [61, 0]
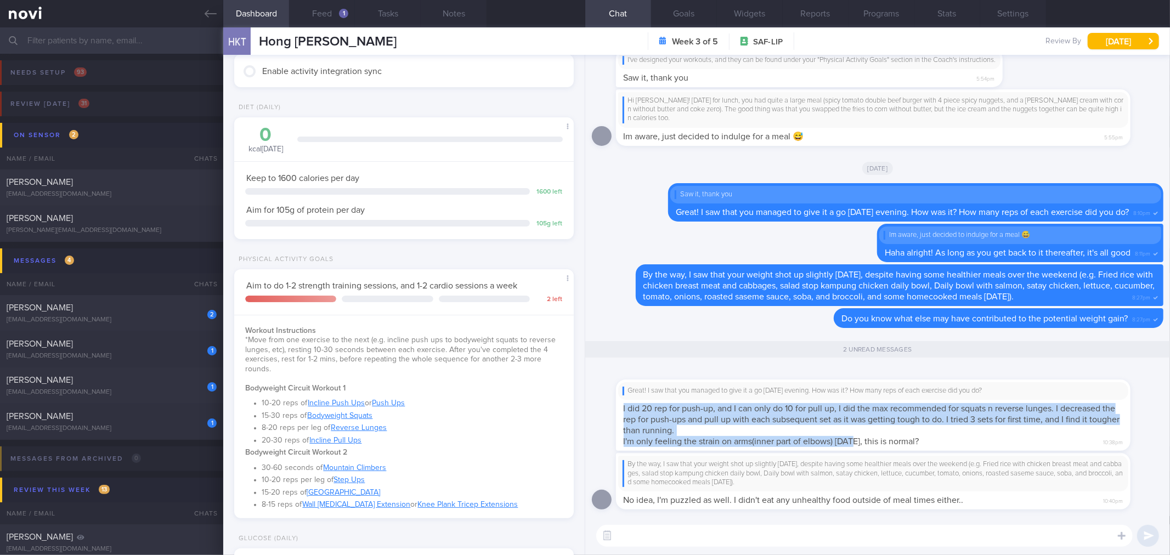
drag, startPoint x: 852, startPoint y: 440, endPoint x: 972, endPoint y: 432, distance: 121.0
click at [972, 432] on div "Great! I saw that you managed to give it a go [DATE] evening. How was it? How m…" at bounding box center [873, 415] width 515 height 71
click at [887, 432] on div "Great! I saw that you managed to give it a go [DATE] evening. How was it? How m…" at bounding box center [873, 415] width 515 height 71
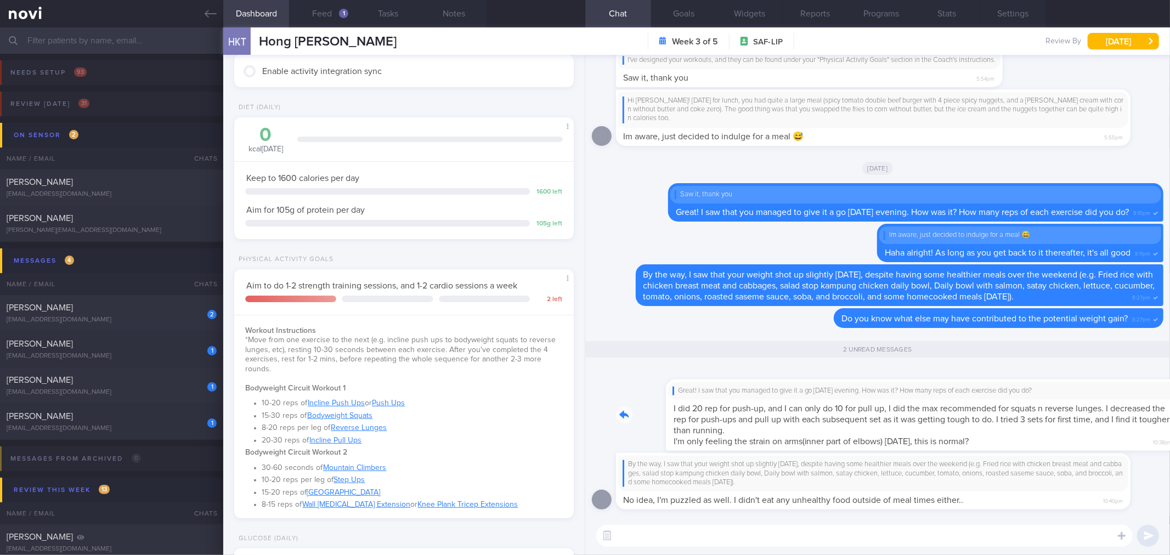
drag, startPoint x: 863, startPoint y: 435, endPoint x: 1022, endPoint y: 441, distance: 158.7
click at [1083, 425] on div "Great! I saw that you managed to give it a go [DATE] evening. How was it? How m…" at bounding box center [890, 409] width 548 height 85
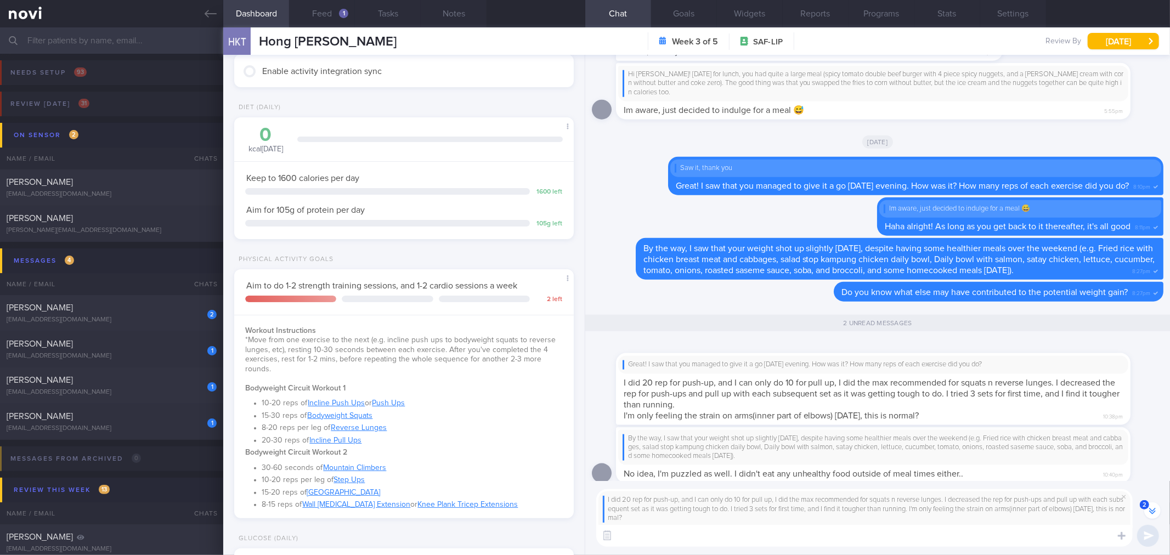
click at [905, 533] on textarea at bounding box center [864, 536] width 537 height 22
click at [906, 538] on textarea at bounding box center [864, 536] width 537 height 22
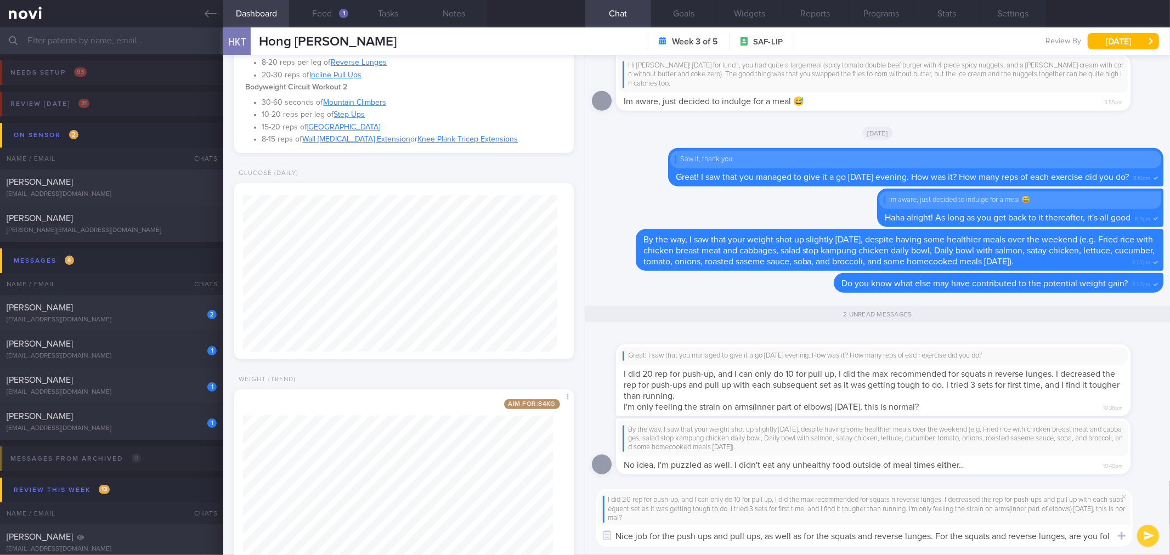
scroll to position [0, 0]
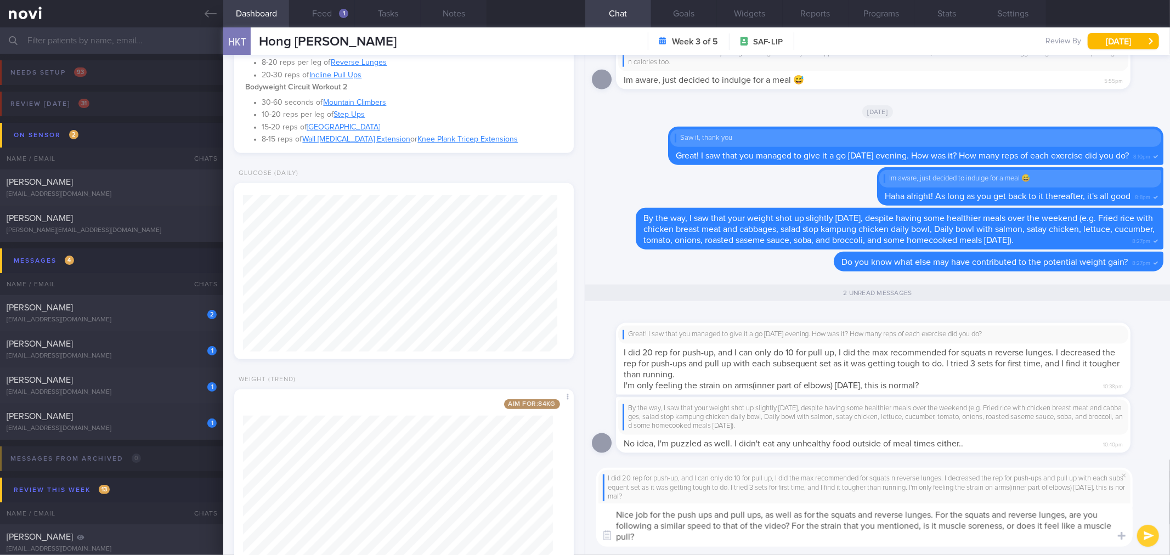
type textarea "Nice job for the push ups and pull ups, as well as for the squats and reverse l…"
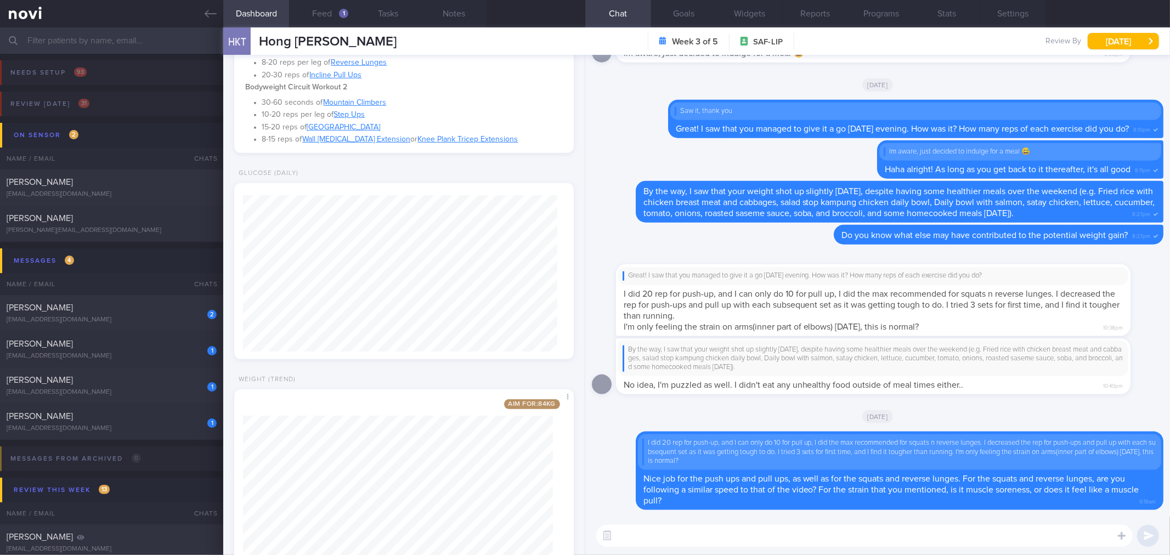
drag, startPoint x: 843, startPoint y: 371, endPoint x: 999, endPoint y: 358, distance: 155.8
click at [1005, 354] on div "By the way, I saw that your weight shot up slightly [DATE], despite having some…" at bounding box center [874, 359] width 502 height 27
click at [871, 385] on span "No idea, I'm puzzled as well. I didn't eat any unhealthy food outside of meal t…" at bounding box center [794, 385] width 340 height 9
drag, startPoint x: 818, startPoint y: 374, endPoint x: 959, endPoint y: 362, distance: 141.5
click at [959, 362] on div "By the way, I saw that your weight shot up slightly [DATE], despite having some…" at bounding box center [890, 367] width 548 height 57
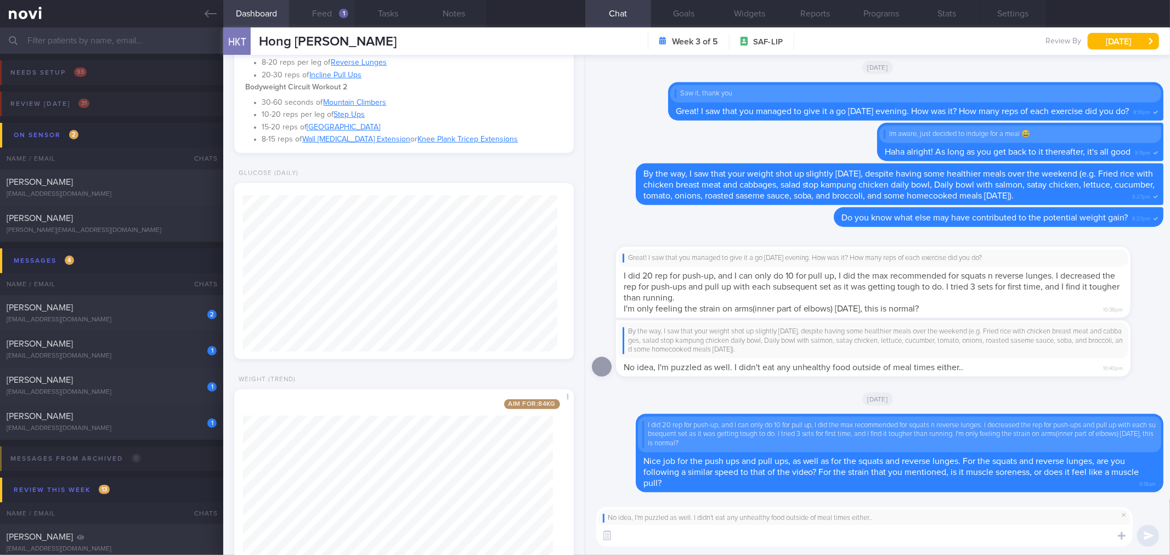
click at [346, 25] on button "Feed 1" at bounding box center [322, 13] width 66 height 27
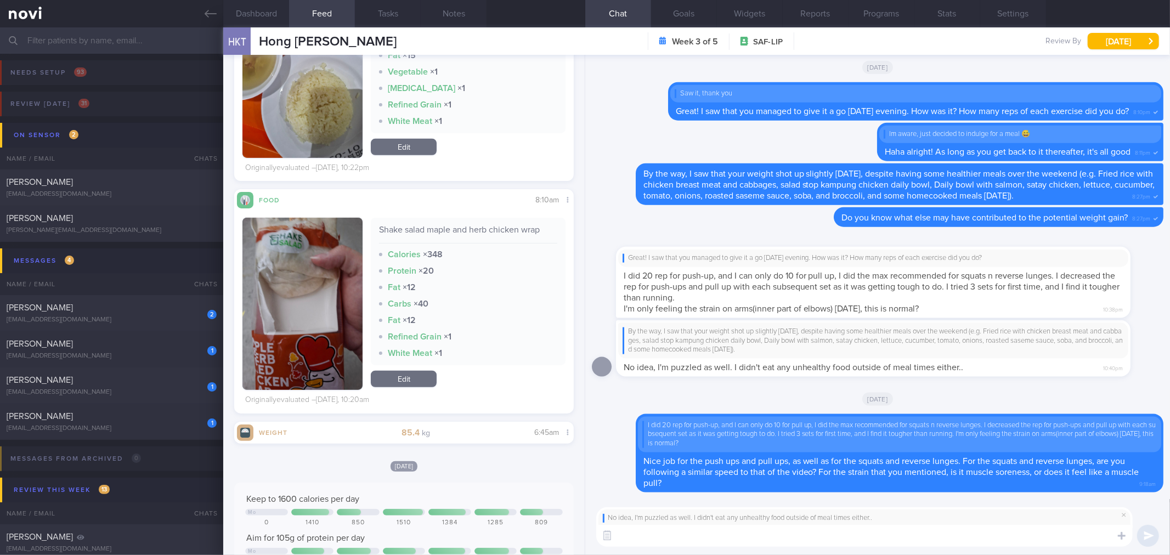
scroll to position [480, 0]
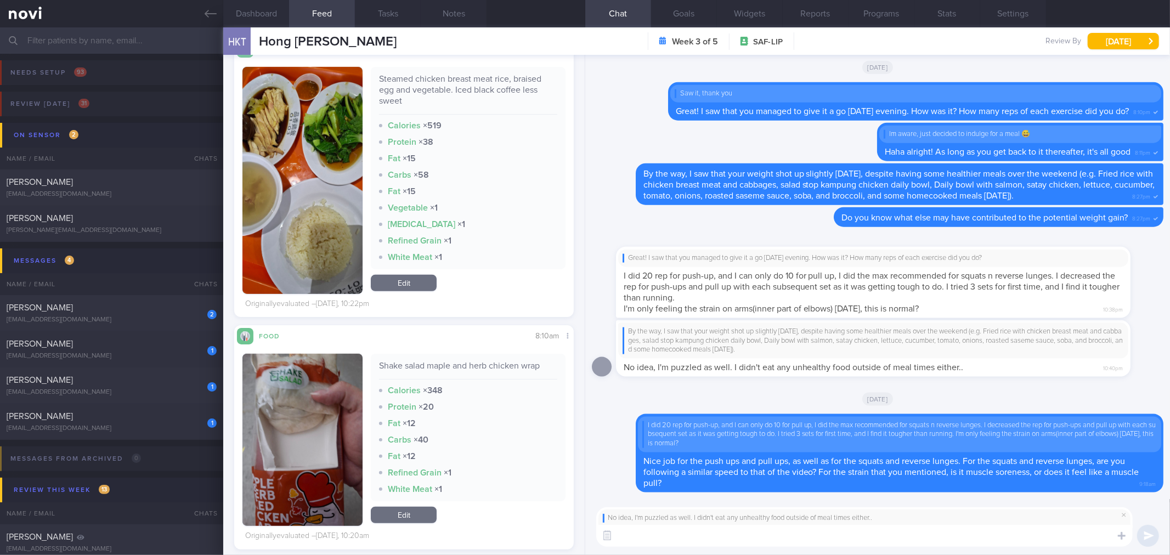
click at [734, 536] on textarea at bounding box center [864, 536] width 537 height 22
click at [996, 544] on textarea "Alright got it. Let's continue to monitor this. It might be just a small" at bounding box center [864, 536] width 537 height 22
type textarea "Alright got it. Let's continue to monitor this. It might be just some [MEDICAL_…"
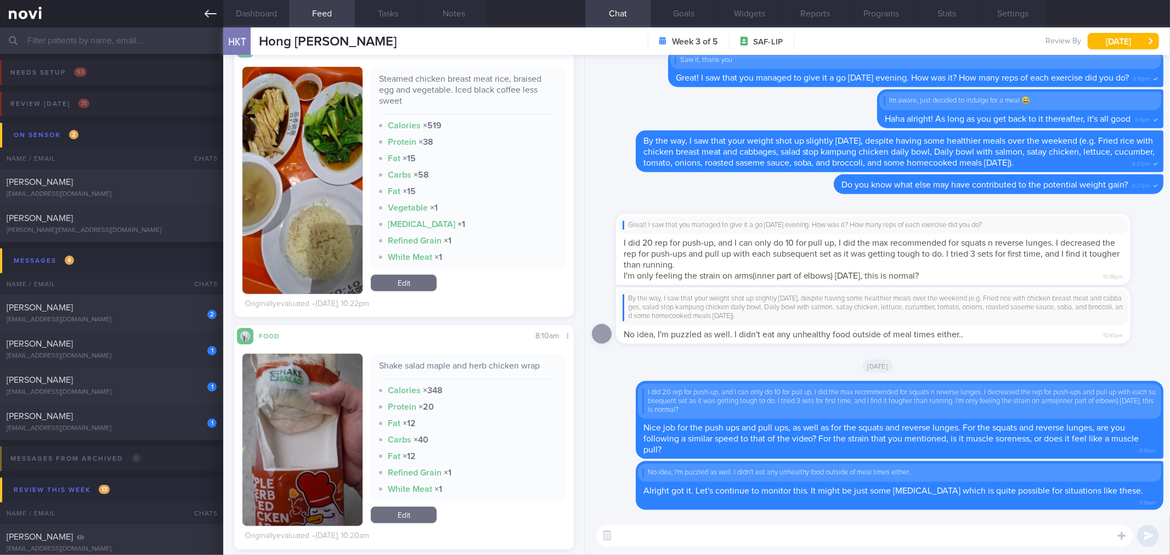
click at [216, 17] on icon at bounding box center [211, 14] width 12 height 12
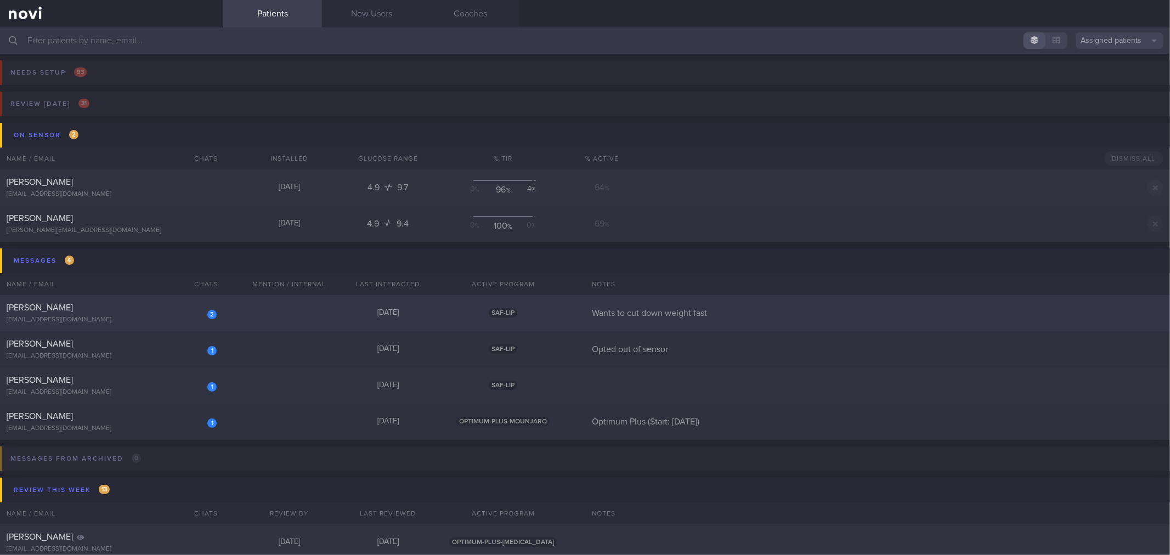
click at [188, 310] on div "[PERSON_NAME]" at bounding box center [110, 307] width 207 height 11
select select "8"
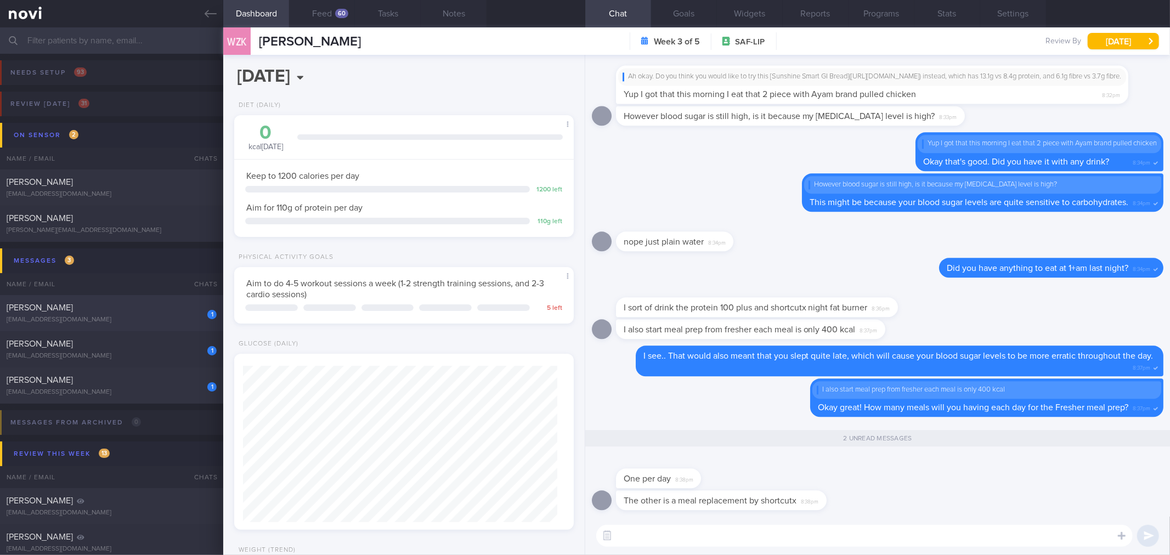
scroll to position [157, 314]
click at [683, 544] on textarea at bounding box center [864, 536] width 537 height 22
click at [821, 525] on textarea at bounding box center [864, 536] width 537 height 22
click at [827, 545] on textarea at bounding box center [864, 536] width 537 height 22
type textarea "Okay got it!!"
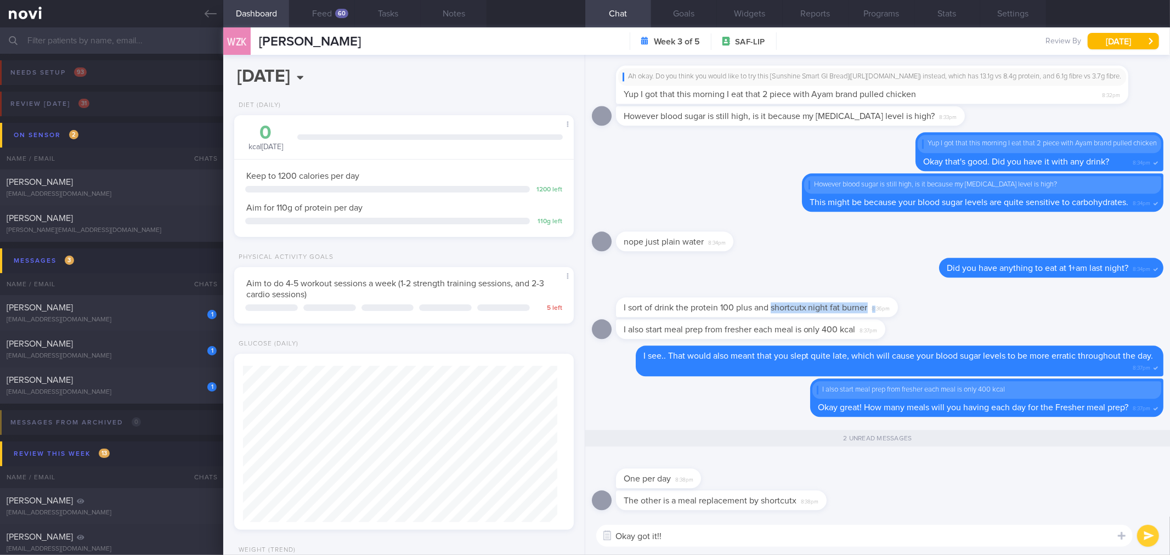
drag, startPoint x: 771, startPoint y: 307, endPoint x: 571, endPoint y: 144, distance: 259.0
click at [876, 303] on div "I sort of drink the protein 100 plus and shortcutx night fat burner 8:36pm" at bounding box center [757, 307] width 282 height 20
click at [446, 21] on button "Notes" at bounding box center [454, 13] width 66 height 27
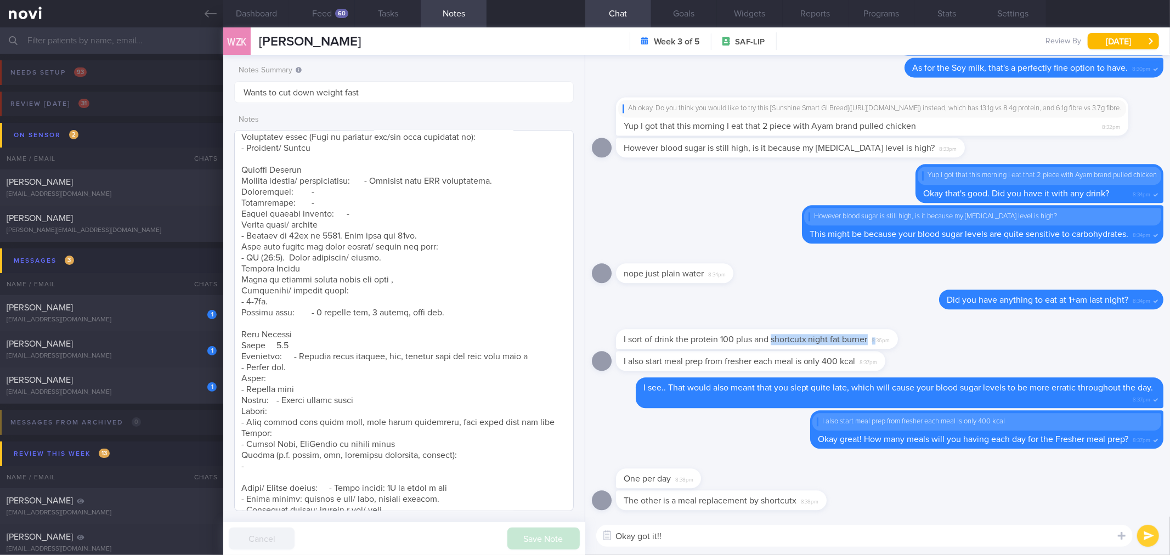
scroll to position [244, 0]
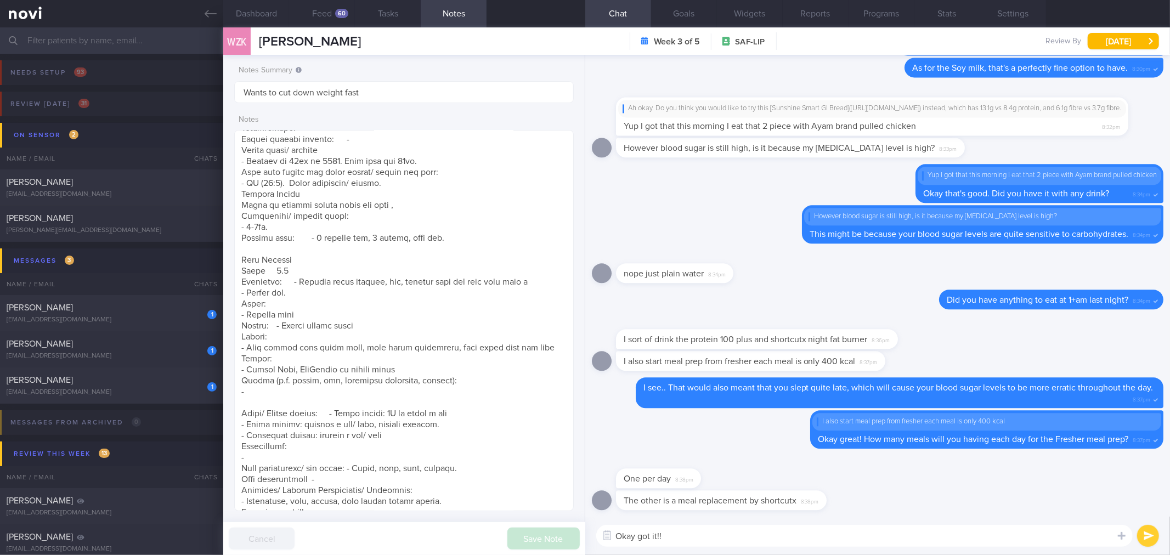
click at [683, 534] on textarea "Okay got it!!" at bounding box center [864, 536] width 537 height 22
drag, startPoint x: 690, startPoint y: 485, endPoint x: 827, endPoint y: 475, distance: 137.5
click at [827, 475] on div "One per day 8:38pm" at bounding box center [878, 472] width 572 height 35
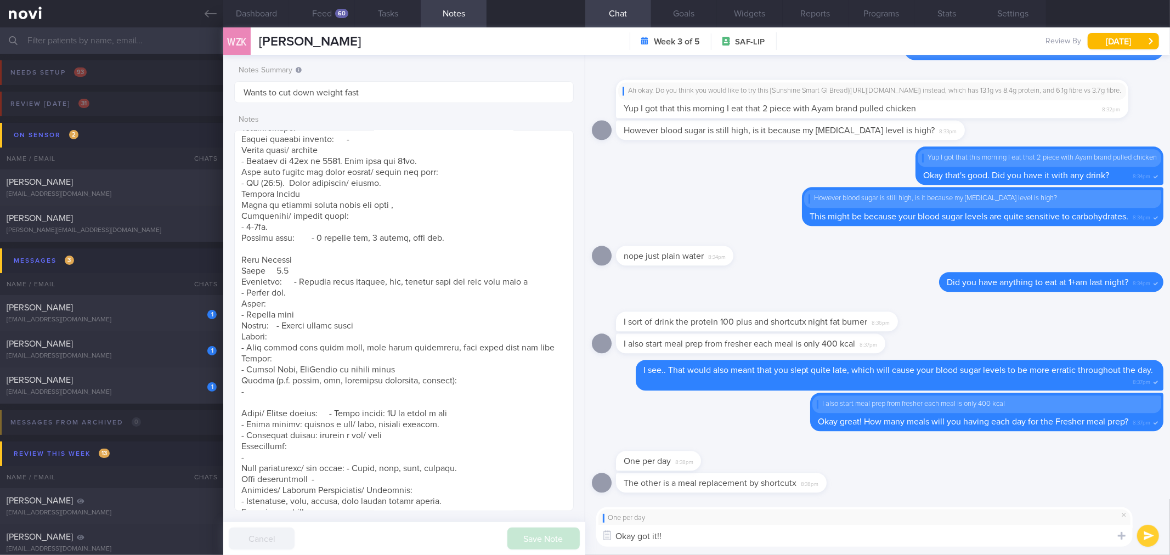
type textarea "Okay got it!"
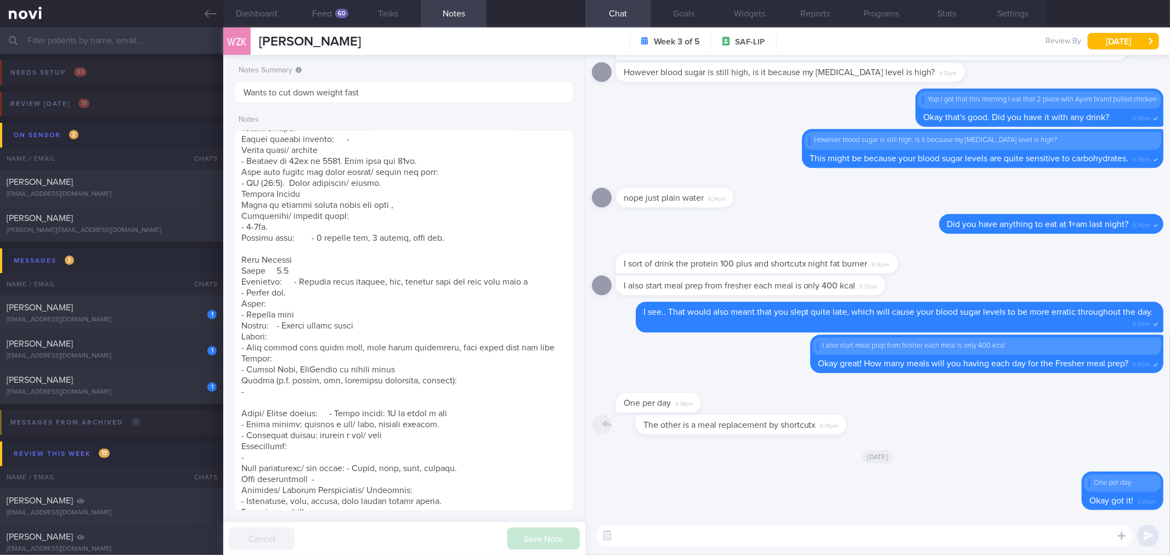
drag, startPoint x: 802, startPoint y: 434, endPoint x: 935, endPoint y: 434, distance: 132.8
click at [935, 434] on div "The other is a meal replacement by shortcutx 8:38pm" at bounding box center [878, 428] width 572 height 26
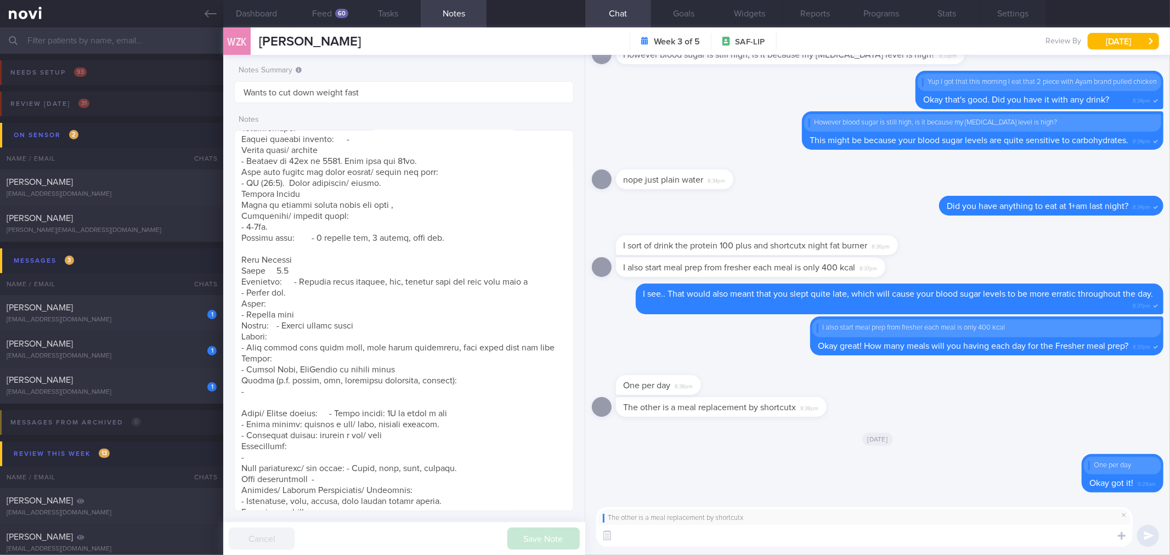
click at [792, 551] on div "The other is a meal replacement by shortcutx ​ ​" at bounding box center [877, 527] width 585 height 56
click at [799, 541] on textarea at bounding box center [864, 536] width 537 height 22
click at [753, 542] on textarea "The shortcutx night fat burn" at bounding box center [864, 536] width 537 height 22
type textarea "S"
paste textarea "[URL][DOMAIN_NAME]"
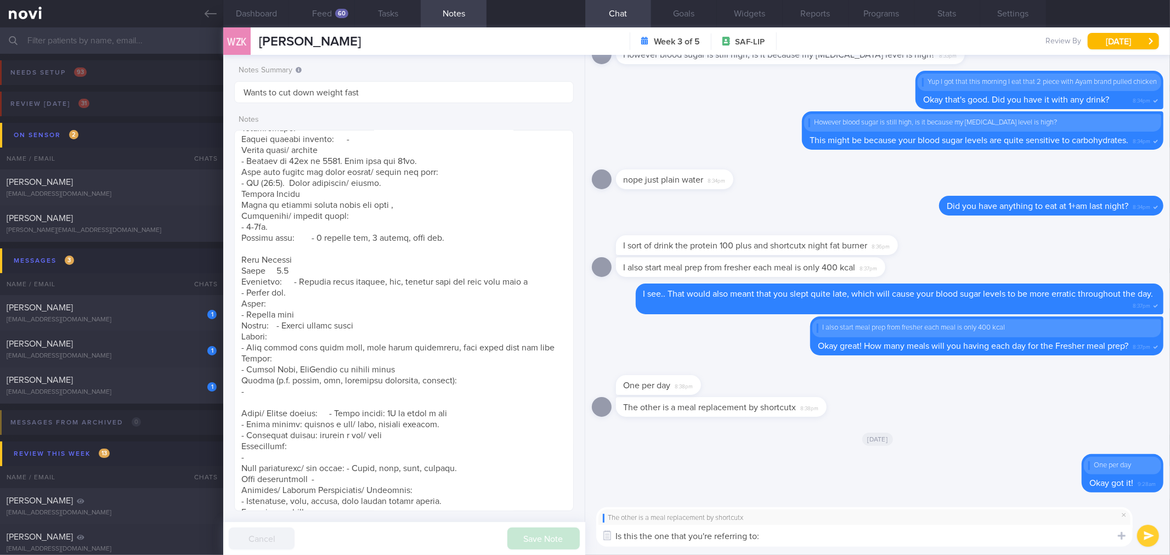
type textarea "Is this the one that you're referring to: [URL][DOMAIN_NAME]"
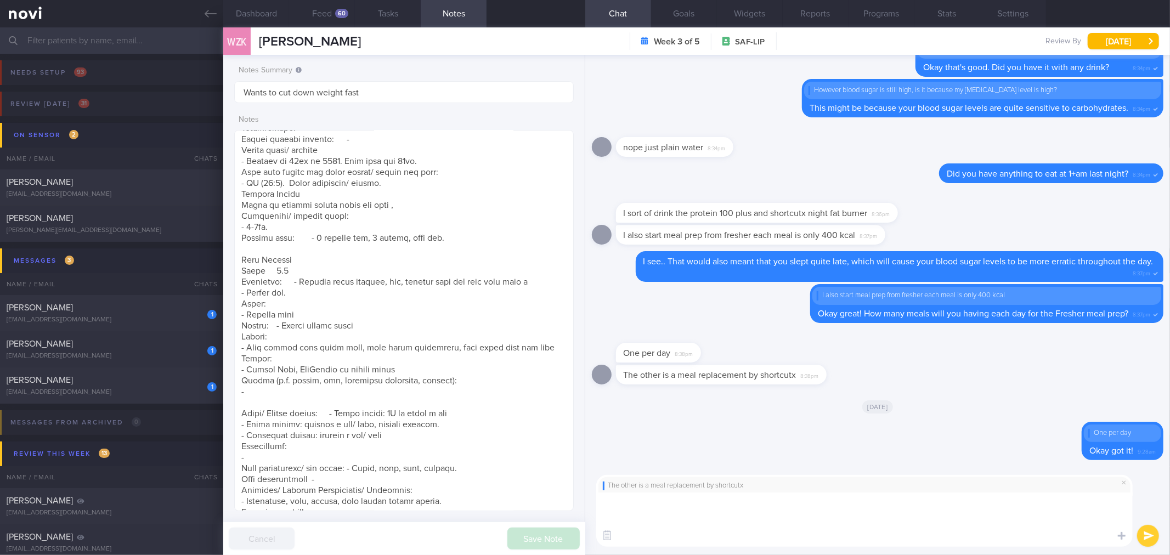
scroll to position [0, 0]
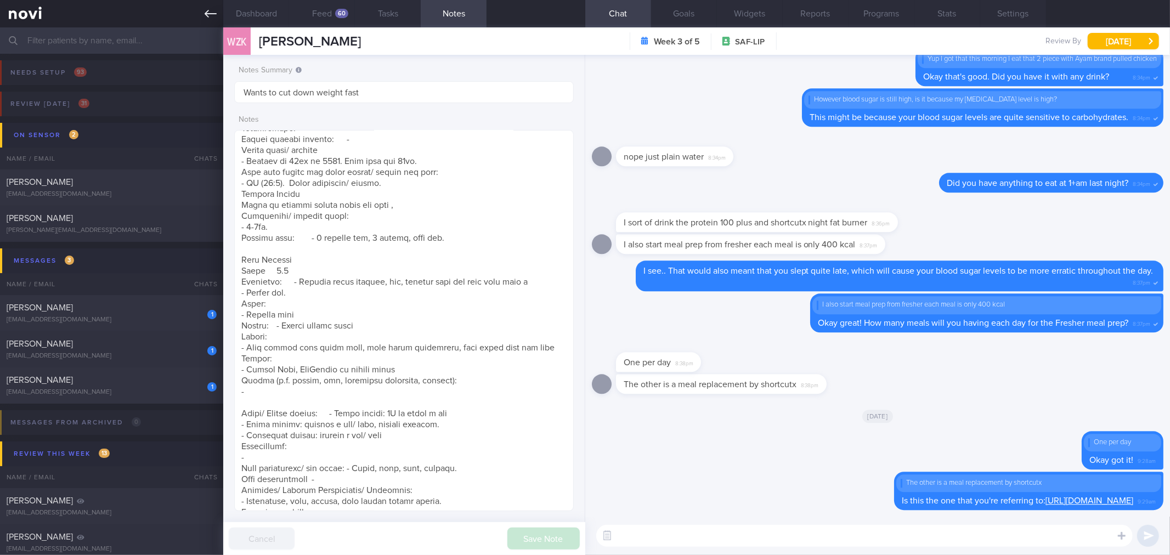
drag, startPoint x: 202, startPoint y: 4, endPoint x: 200, endPoint y: 15, distance: 11.2
click at [203, 4] on link at bounding box center [111, 13] width 223 height 27
